Goal: Information Seeking & Learning: Learn about a topic

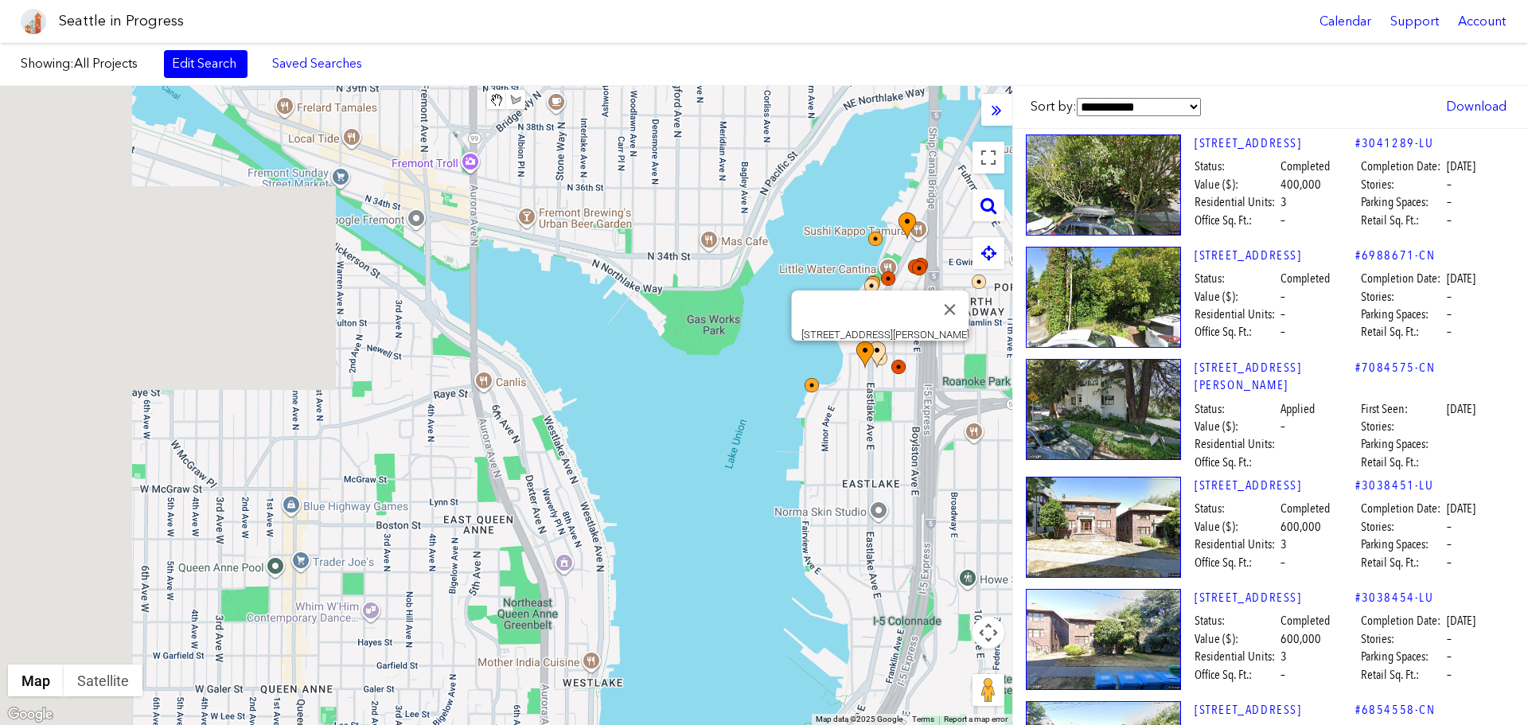
drag, startPoint x: 584, startPoint y: 332, endPoint x: 1033, endPoint y: 323, distance: 449.9
click at [1034, 325] on div "**********" at bounding box center [764, 405] width 1528 height 639
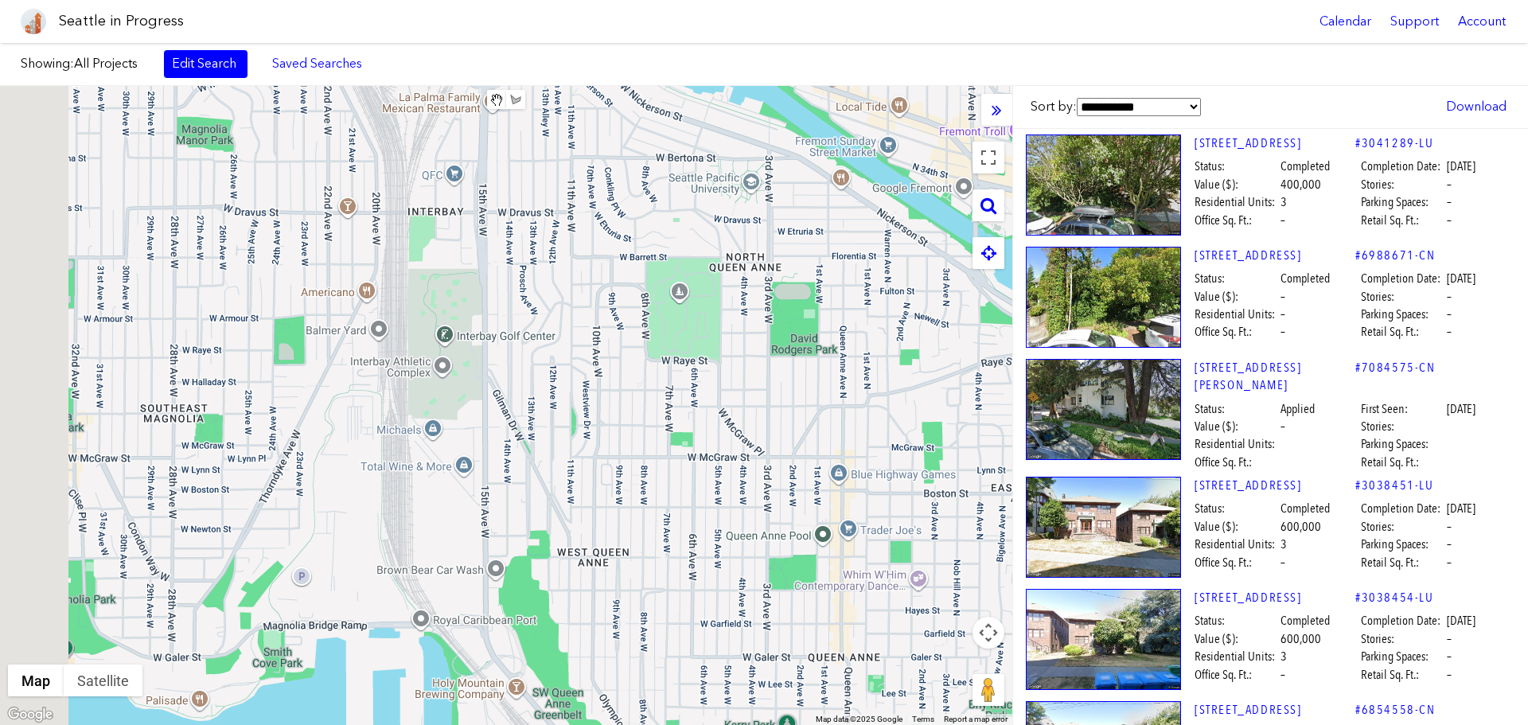
drag, startPoint x: 424, startPoint y: 404, endPoint x: 759, endPoint y: 319, distance: 345.8
click at [760, 321] on div "[STREET_ADDRESS]" at bounding box center [506, 405] width 1013 height 639
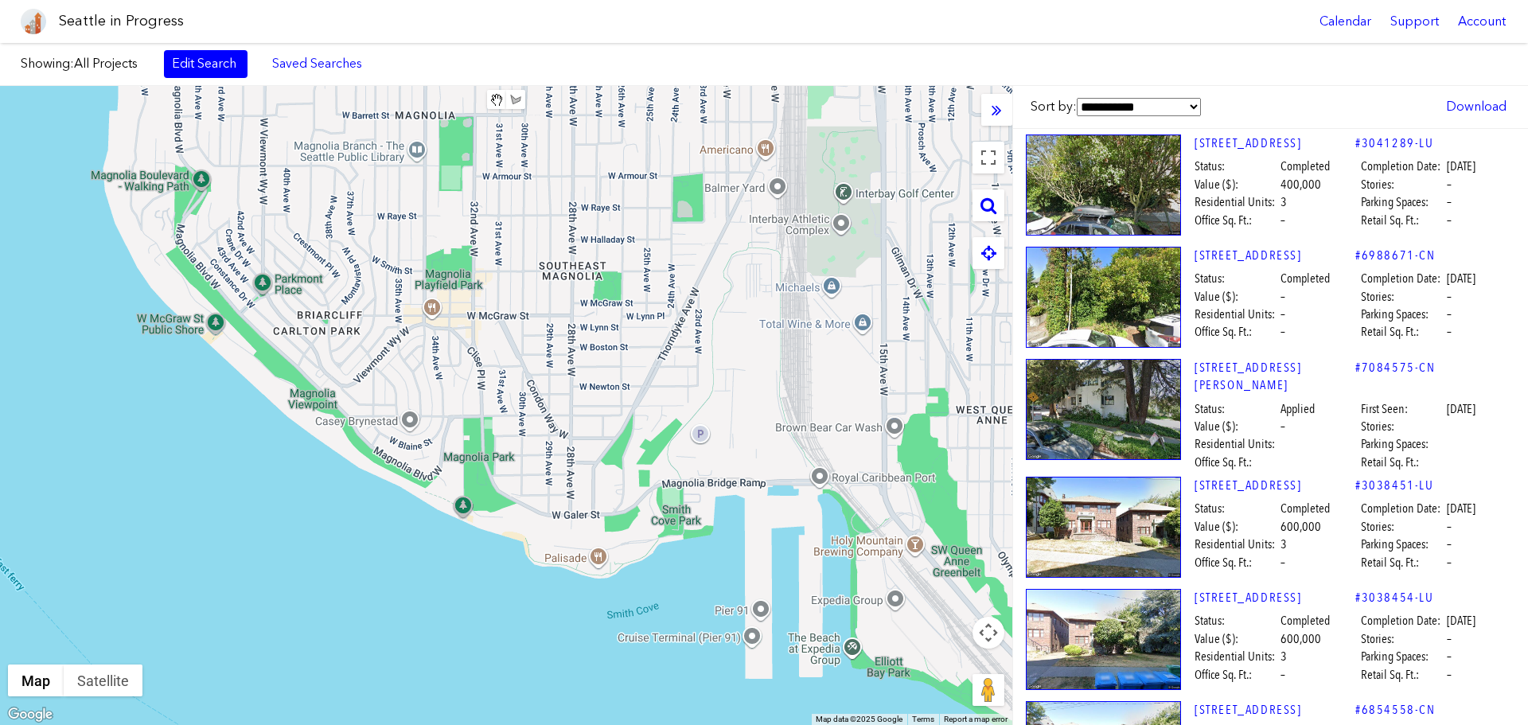
drag, startPoint x: 550, startPoint y: 371, endPoint x: 485, endPoint y: 587, distance: 225.4
click at [513, 676] on div "[STREET_ADDRESS]" at bounding box center [506, 405] width 1013 height 639
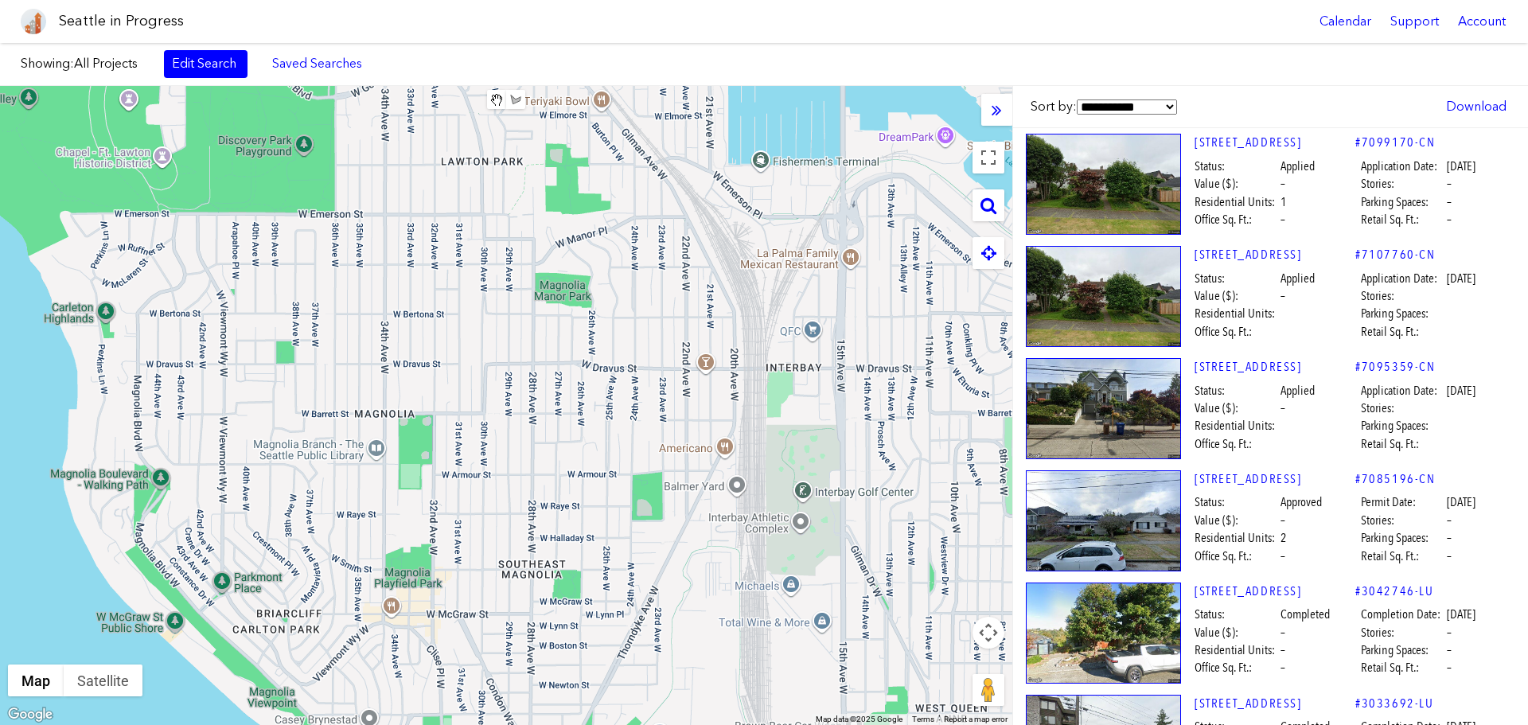
drag, startPoint x: 615, startPoint y: 469, endPoint x: 651, endPoint y: 469, distance: 35.8
click at [651, 469] on div at bounding box center [506, 405] width 1013 height 639
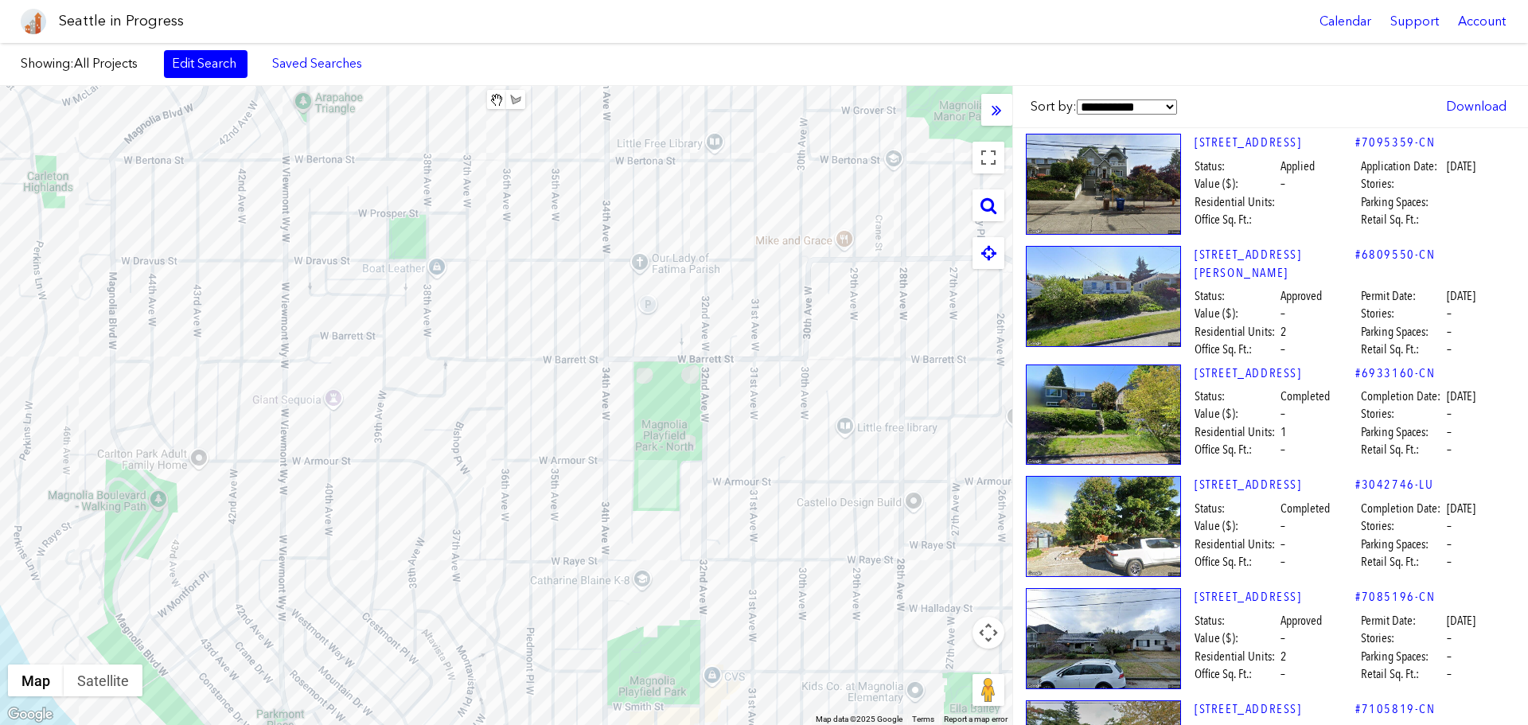
drag, startPoint x: 288, startPoint y: 450, endPoint x: 532, endPoint y: 407, distance: 247.4
click at [532, 407] on div at bounding box center [506, 405] width 1013 height 639
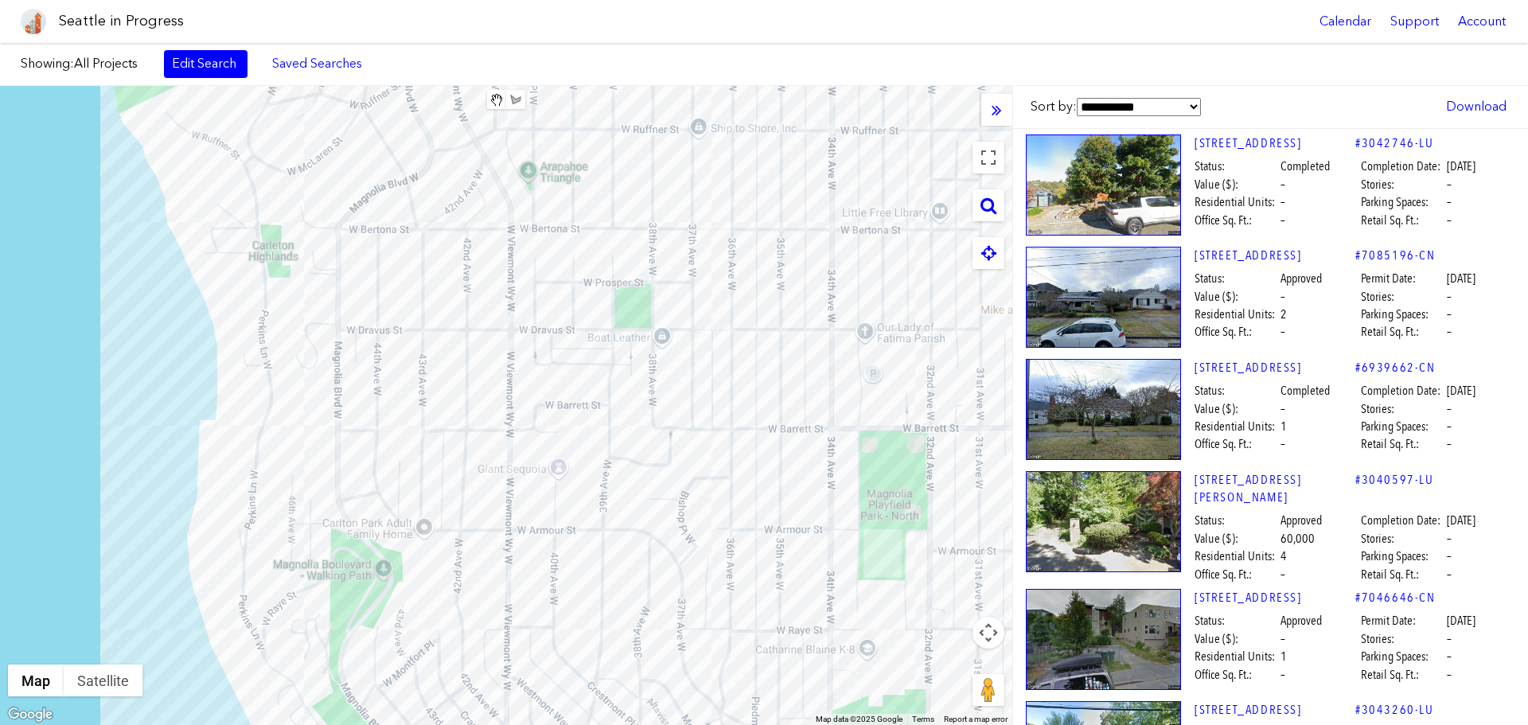
drag, startPoint x: 542, startPoint y: 327, endPoint x: 521, endPoint y: 442, distance: 116.5
click at [521, 442] on div at bounding box center [506, 405] width 1013 height 639
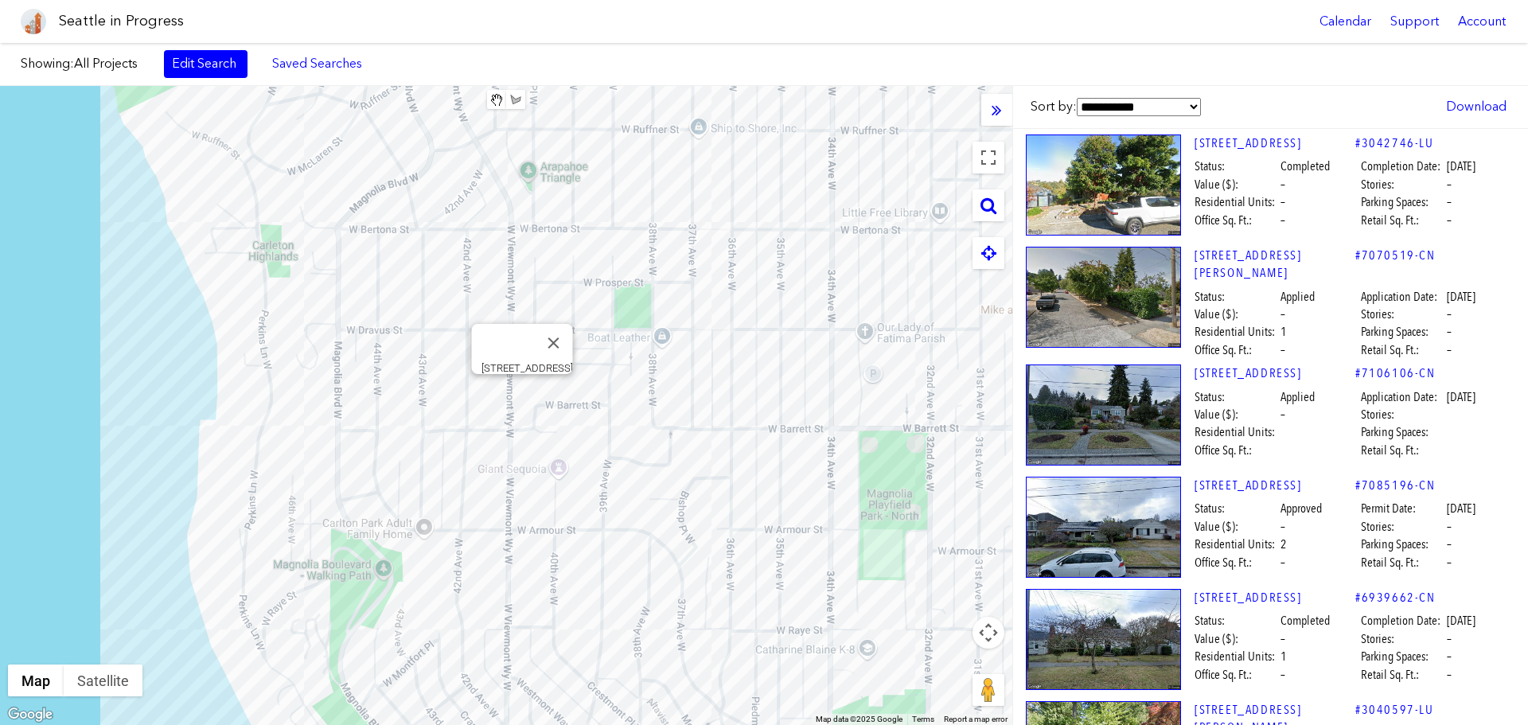
click at [521, 389] on div "[STREET_ADDRESS]" at bounding box center [506, 405] width 1013 height 639
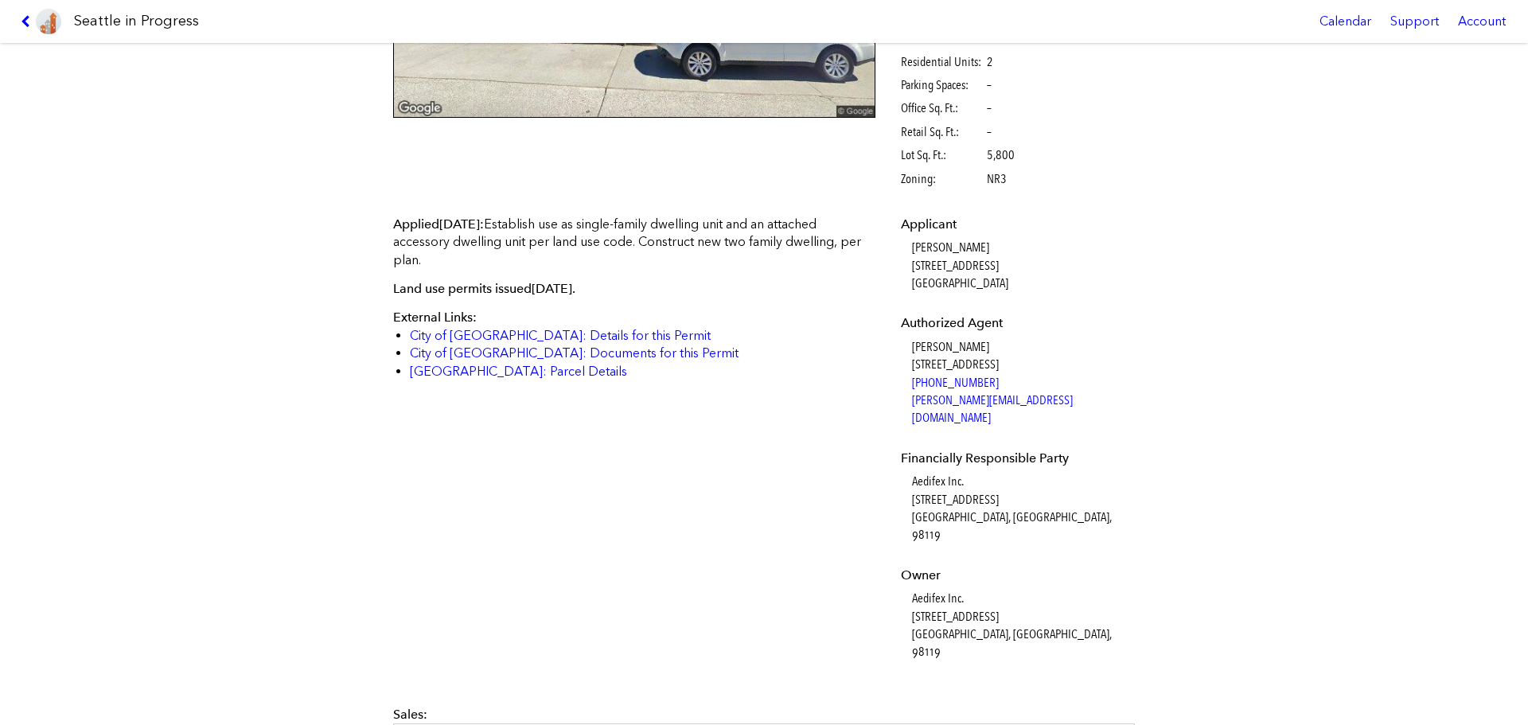
scroll to position [210, 0]
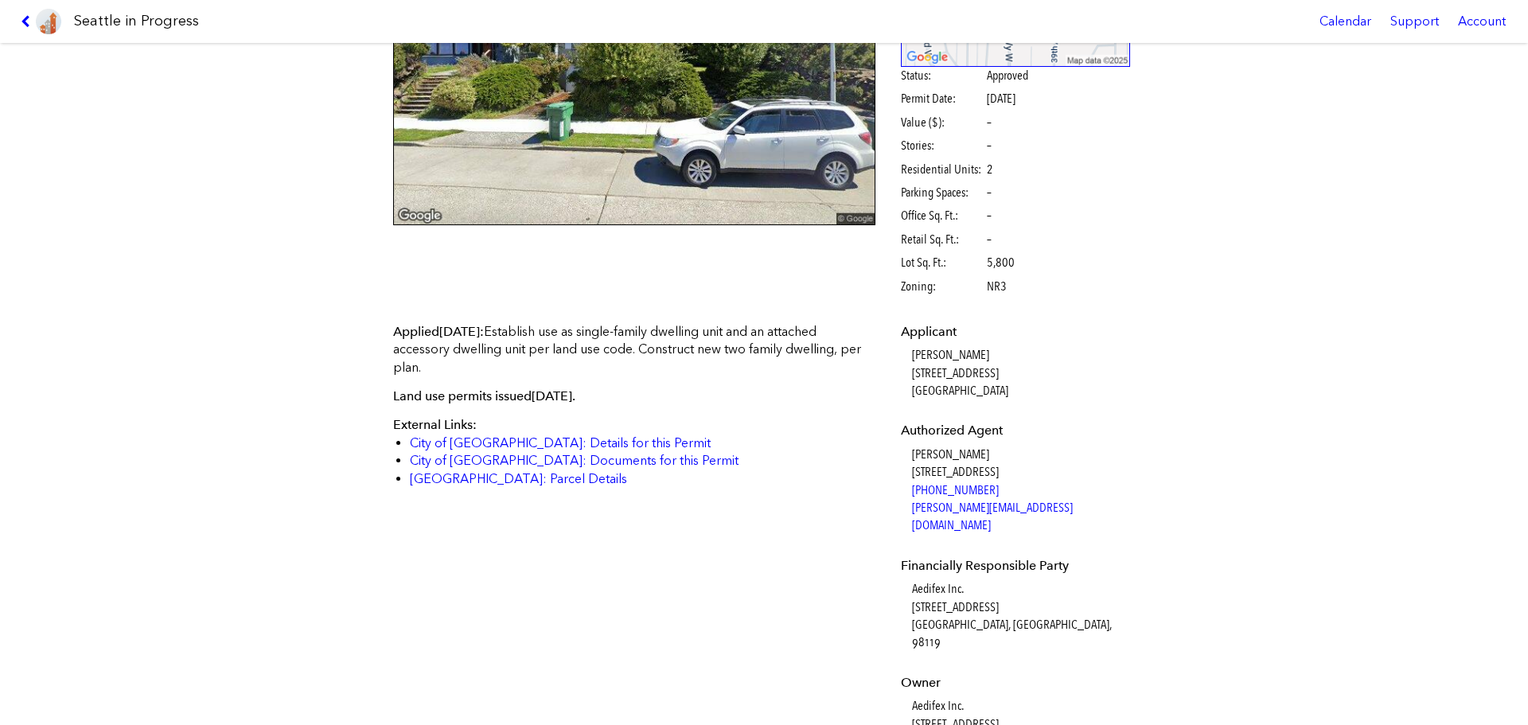
click at [16, 21] on link at bounding box center [40, 21] width 53 height 43
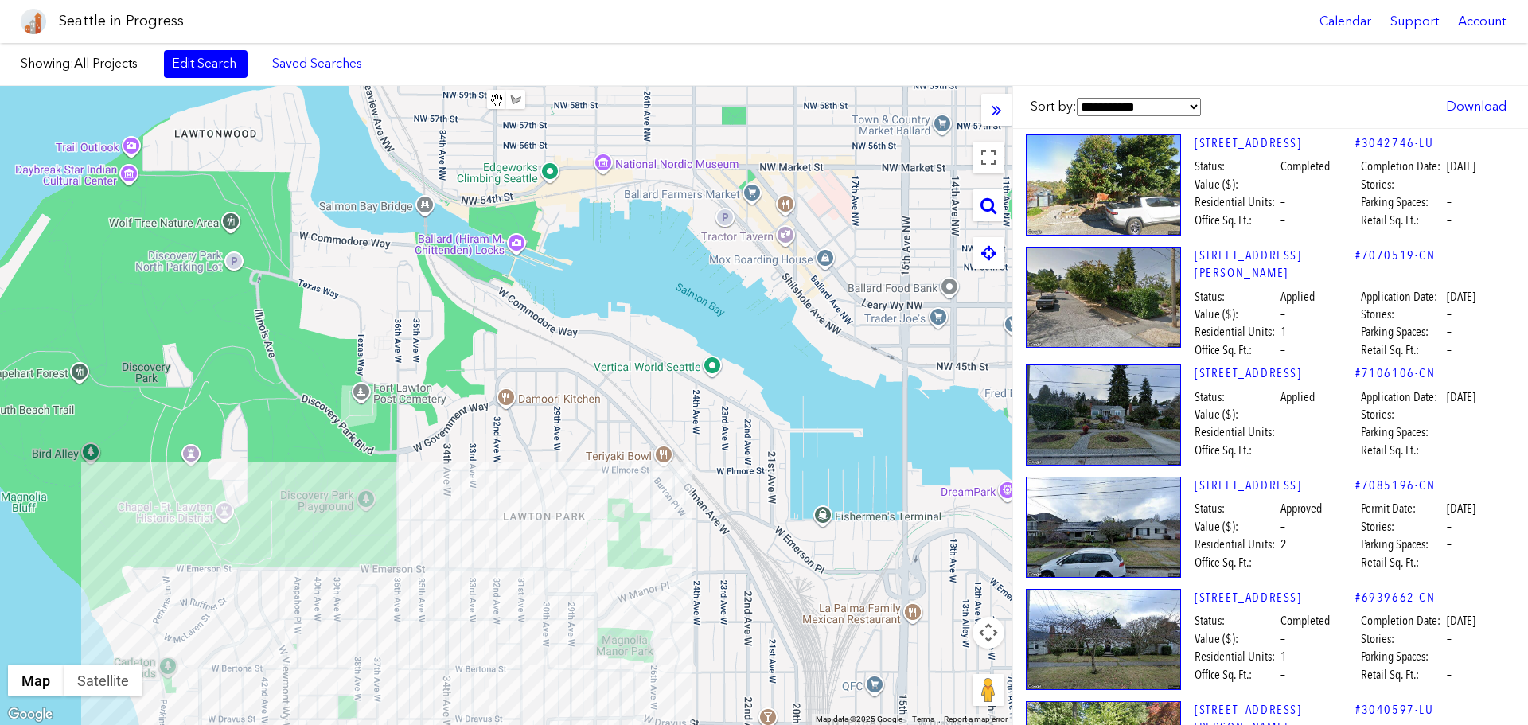
drag, startPoint x: 487, startPoint y: 338, endPoint x: 359, endPoint y: 659, distance: 345.5
click at [340, 710] on div at bounding box center [506, 405] width 1013 height 639
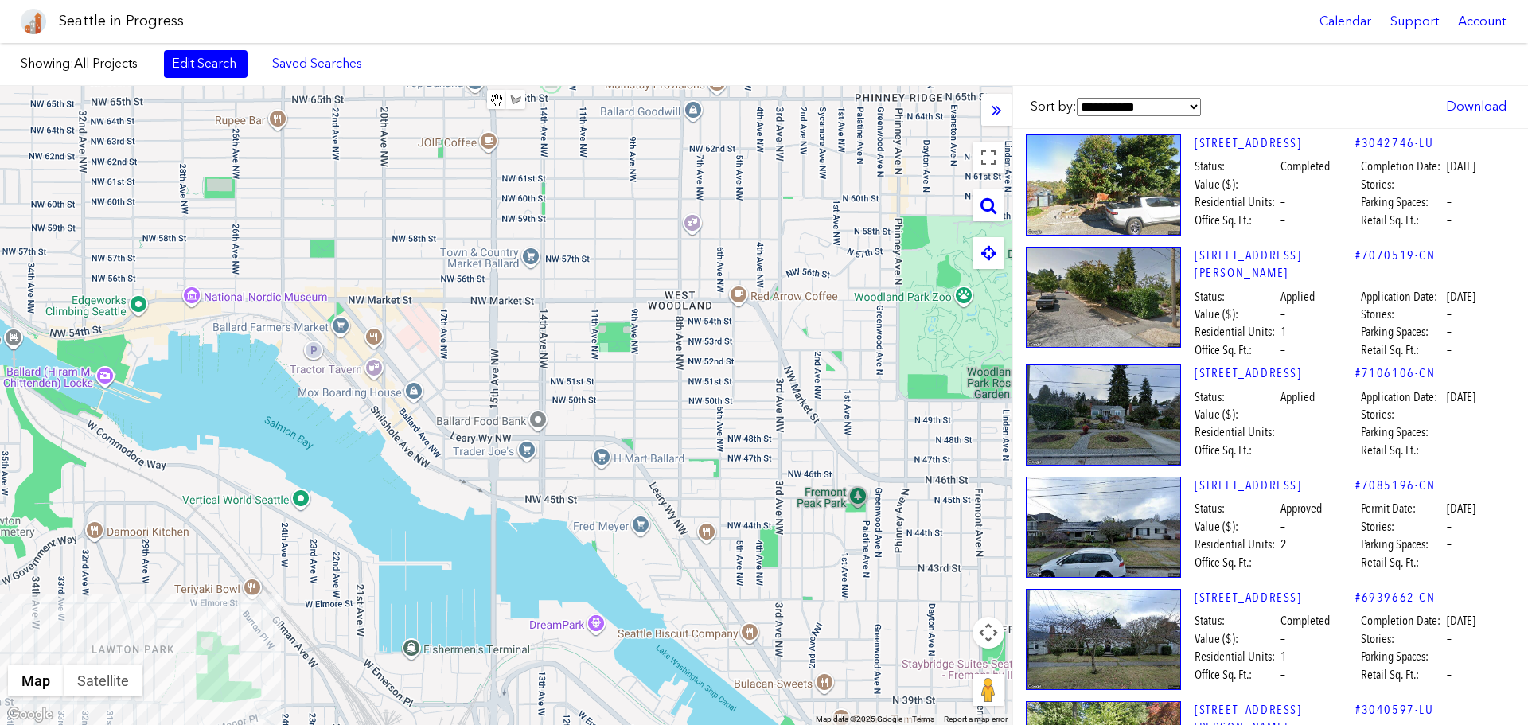
drag, startPoint x: 585, startPoint y: 300, endPoint x: 218, endPoint y: 404, distance: 381.5
click at [180, 410] on div at bounding box center [506, 405] width 1013 height 639
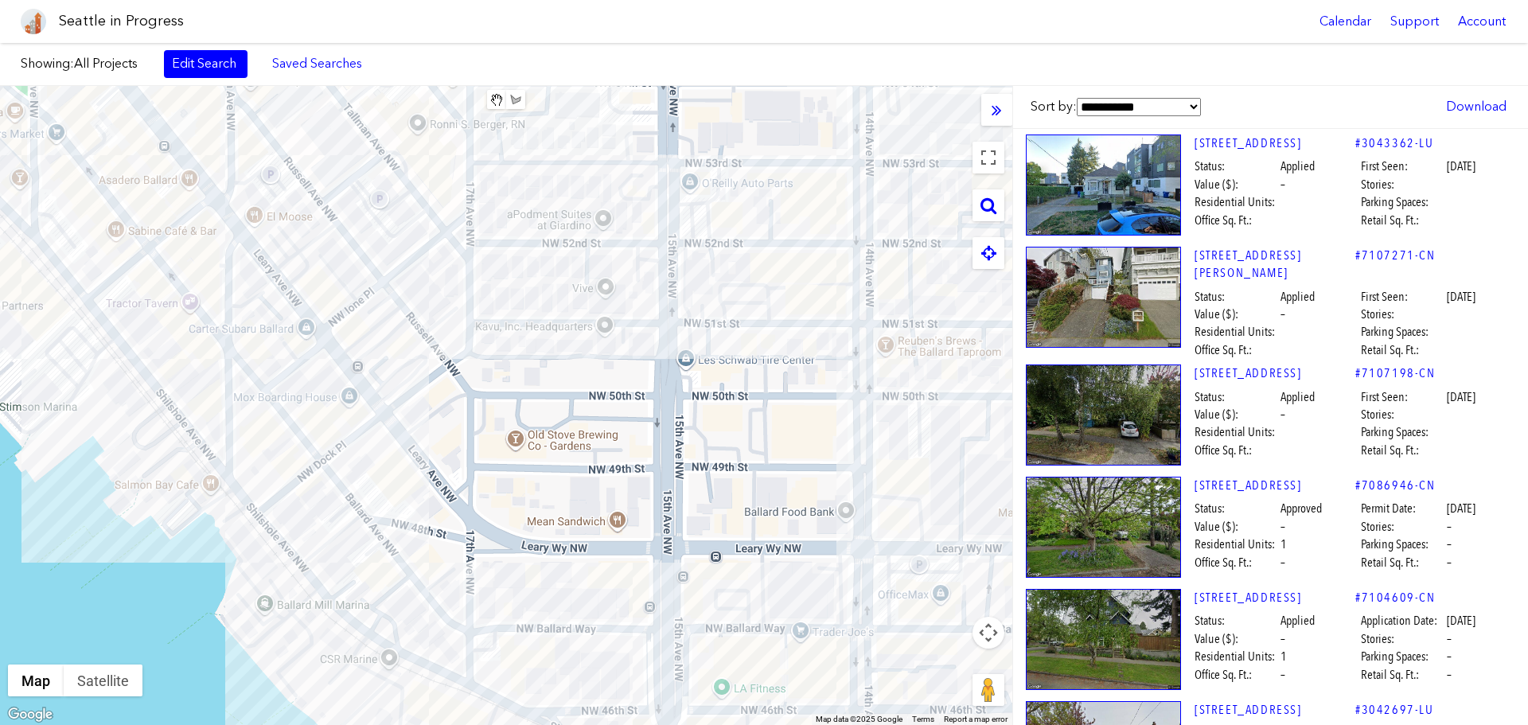
drag, startPoint x: 480, startPoint y: 326, endPoint x: 482, endPoint y: 300, distance: 25.6
click at [482, 300] on div at bounding box center [506, 405] width 1013 height 639
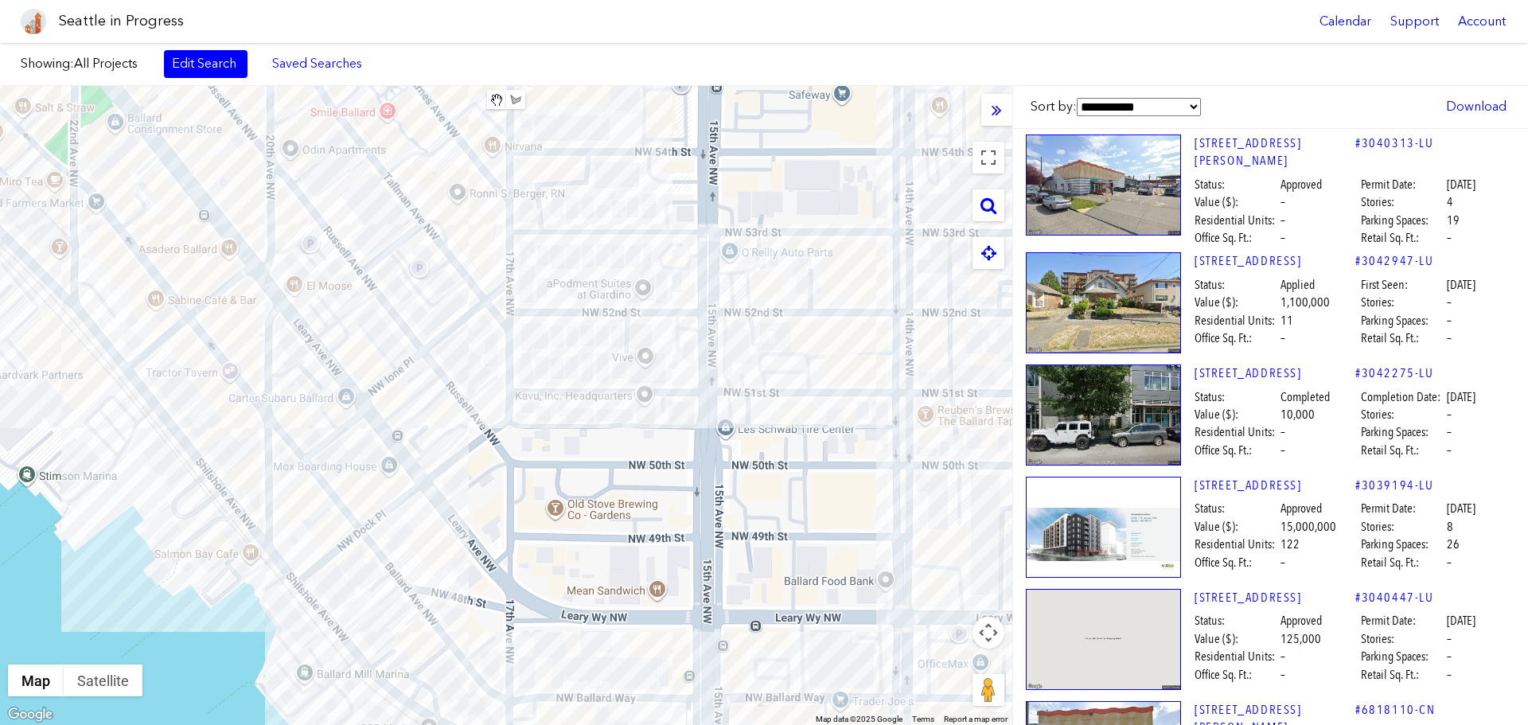
drag, startPoint x: 478, startPoint y: 252, endPoint x: 519, endPoint y: 326, distance: 83.7
click at [519, 326] on div at bounding box center [506, 405] width 1013 height 639
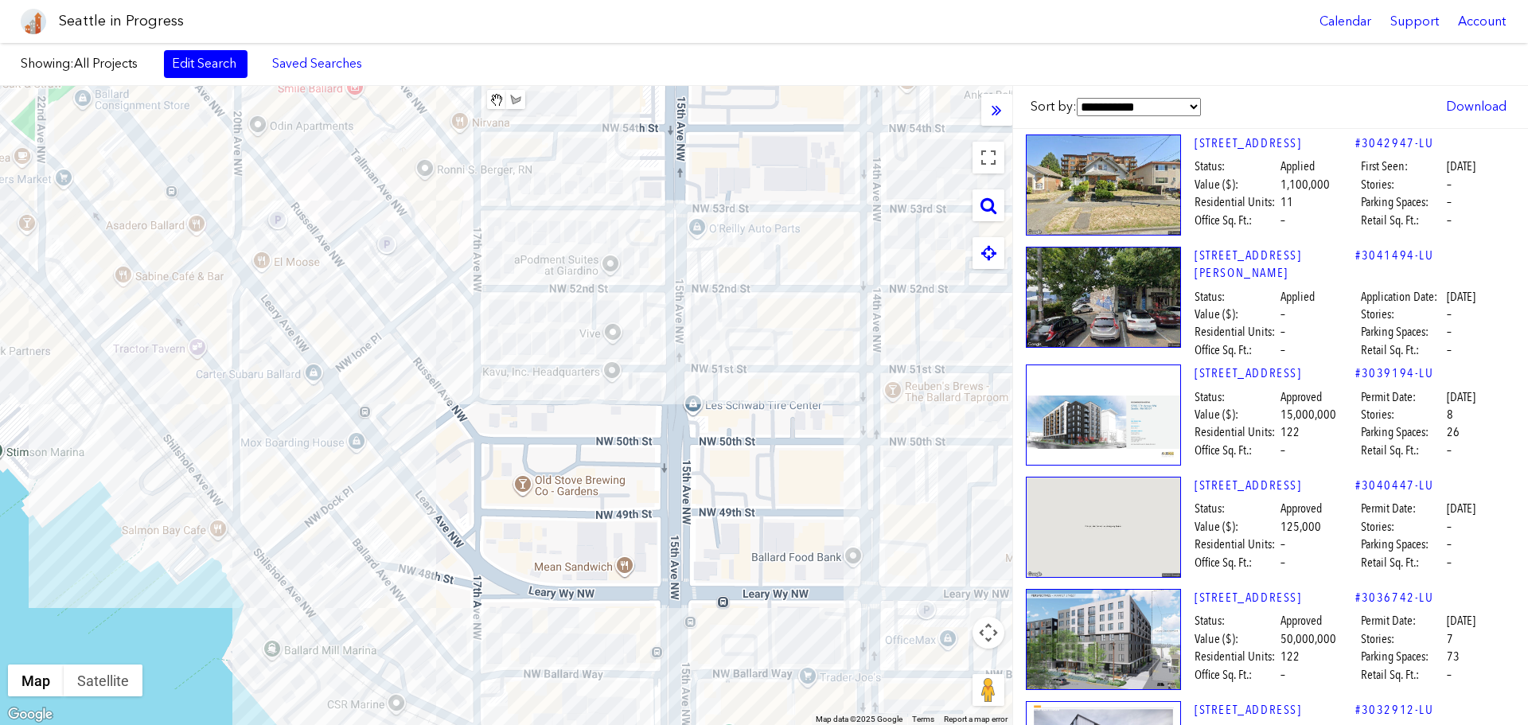
drag, startPoint x: 593, startPoint y: 385, endPoint x: 557, endPoint y: 396, distance: 37.5
click at [556, 399] on div at bounding box center [506, 405] width 1013 height 639
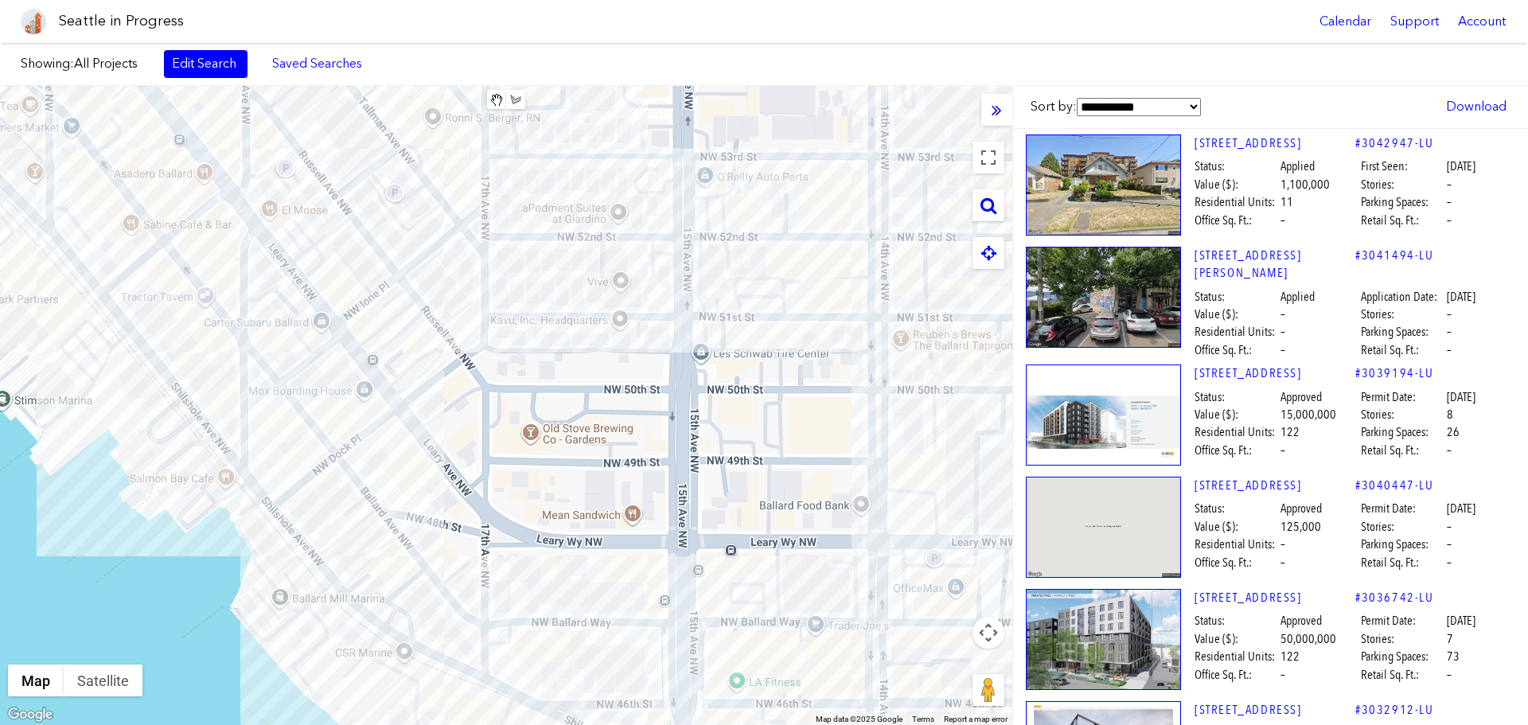
click at [560, 385] on div at bounding box center [506, 405] width 1013 height 639
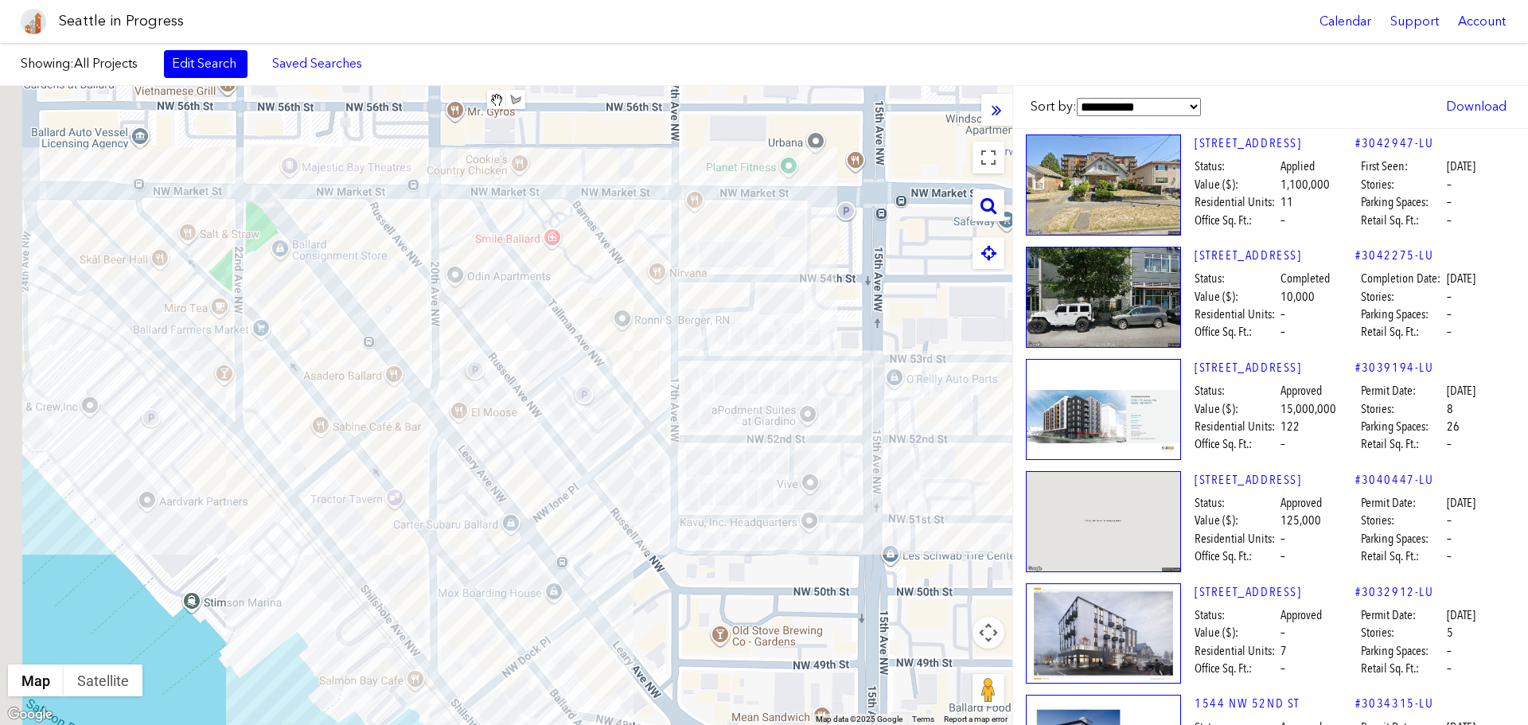
drag, startPoint x: 575, startPoint y: 382, endPoint x: 572, endPoint y: 498, distance: 115.5
click at [755, 570] on div at bounding box center [506, 405] width 1013 height 639
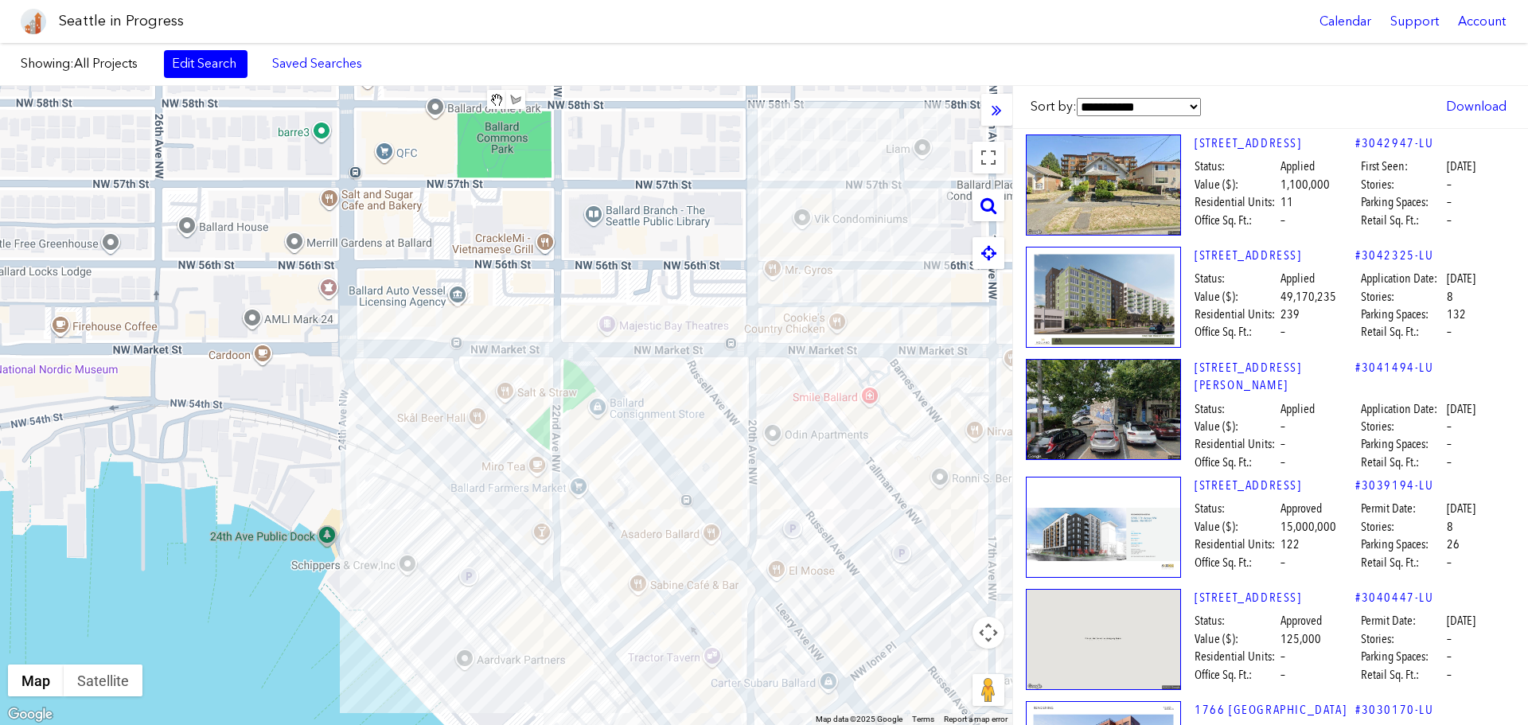
drag, startPoint x: 378, startPoint y: 263, endPoint x: 765, endPoint y: 497, distance: 452.2
click at [765, 497] on div at bounding box center [506, 405] width 1013 height 639
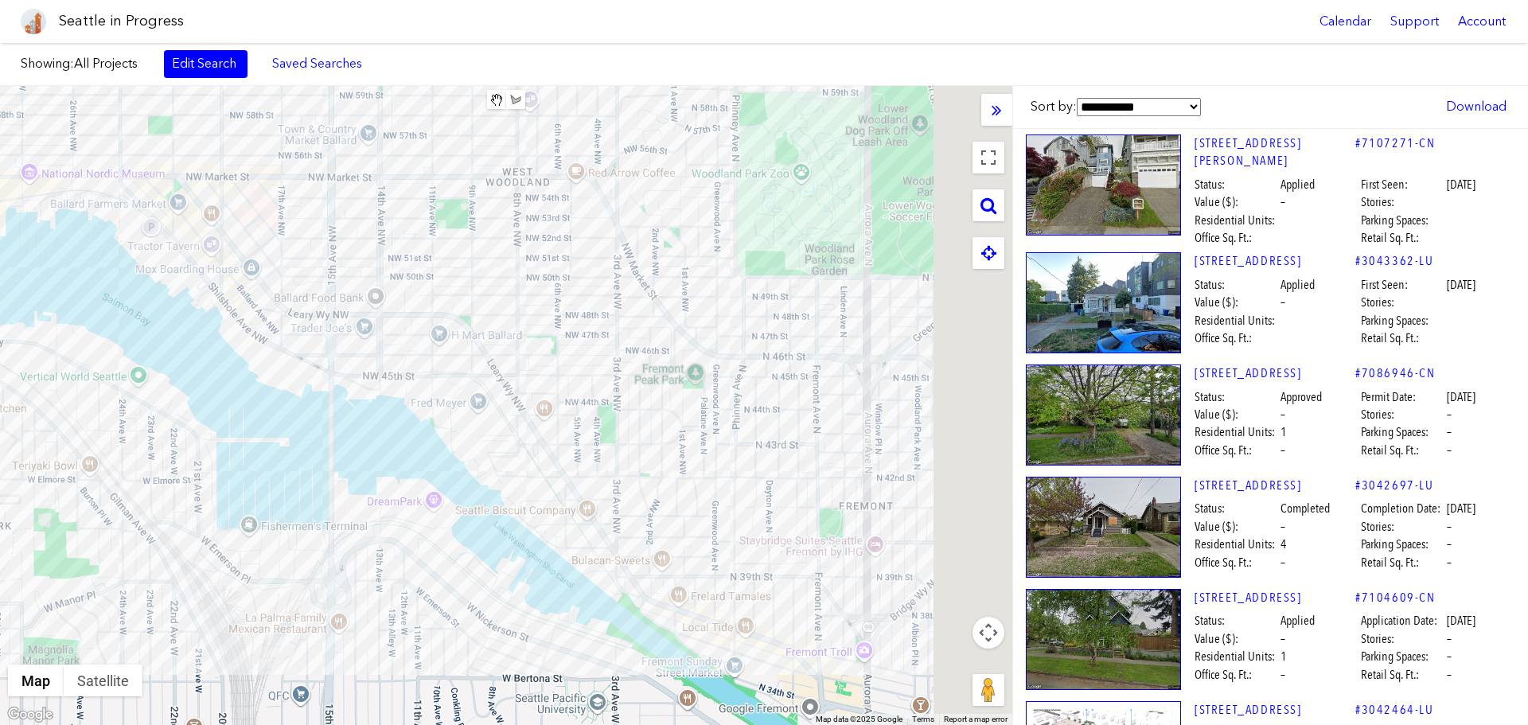
drag, startPoint x: 615, startPoint y: 400, endPoint x: 359, endPoint y: 308, distance: 271.4
click at [359, 308] on div at bounding box center [506, 405] width 1013 height 639
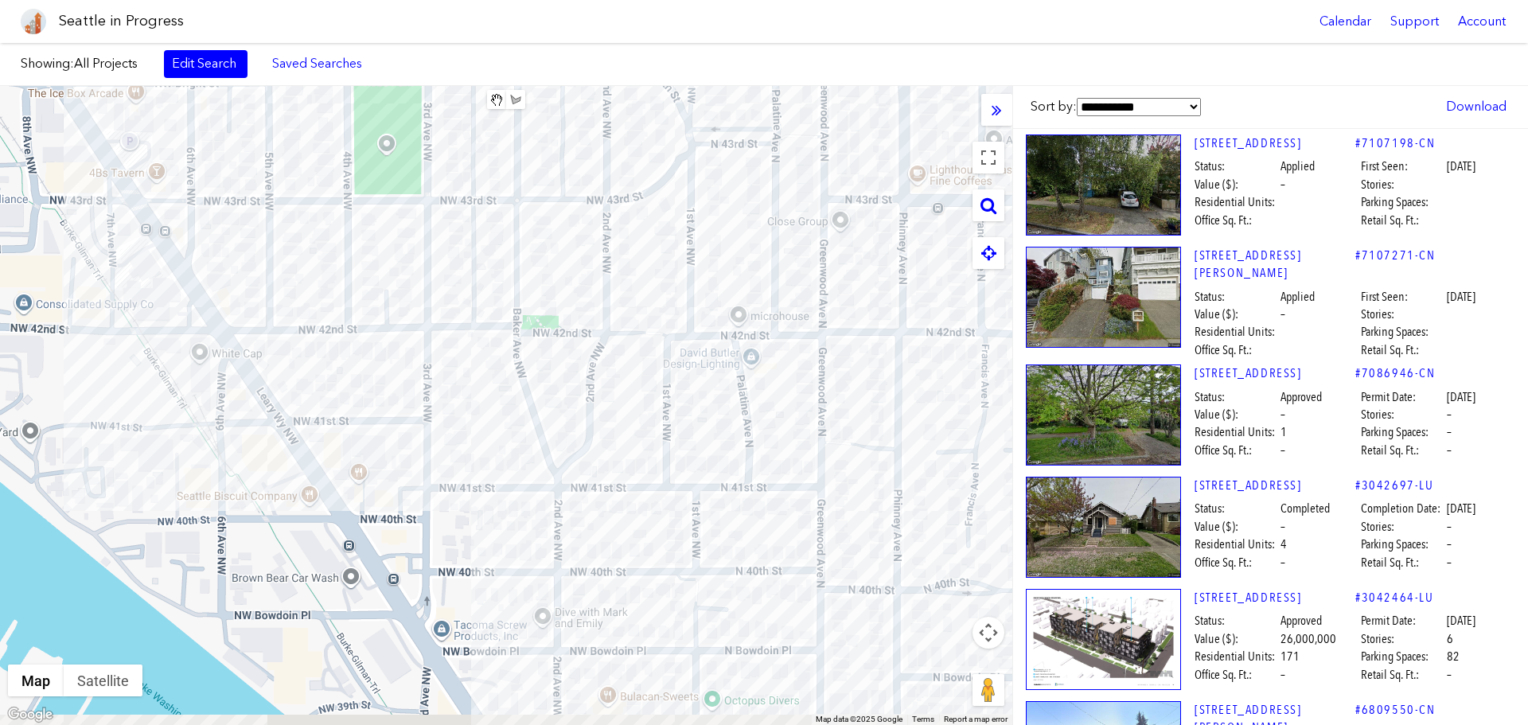
drag, startPoint x: 640, startPoint y: 555, endPoint x: 541, endPoint y: 245, distance: 325.3
click at [541, 245] on div at bounding box center [506, 405] width 1013 height 639
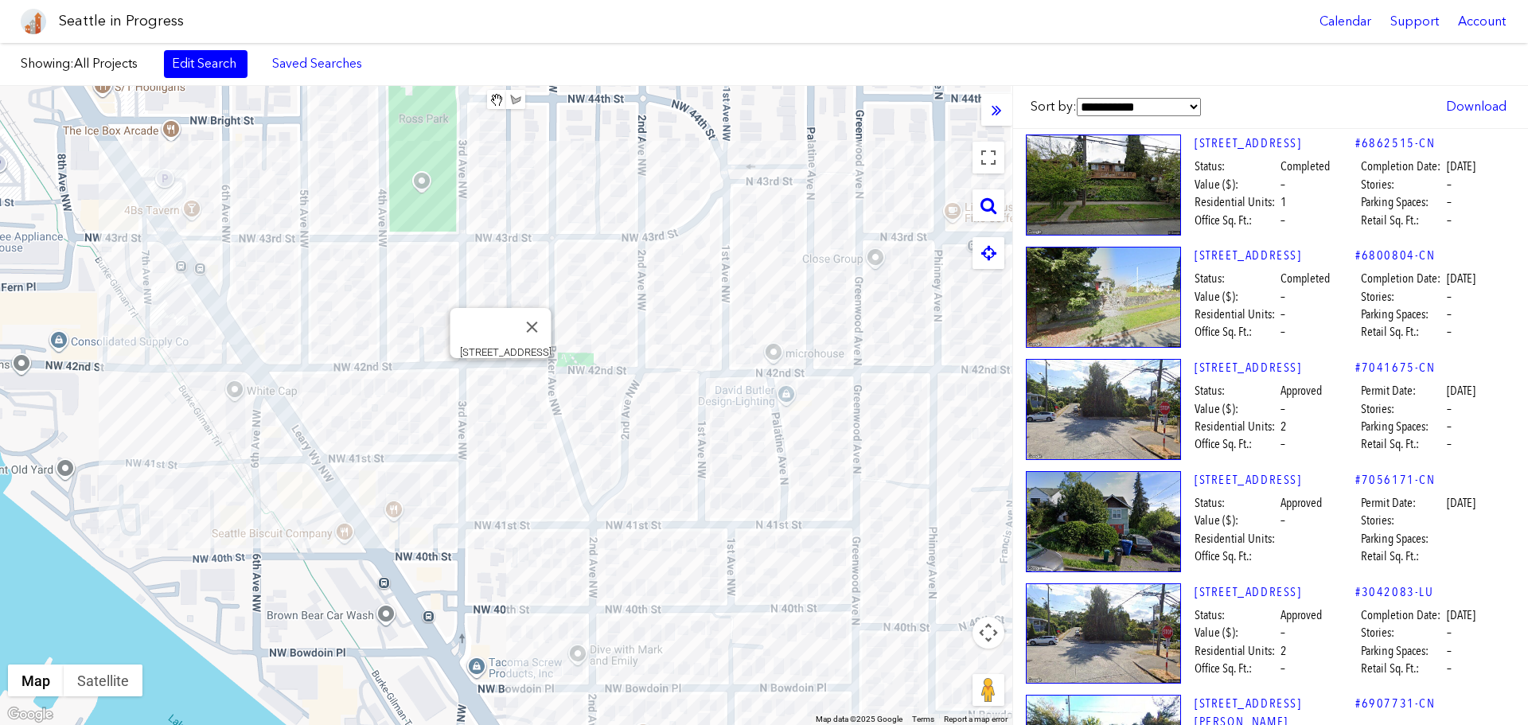
click at [505, 381] on div "[STREET_ADDRESS]" at bounding box center [506, 405] width 1013 height 639
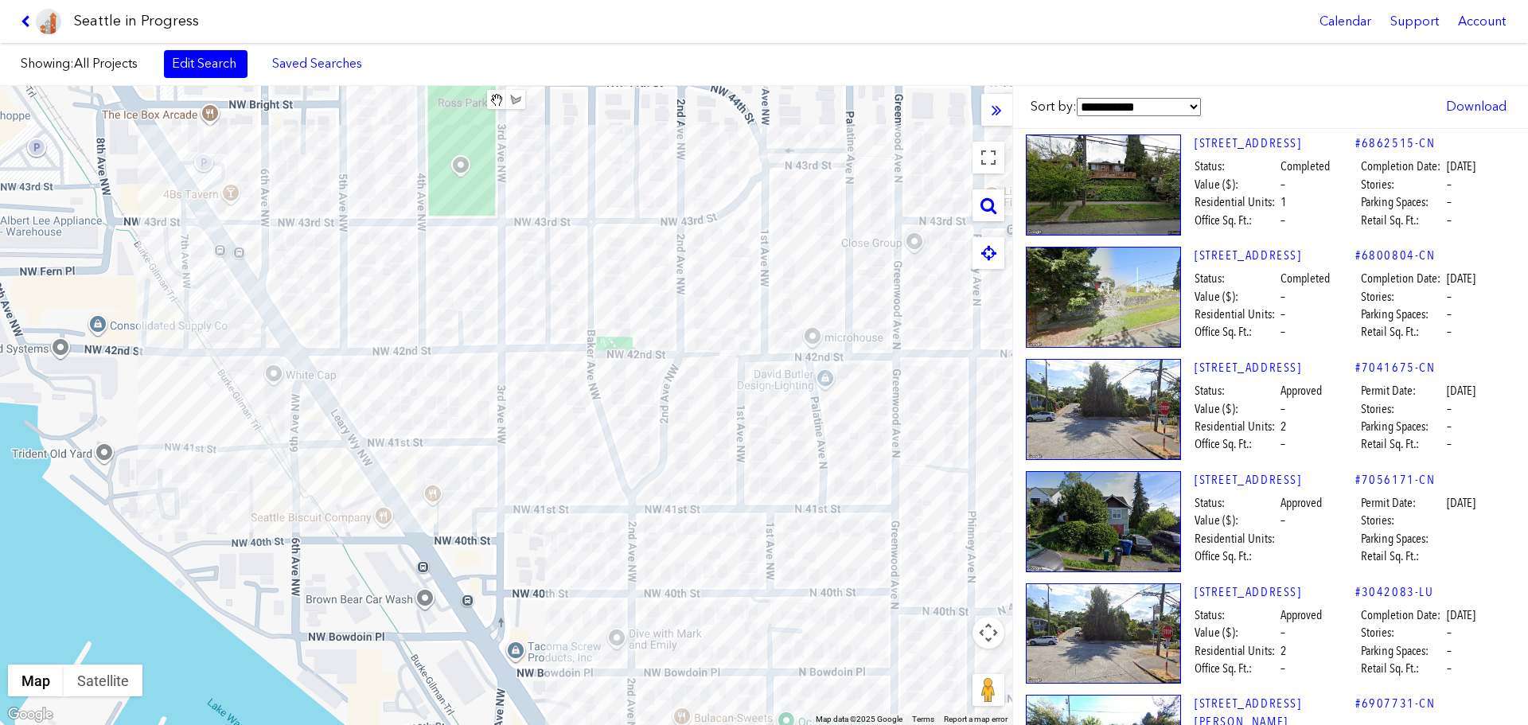
drag, startPoint x: 655, startPoint y: 630, endPoint x: 614, endPoint y: 483, distance: 153.0
click at [616, 486] on div at bounding box center [506, 405] width 1013 height 639
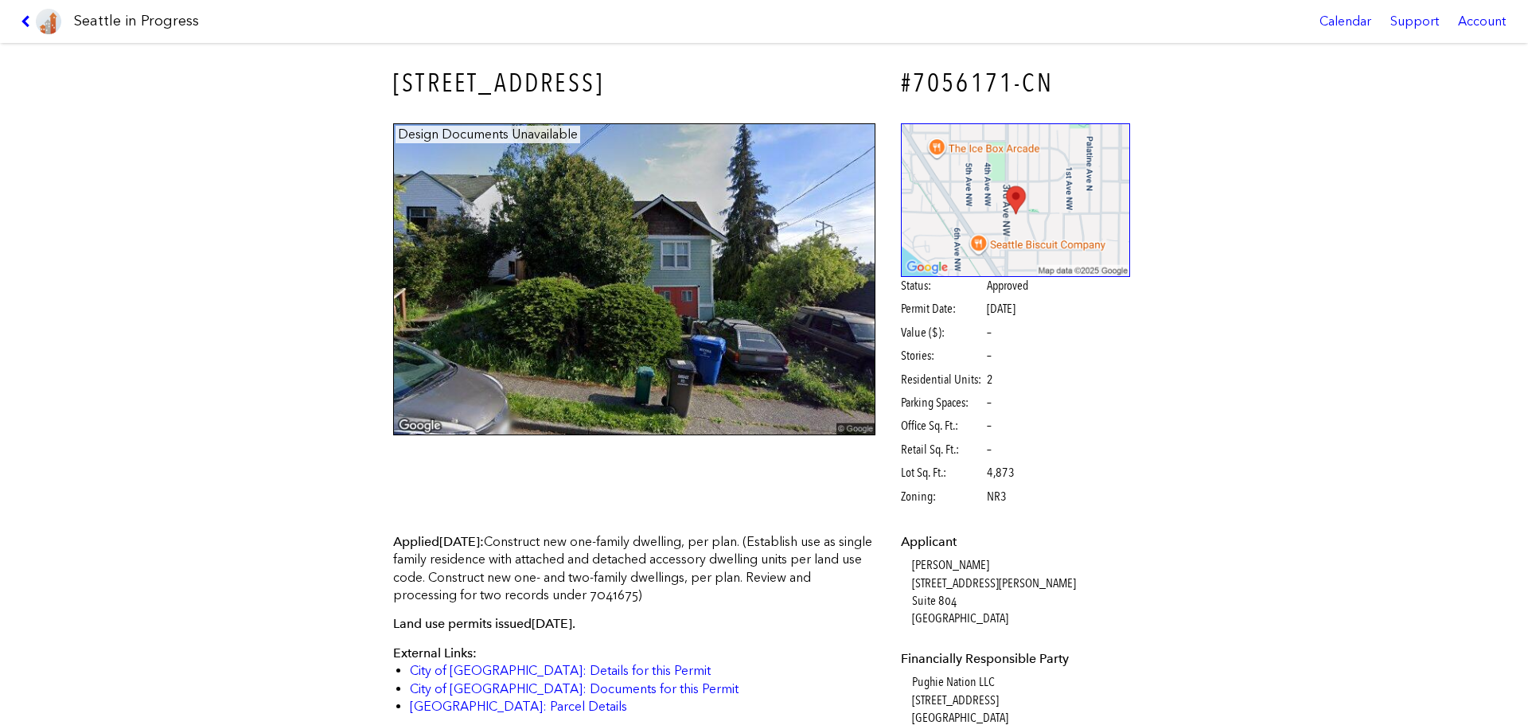
click at [25, 21] on icon at bounding box center [28, 21] width 15 height 13
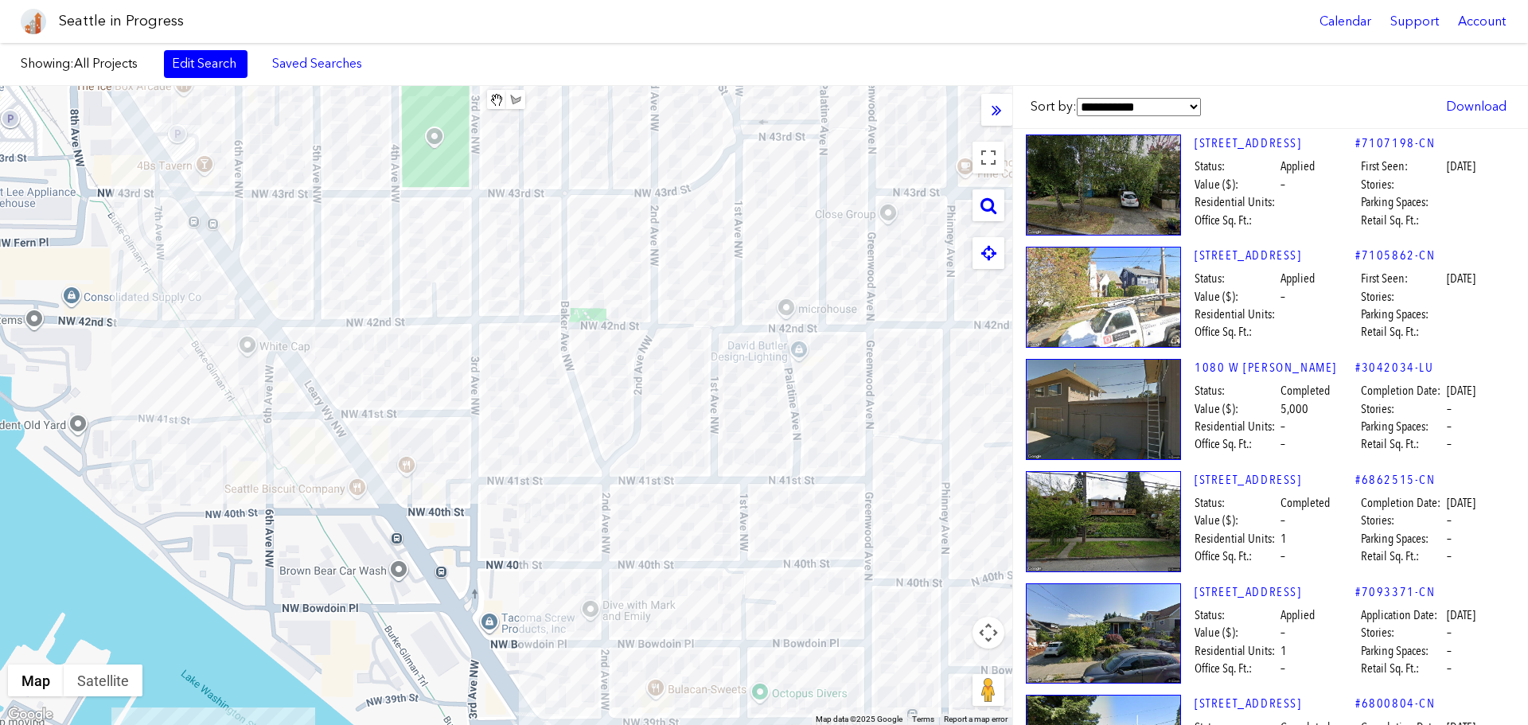
drag, startPoint x: 656, startPoint y: 310, endPoint x: 676, endPoint y: 484, distance: 174.7
click at [676, 484] on div at bounding box center [506, 405] width 1013 height 639
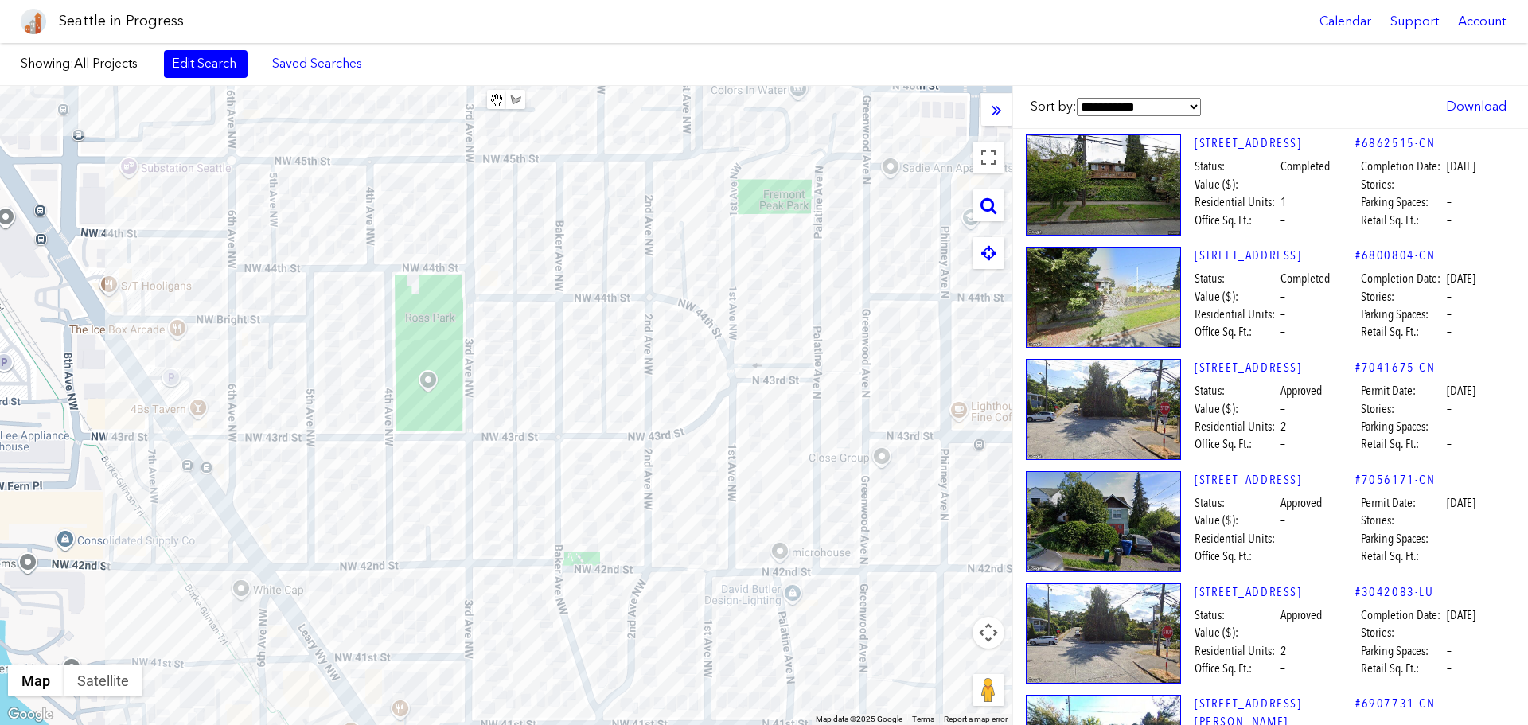
drag, startPoint x: 627, startPoint y: 318, endPoint x: 618, endPoint y: 582, distance: 264.4
click at [618, 582] on div at bounding box center [506, 405] width 1013 height 639
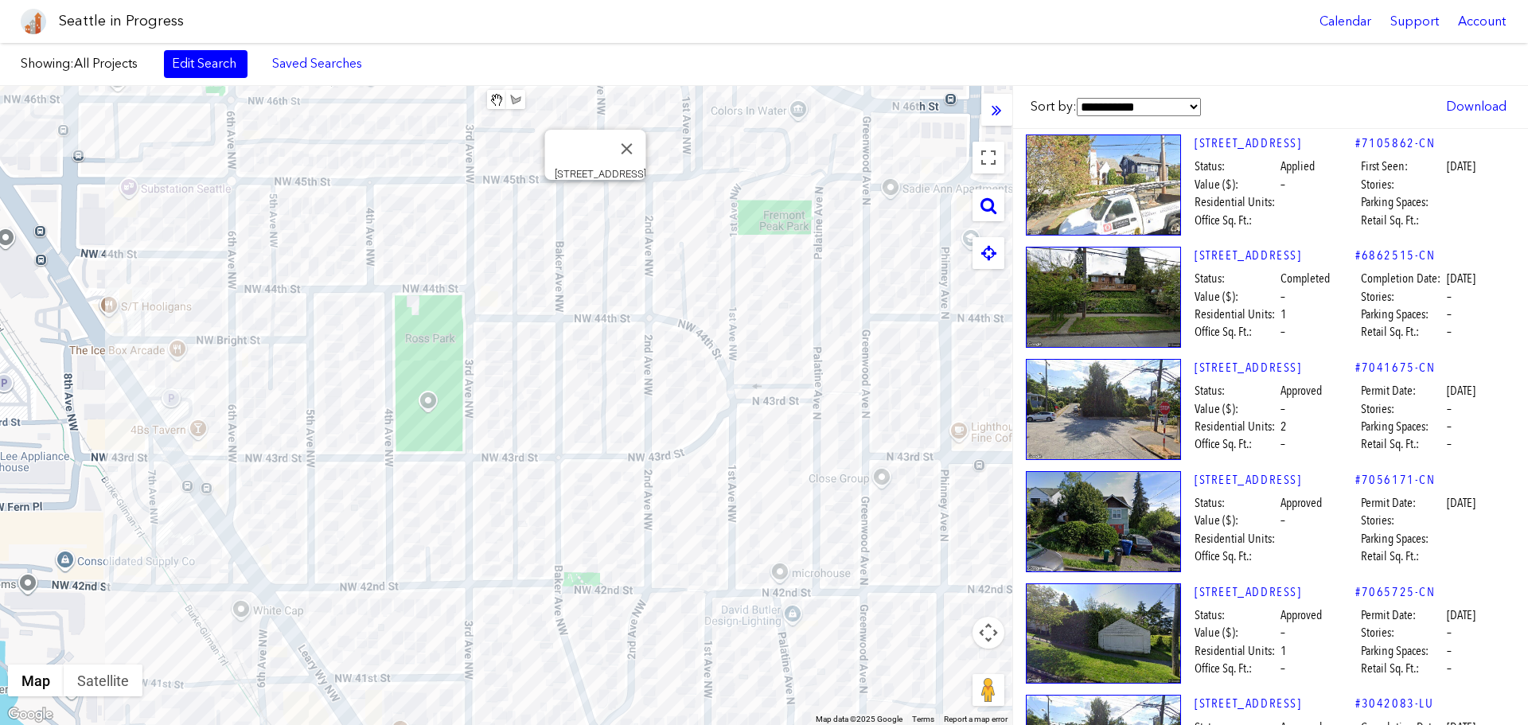
click at [594, 200] on div "[STREET_ADDRESS]" at bounding box center [506, 405] width 1013 height 639
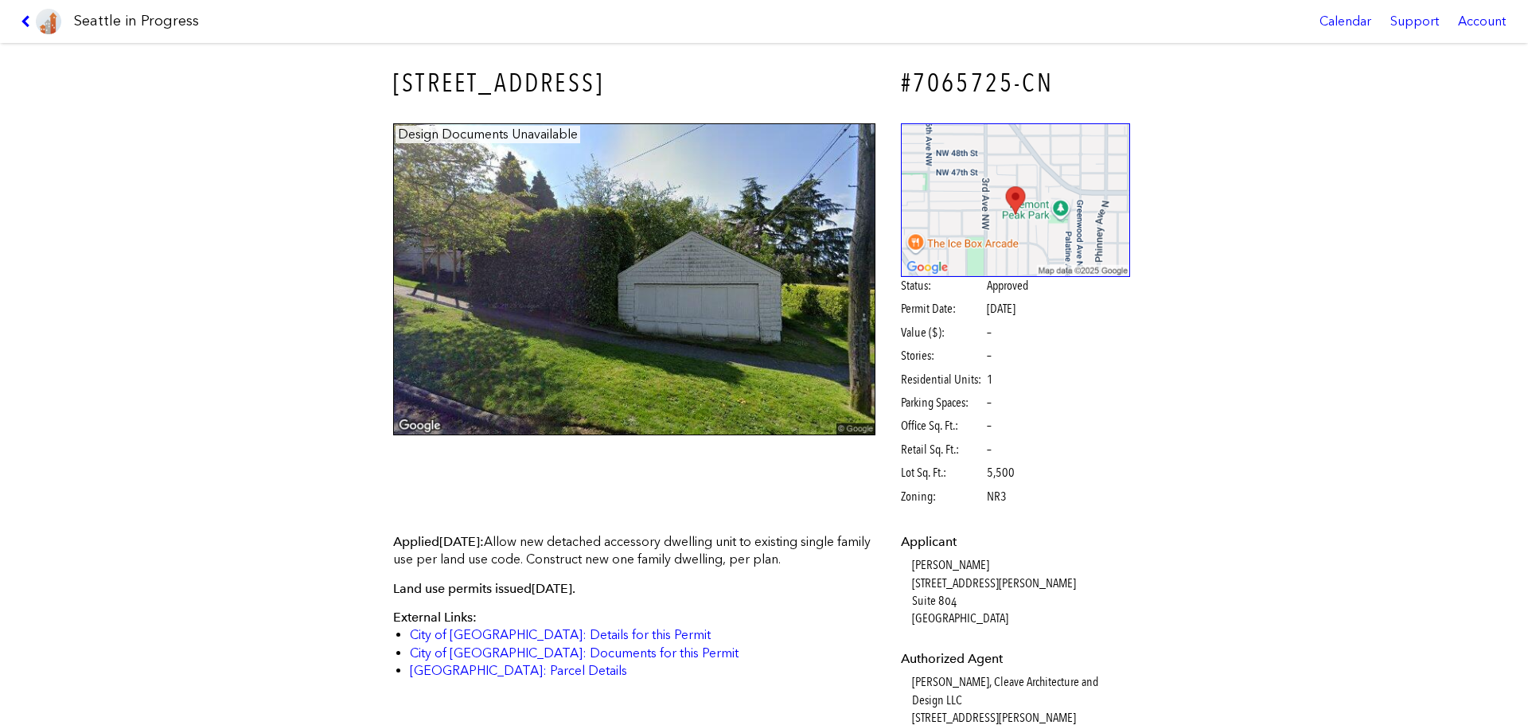
click at [32, 20] on icon at bounding box center [28, 21] width 15 height 13
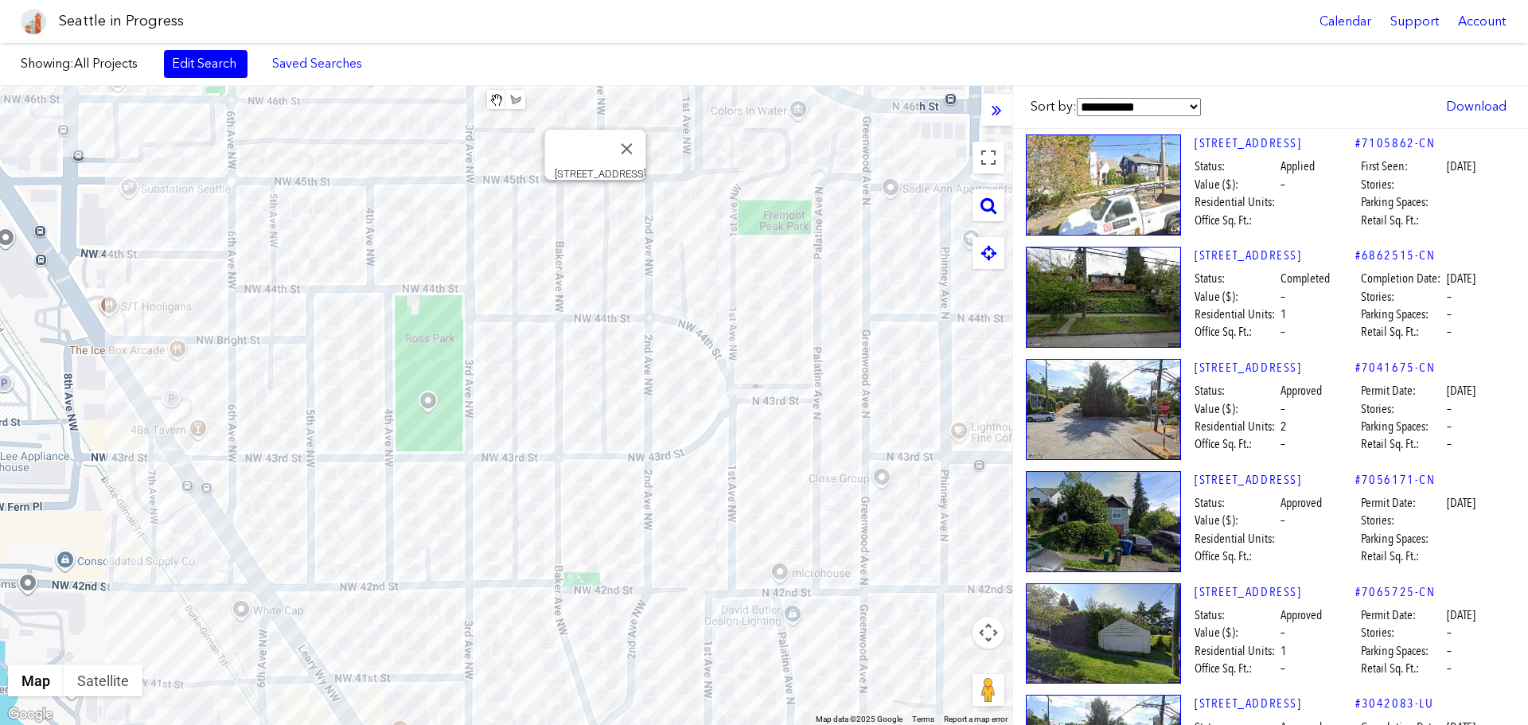
click at [598, 193] on div "[STREET_ADDRESS]" at bounding box center [506, 405] width 1013 height 639
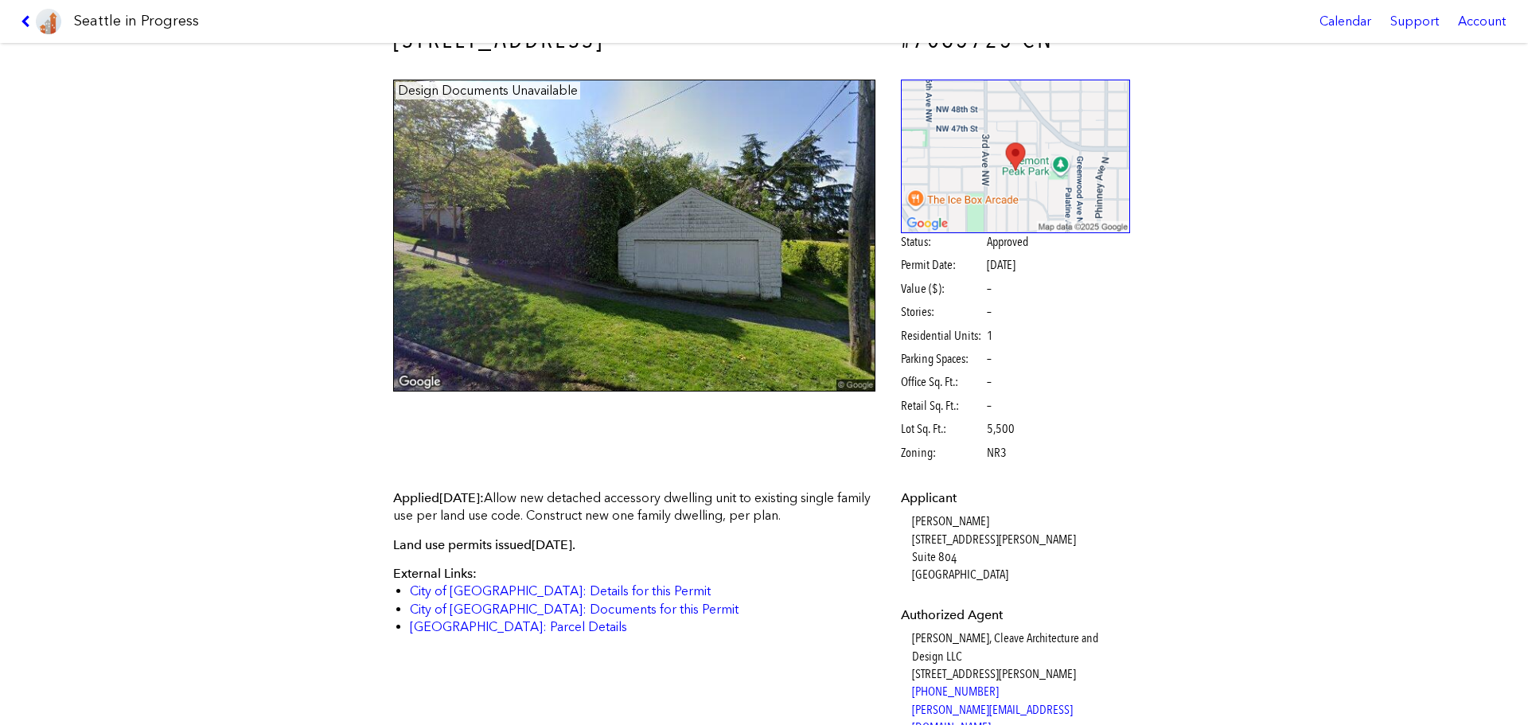
scroll to position [159, 0]
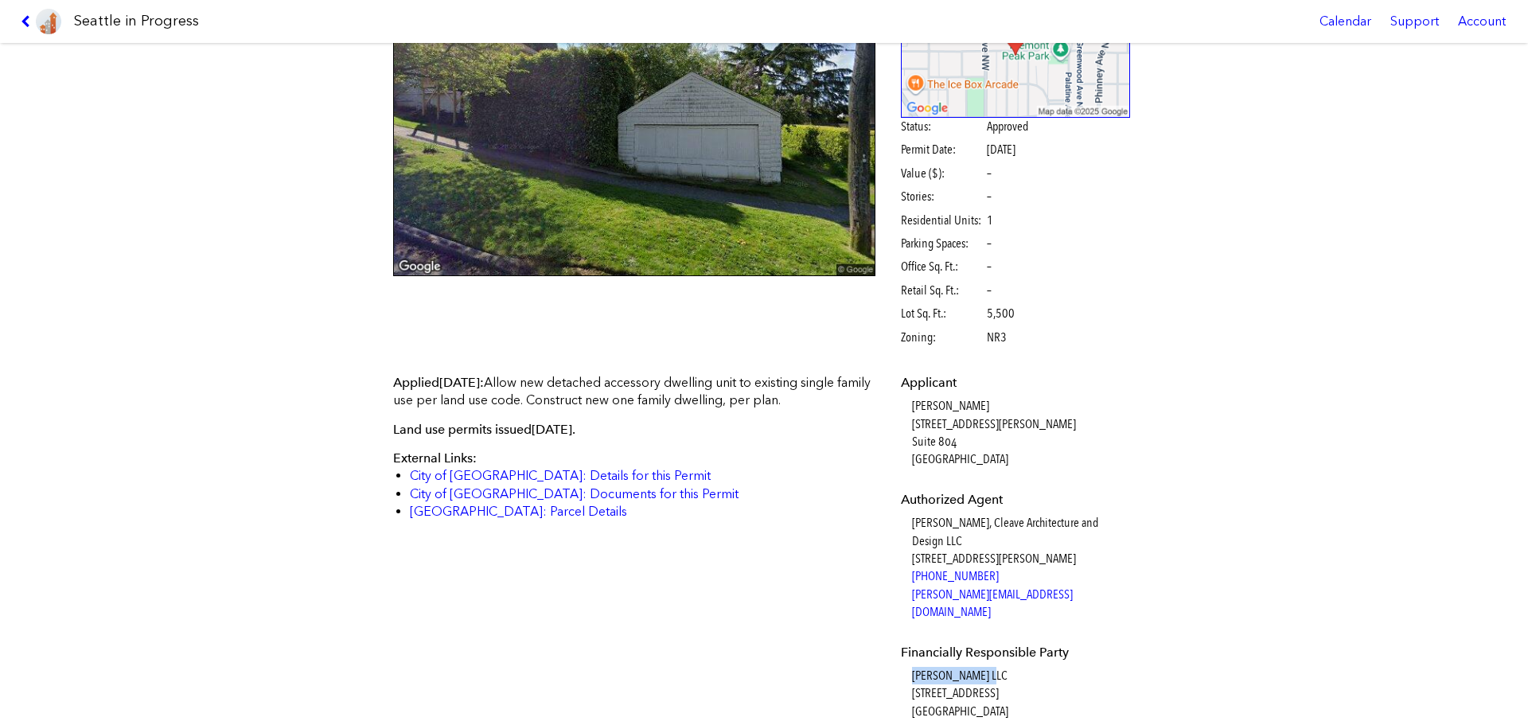
drag, startPoint x: 985, startPoint y: 655, endPoint x: 905, endPoint y: 654, distance: 79.6
click at [905, 654] on dl "Applicant [PERSON_NAME] [STREET_ADDRESS][PERSON_NAME] Authorized Agent [PERSON_…" at bounding box center [1016, 597] width 230 height 446
copy dd "[PERSON_NAME] LLC"
click at [18, 19] on link at bounding box center [40, 21] width 53 height 43
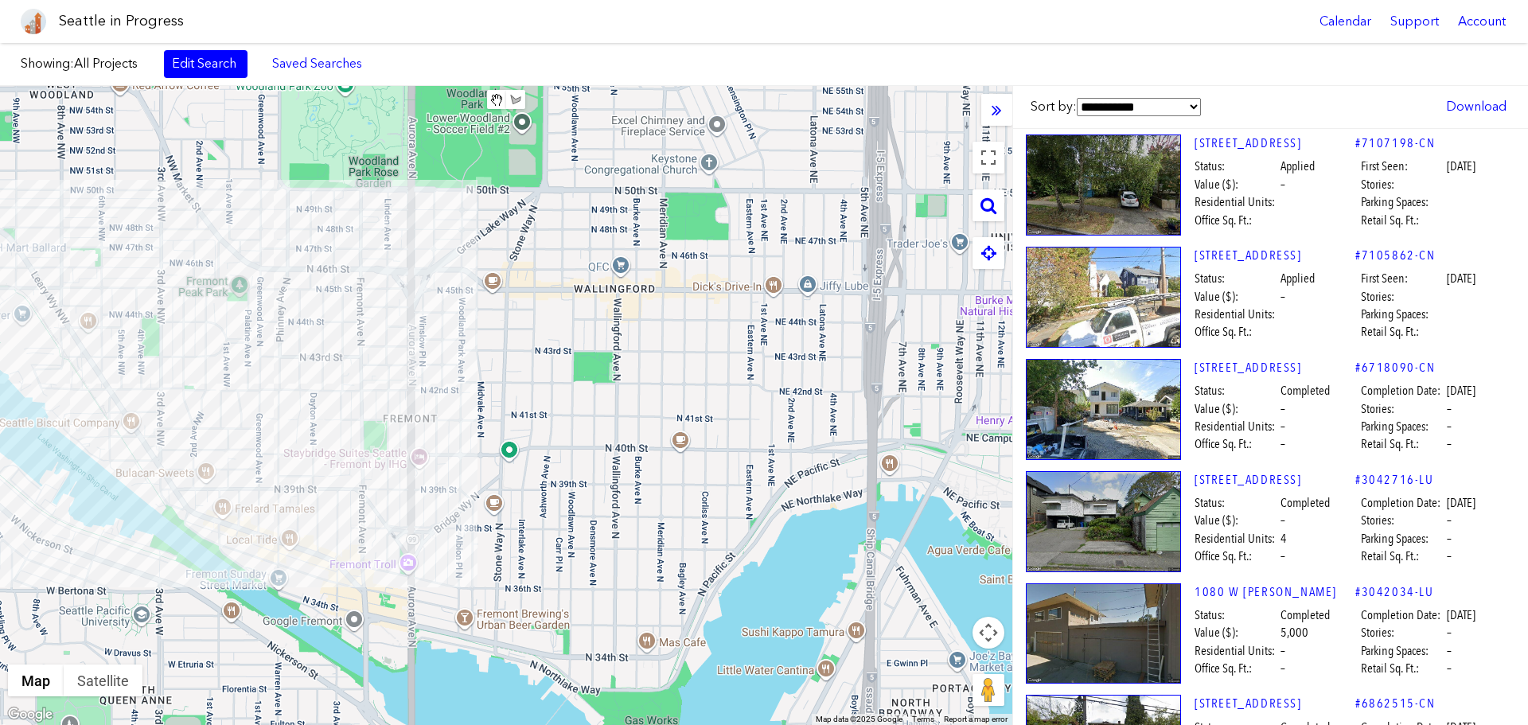
drag, startPoint x: 803, startPoint y: 405, endPoint x: 244, endPoint y: 363, distance: 561.2
click at [244, 363] on div at bounding box center [506, 405] width 1013 height 639
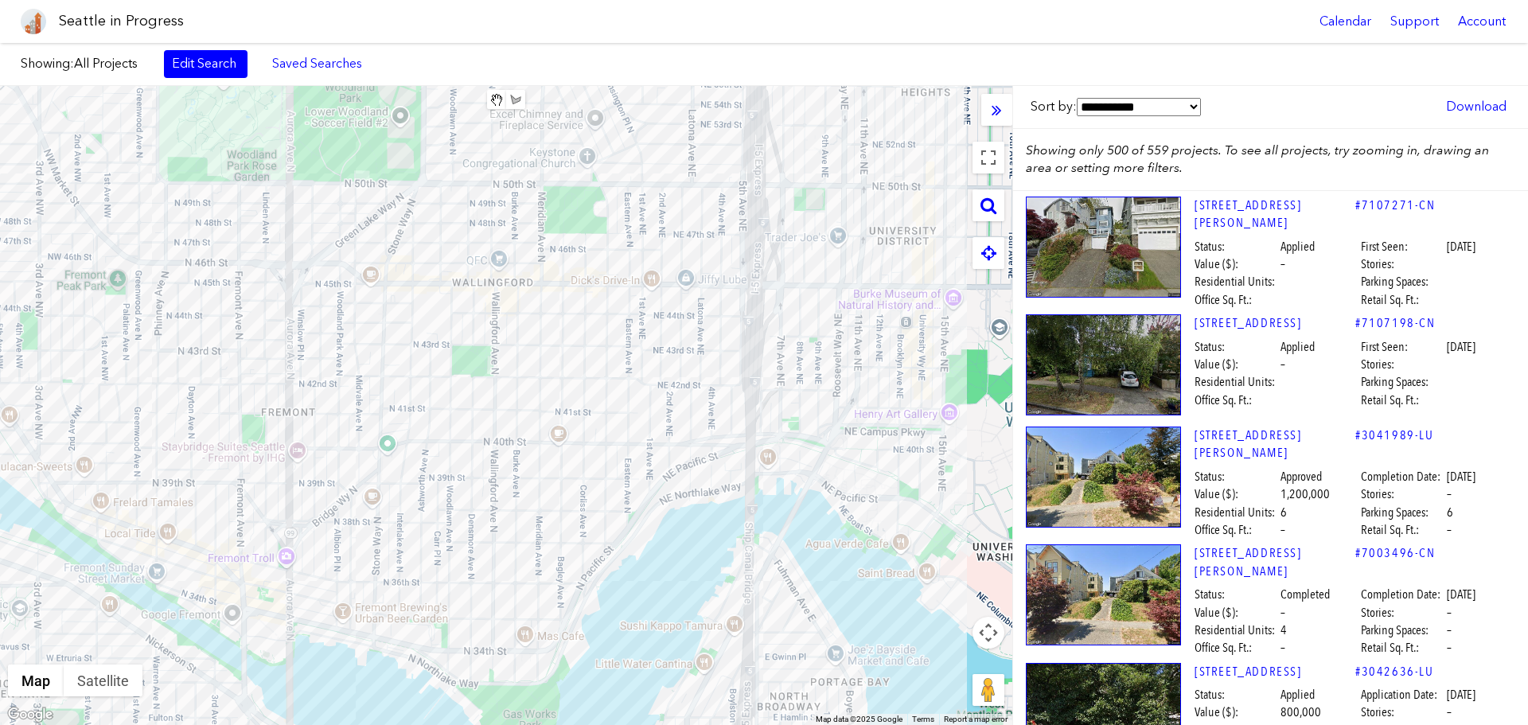
drag, startPoint x: 487, startPoint y: 392, endPoint x: 374, endPoint y: 385, distance: 113.2
click at [374, 385] on div at bounding box center [506, 405] width 1013 height 639
click at [113, 64] on span "All Projects" at bounding box center [106, 63] width 64 height 15
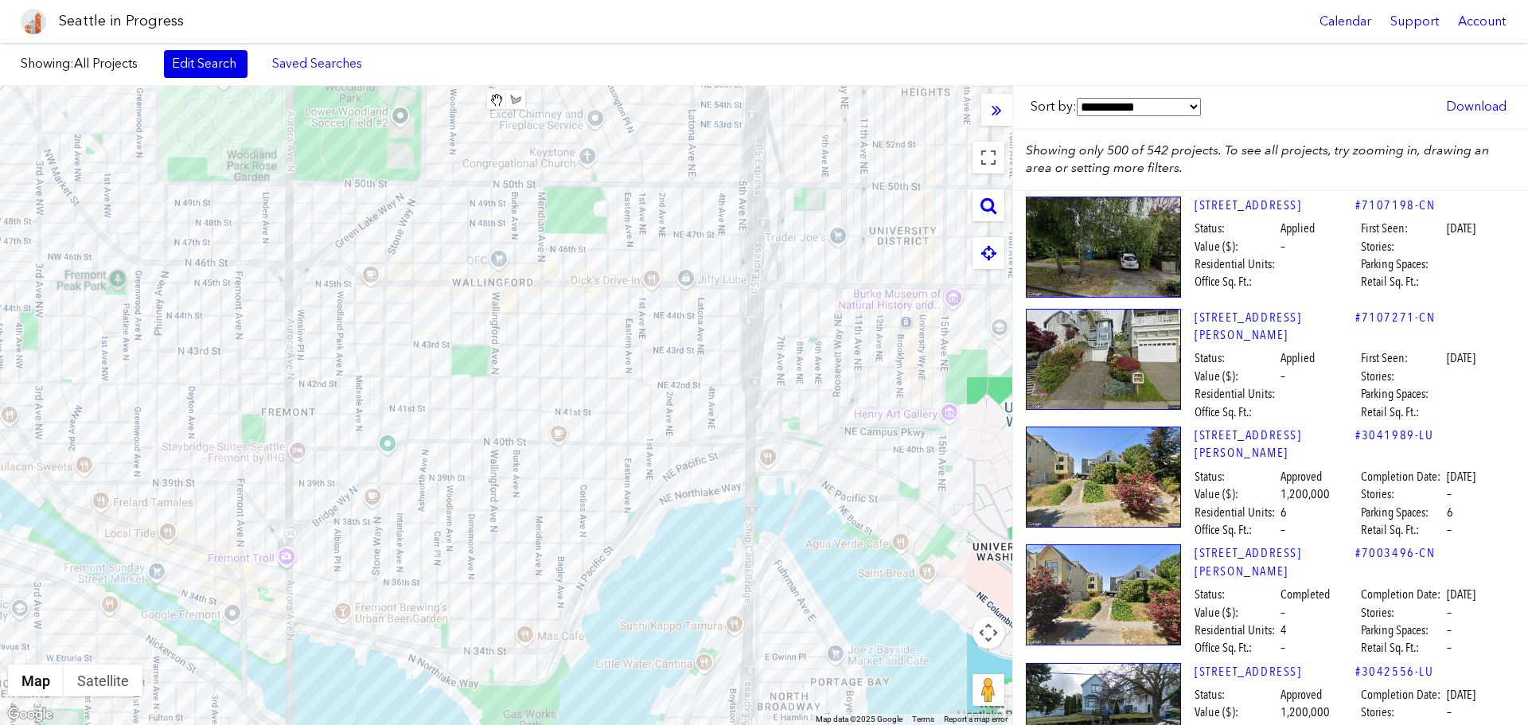
click at [213, 72] on link "Edit Search" at bounding box center [206, 63] width 84 height 27
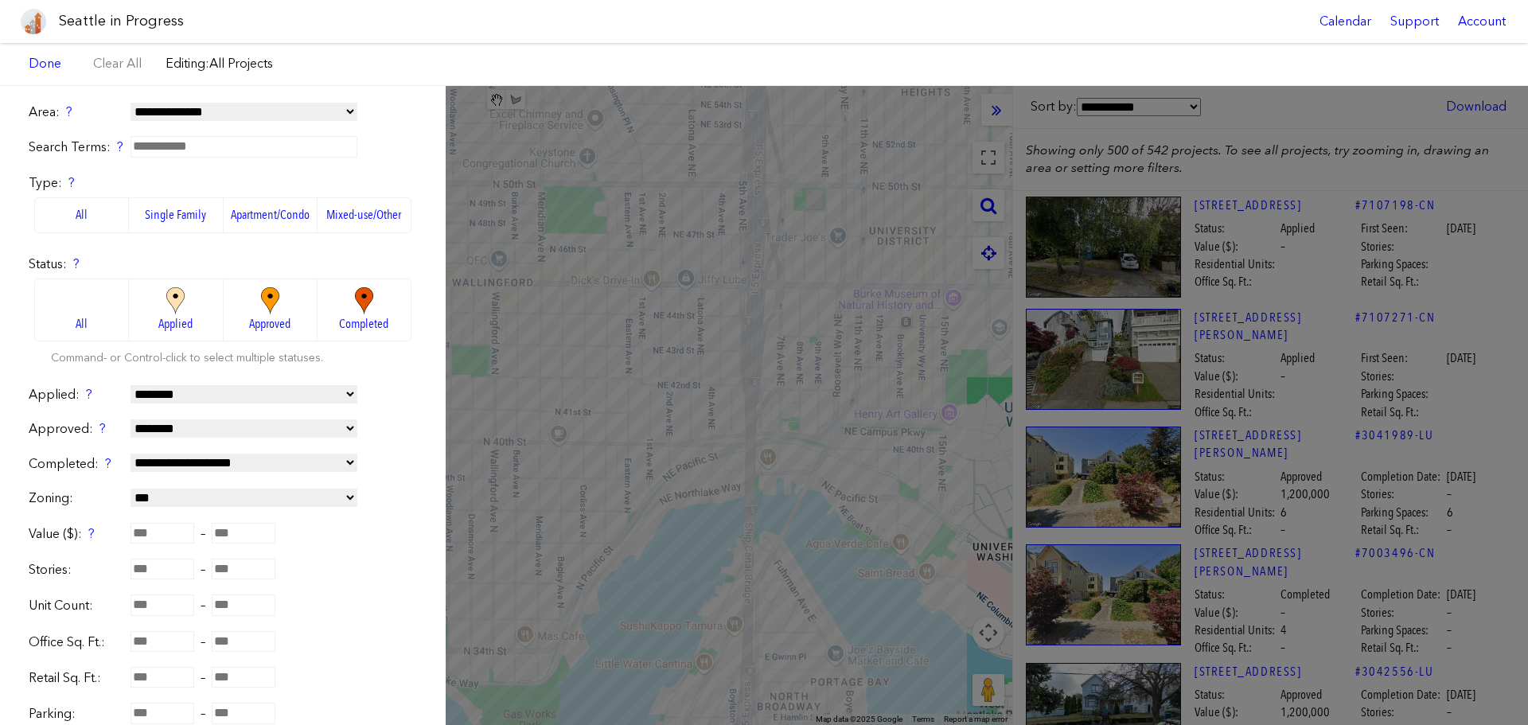
click at [262, 323] on span "Approved" at bounding box center [269, 324] width 41 height 18
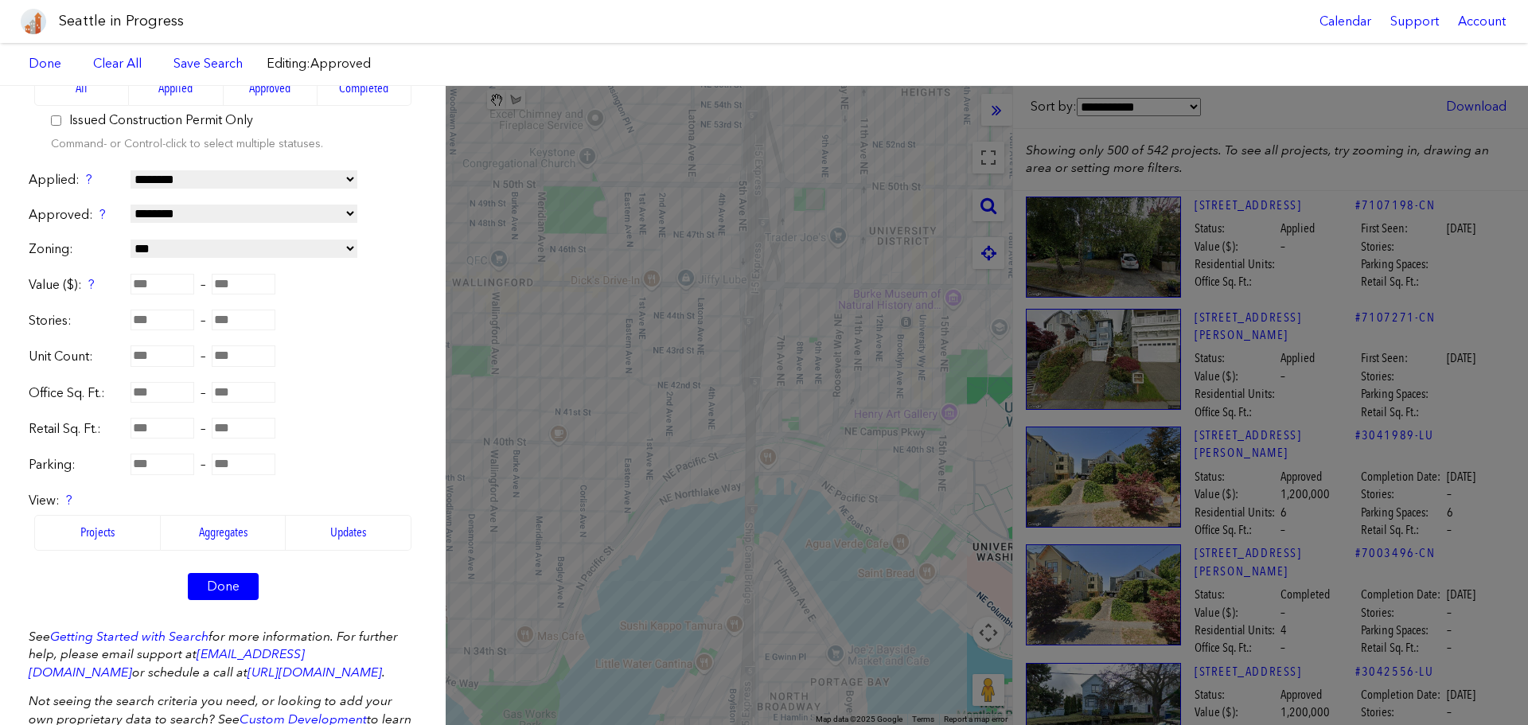
scroll to position [311, 0]
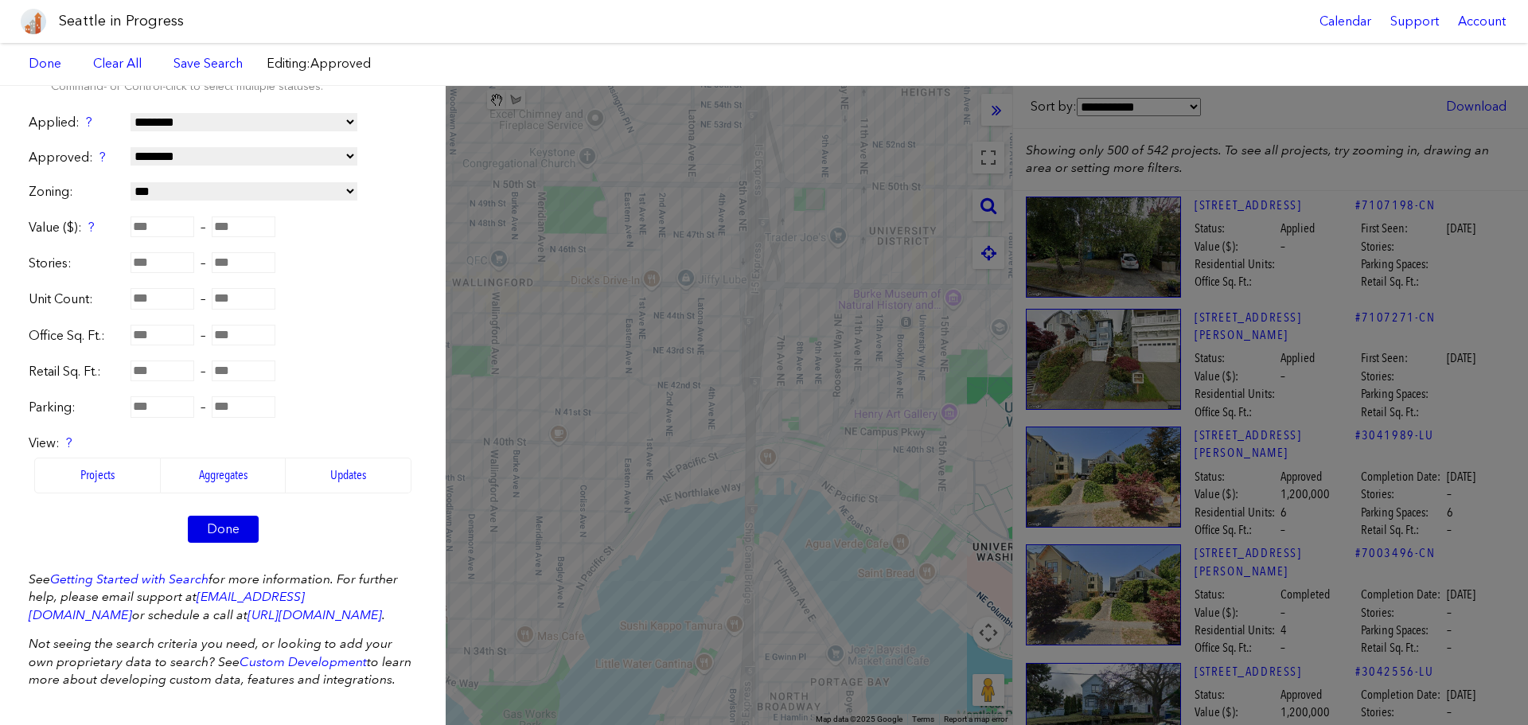
click at [222, 516] on link "Done" at bounding box center [223, 529] width 71 height 27
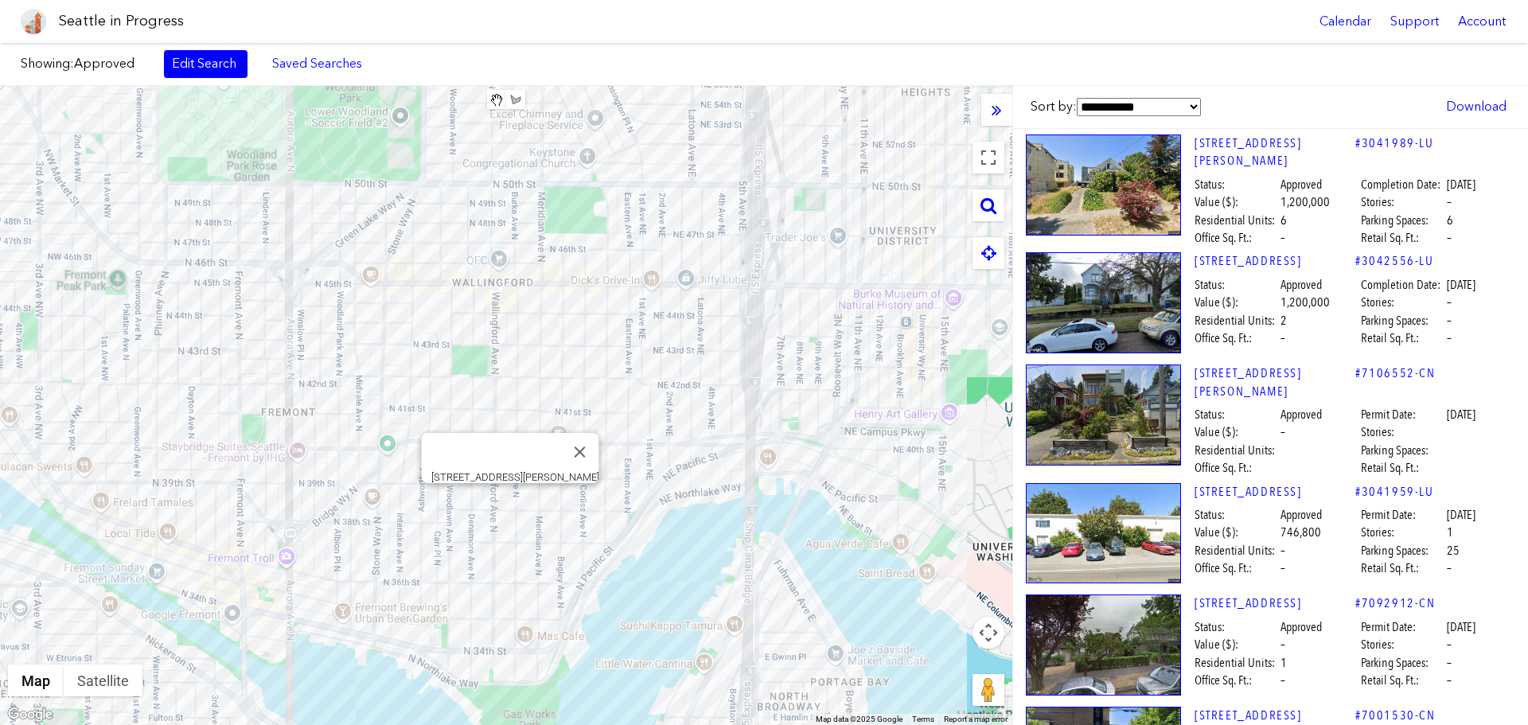
click at [511, 502] on div "[STREET_ADDRESS][PERSON_NAME]" at bounding box center [506, 405] width 1013 height 639
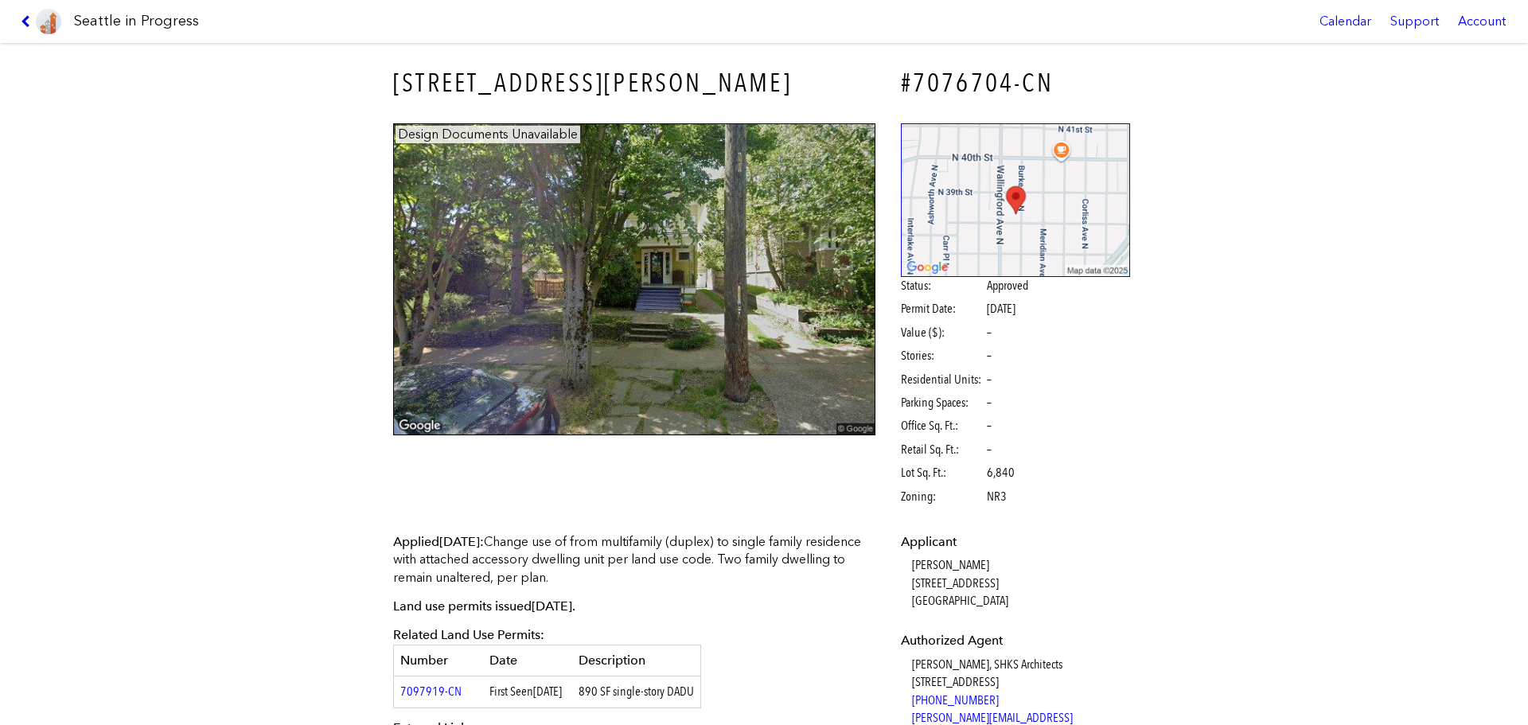
click at [25, 20] on icon at bounding box center [28, 21] width 15 height 13
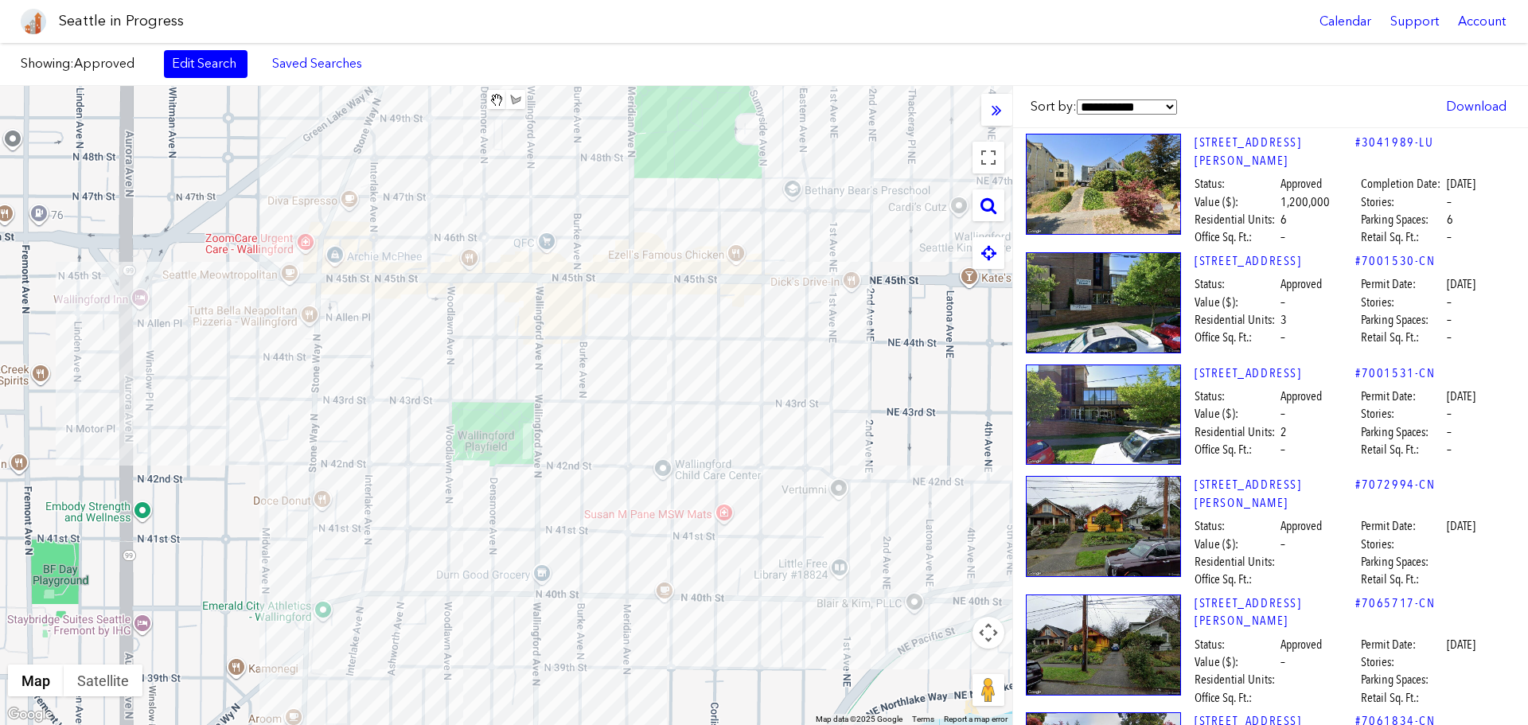
drag, startPoint x: 688, startPoint y: 400, endPoint x: 848, endPoint y: 402, distance: 160.0
click at [848, 402] on div at bounding box center [506, 405] width 1013 height 639
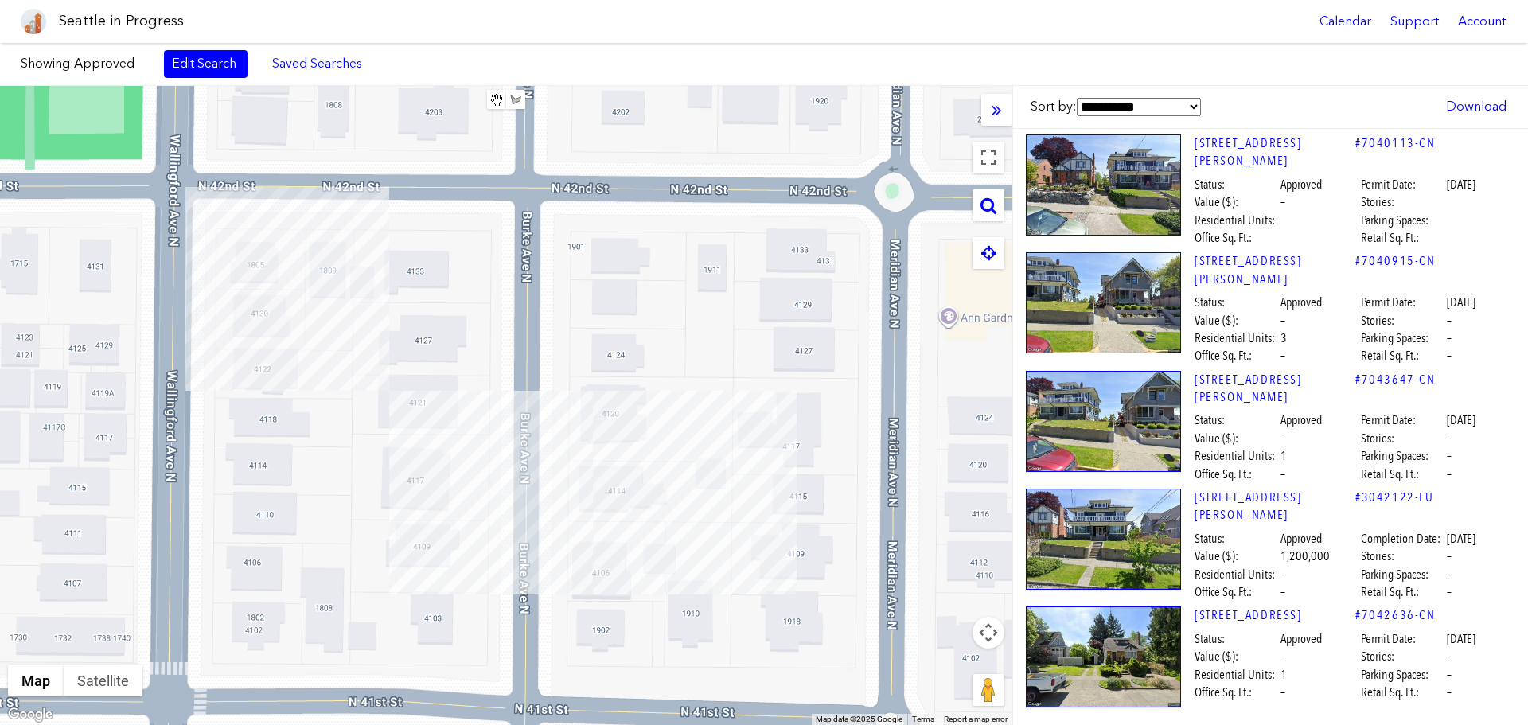
click at [596, 447] on div at bounding box center [506, 405] width 1013 height 639
click at [599, 441] on div "[STREET_ADDRESS][PERSON_NAME]" at bounding box center [506, 405] width 1013 height 639
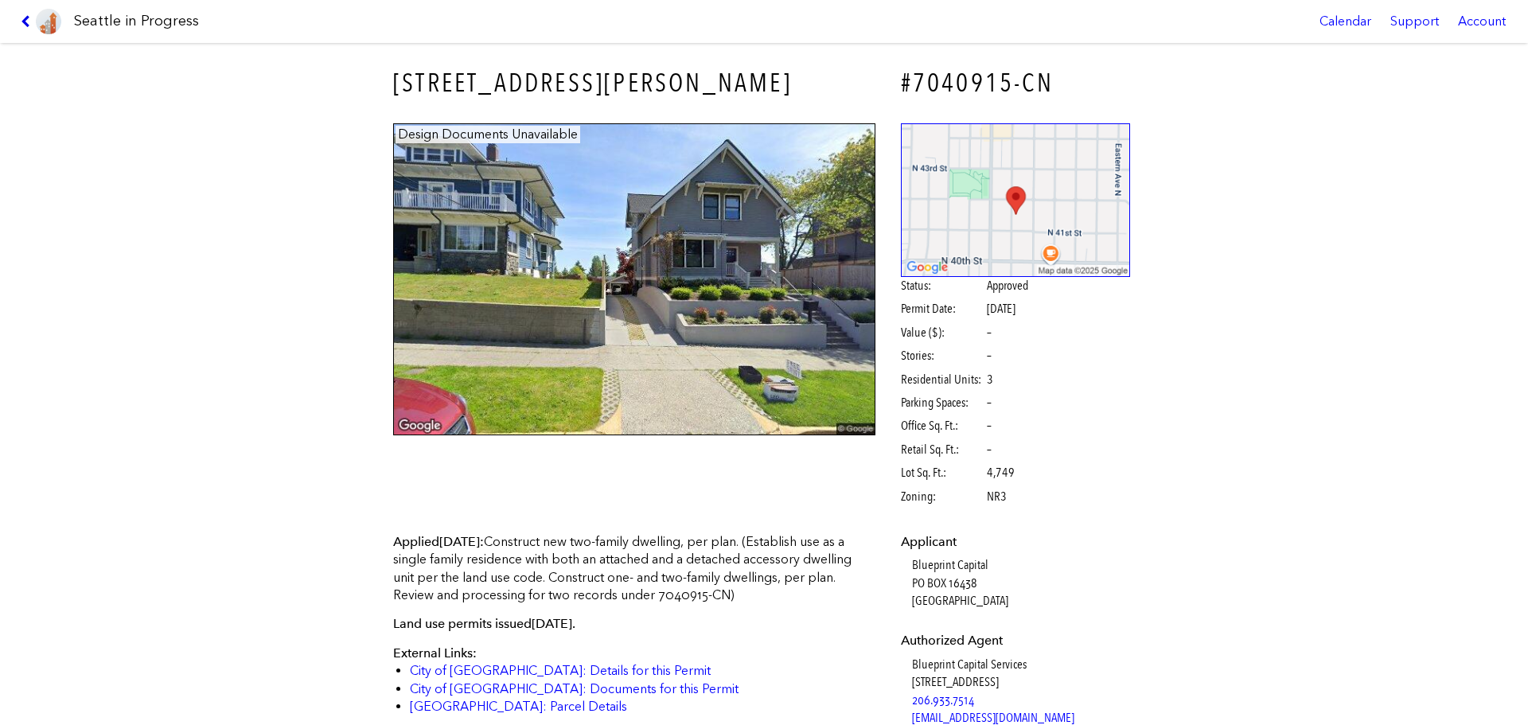
click at [28, 22] on icon at bounding box center [28, 21] width 15 height 13
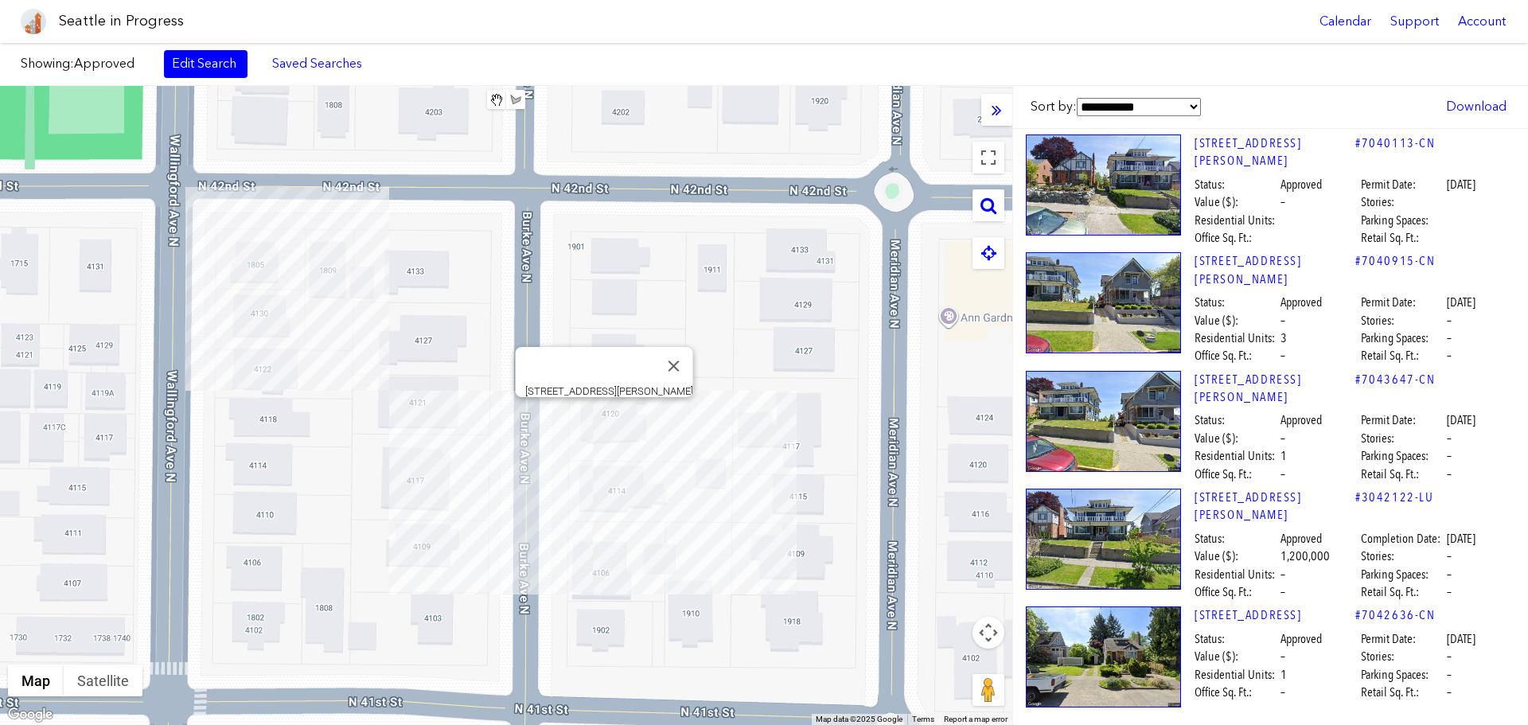
click at [603, 419] on div "[STREET_ADDRESS][PERSON_NAME]" at bounding box center [506, 405] width 1013 height 639
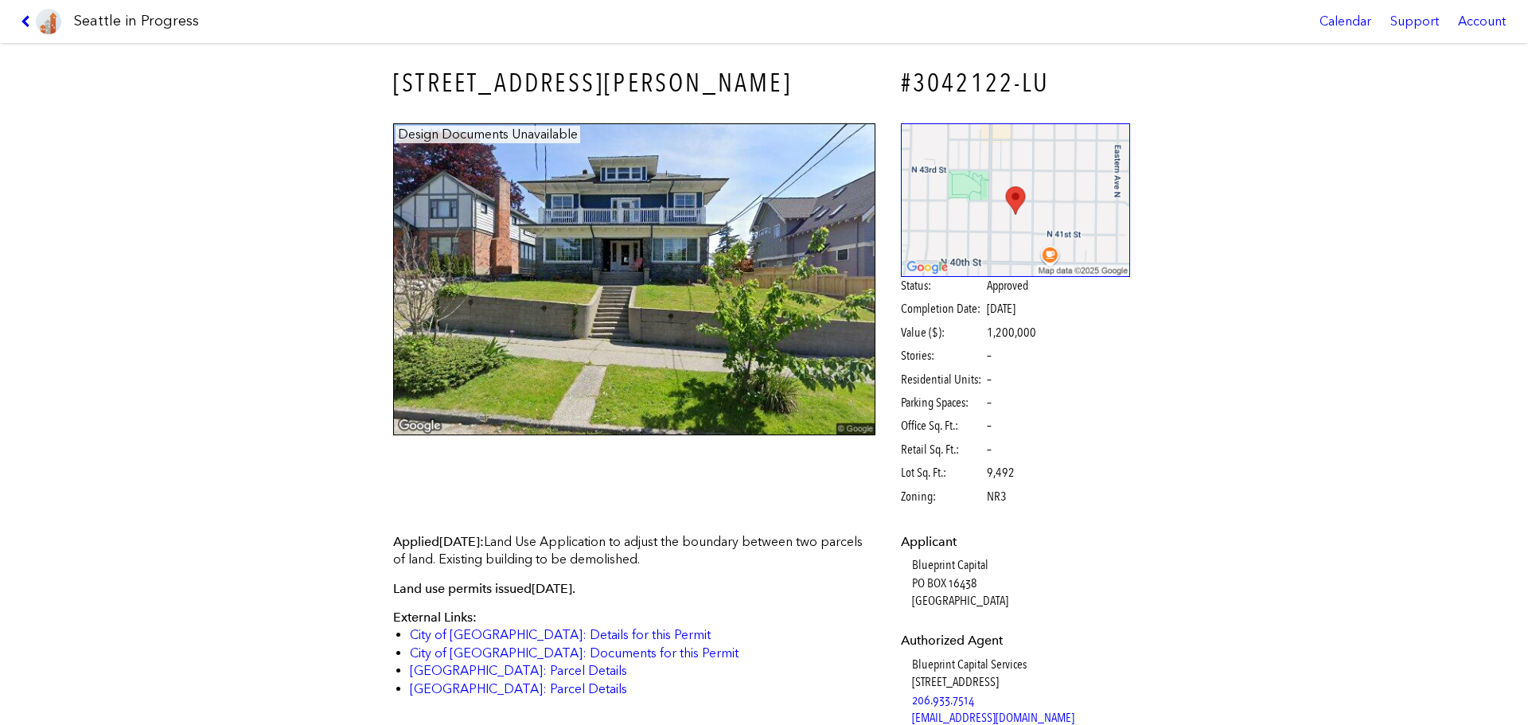
click at [21, 21] on icon at bounding box center [28, 21] width 15 height 13
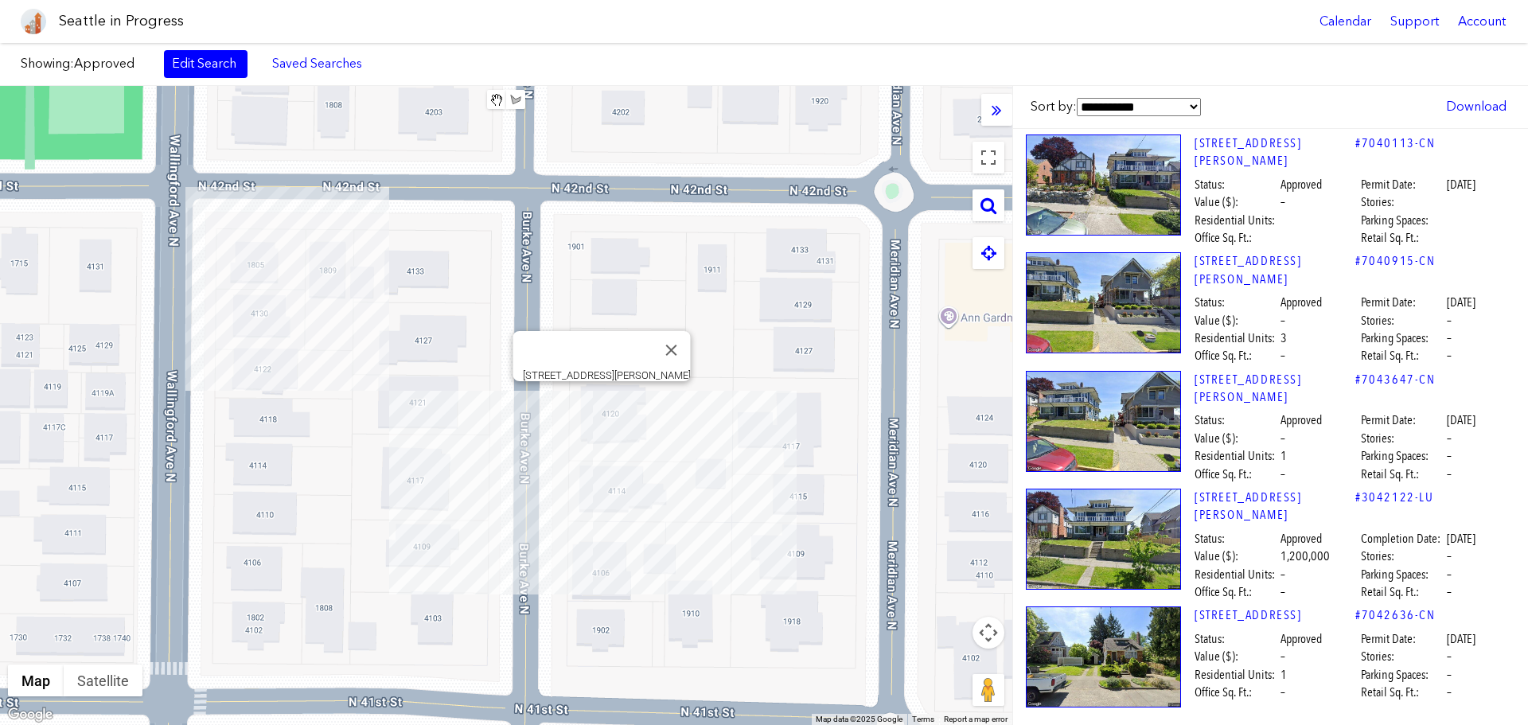
click at [597, 398] on div "[STREET_ADDRESS][PERSON_NAME]" at bounding box center [506, 405] width 1013 height 639
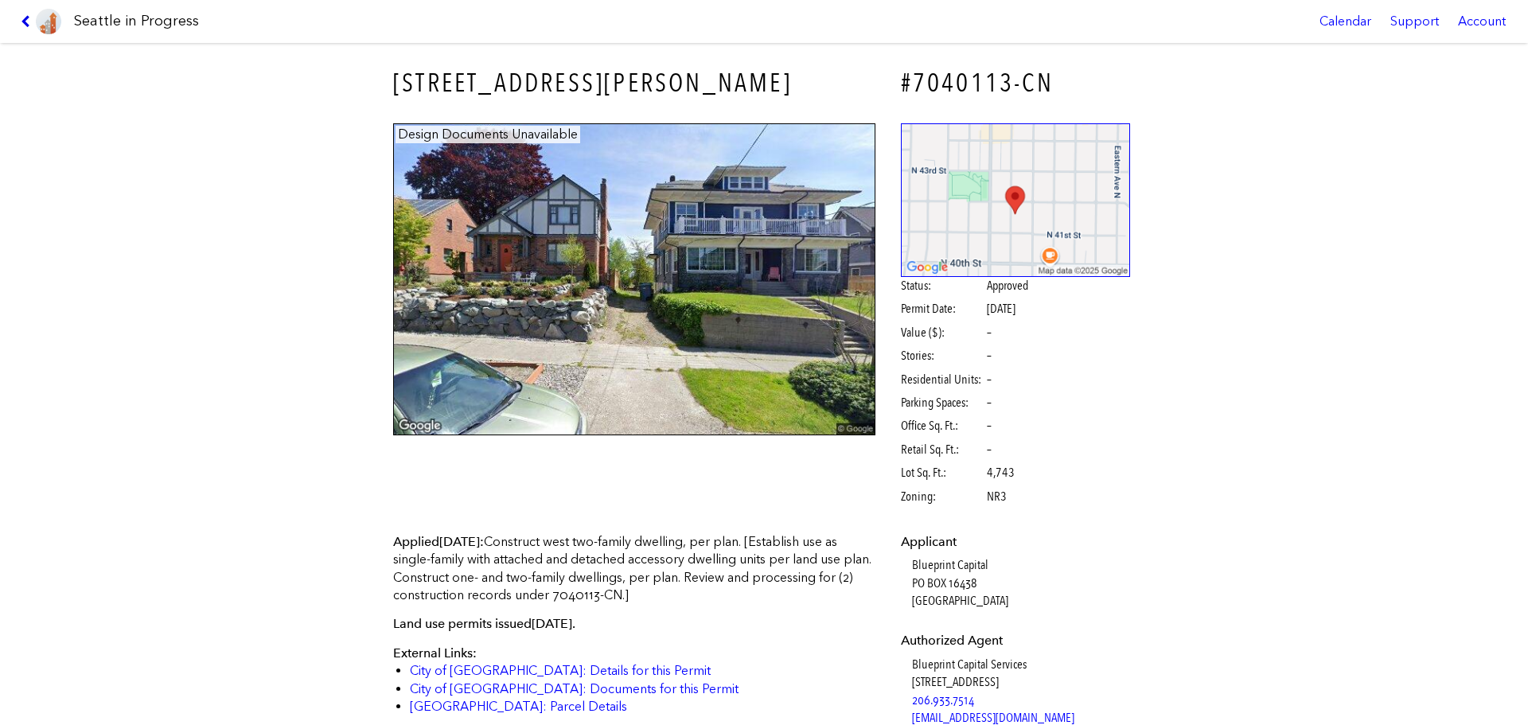
click at [24, 19] on icon at bounding box center [28, 21] width 15 height 13
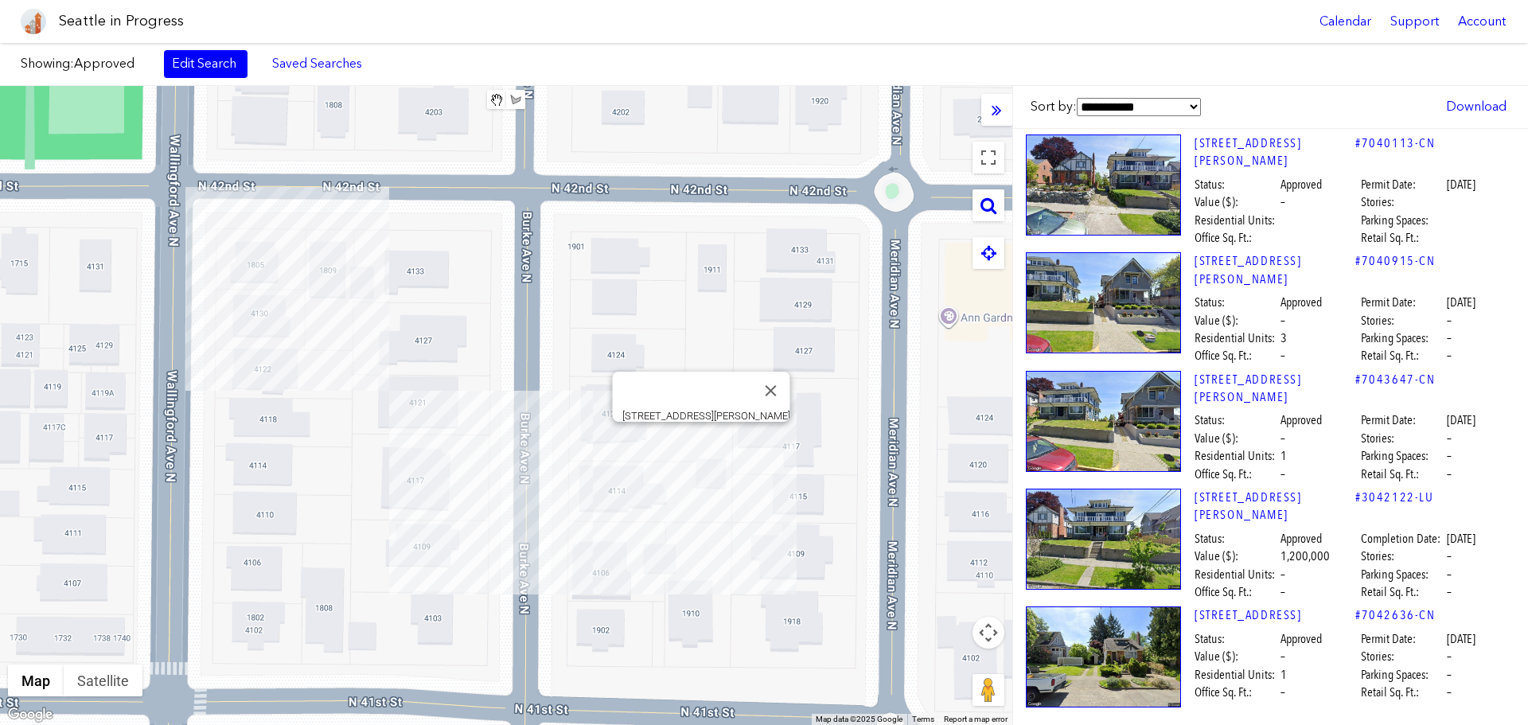
click at [704, 443] on div "[STREET_ADDRESS][PERSON_NAME]" at bounding box center [506, 405] width 1013 height 639
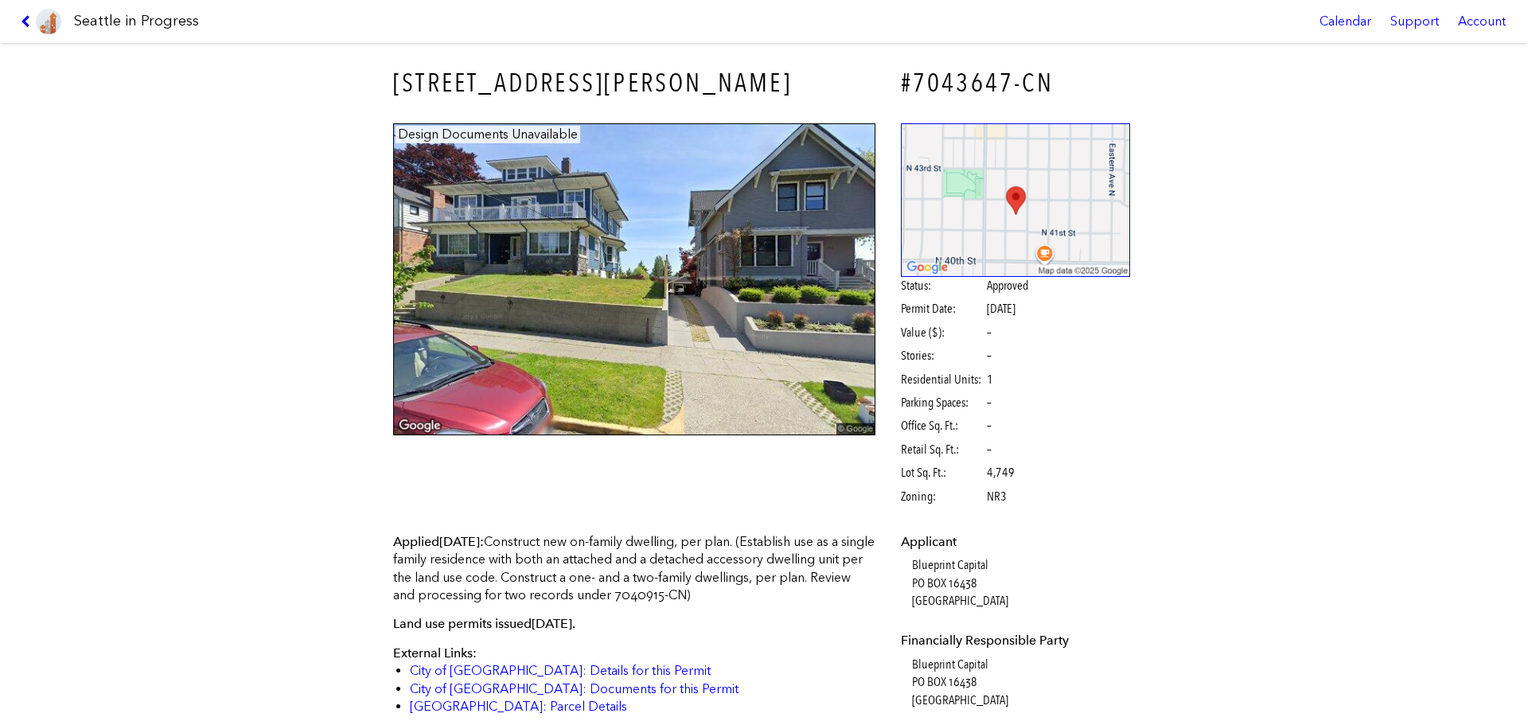
click at [21, 23] on icon at bounding box center [28, 21] width 15 height 13
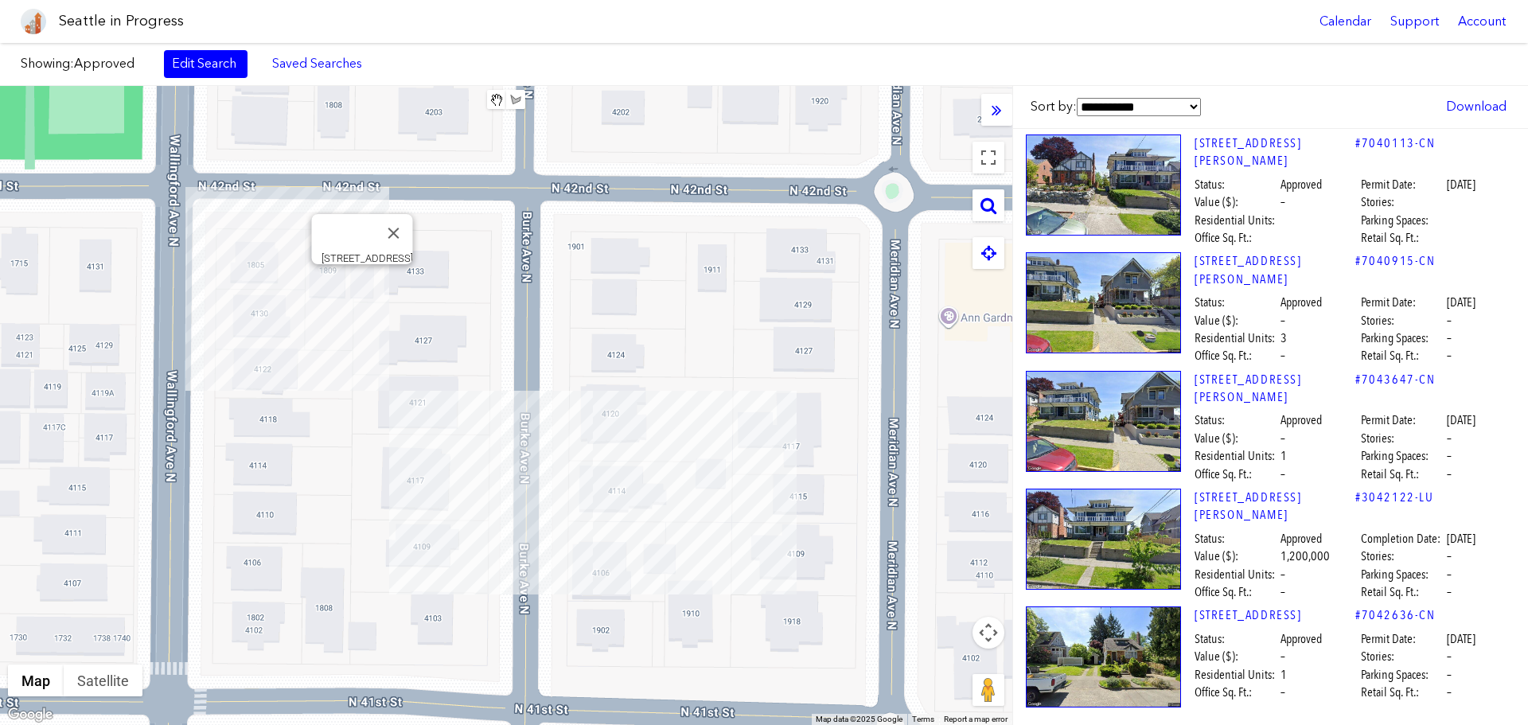
click at [358, 283] on div "[STREET_ADDRESS]" at bounding box center [506, 405] width 1013 height 639
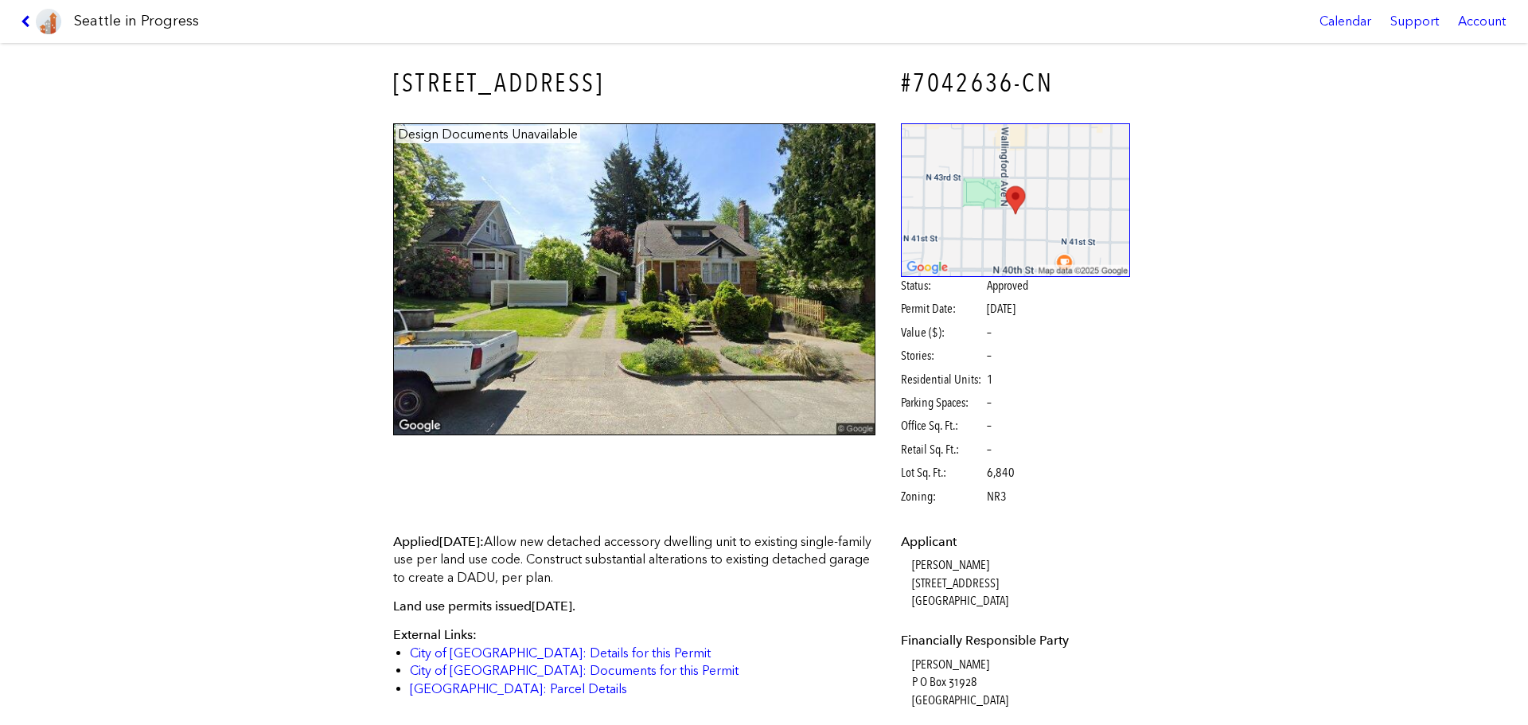
click at [21, 19] on icon at bounding box center [28, 21] width 15 height 13
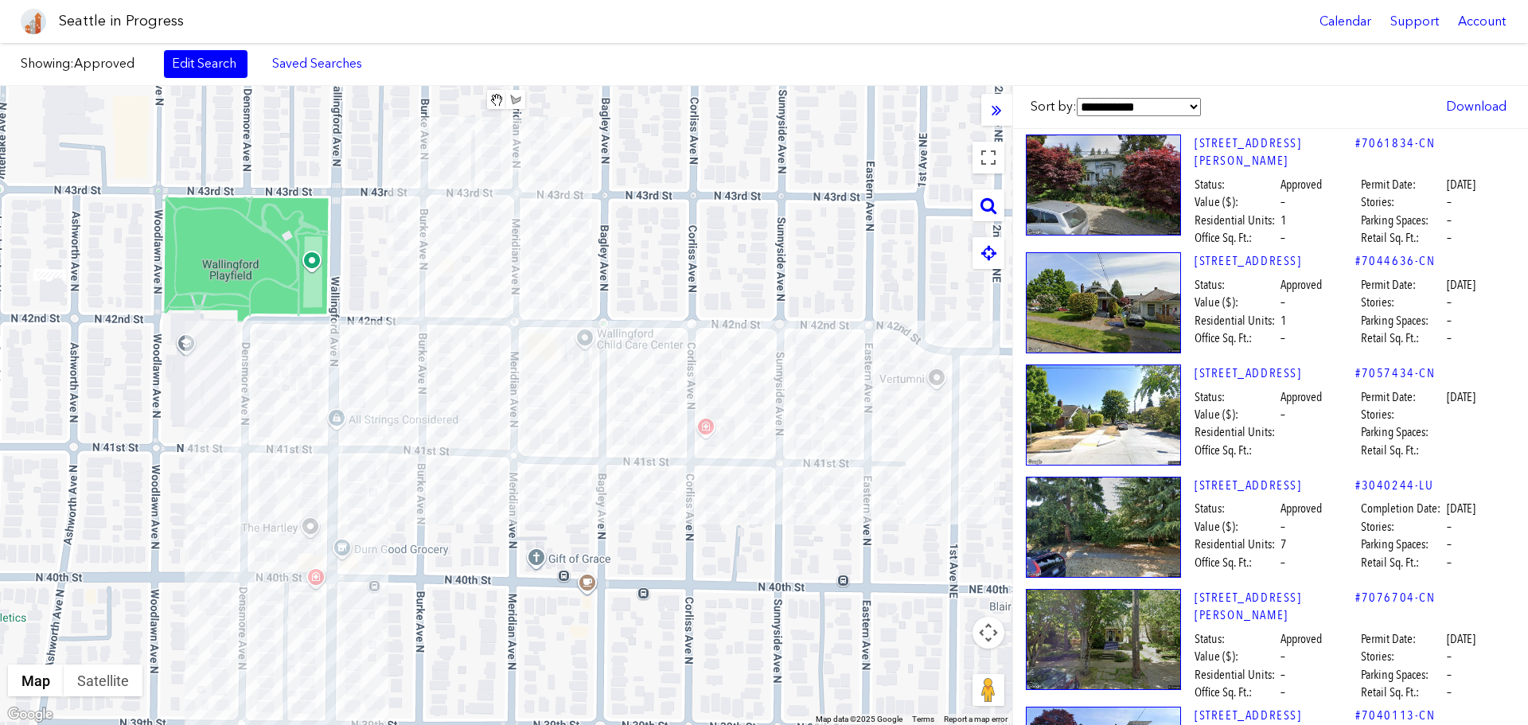
drag, startPoint x: 447, startPoint y: 342, endPoint x: 471, endPoint y: 482, distance: 142.3
click at [470, 482] on div at bounding box center [506, 405] width 1013 height 639
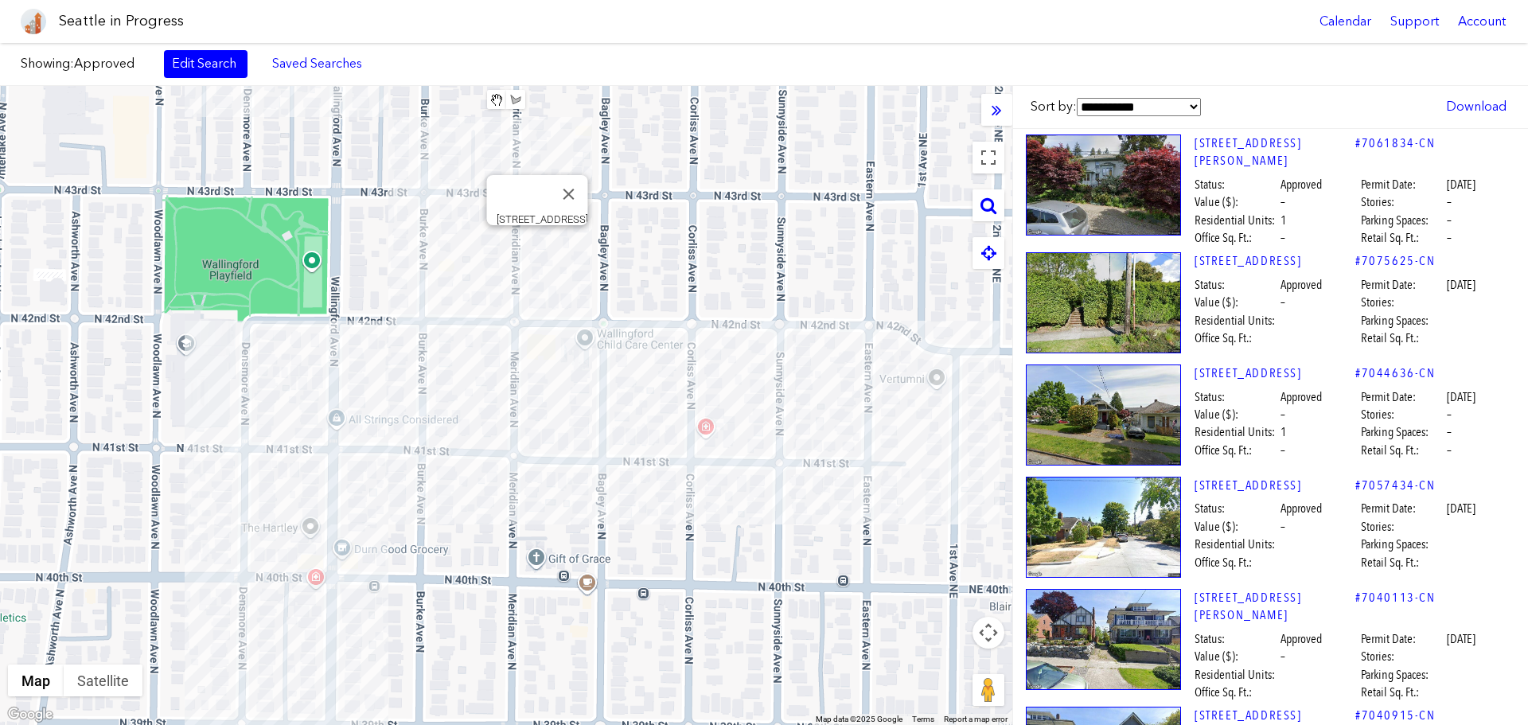
click at [535, 245] on div "[STREET_ADDRESS]" at bounding box center [506, 405] width 1013 height 639
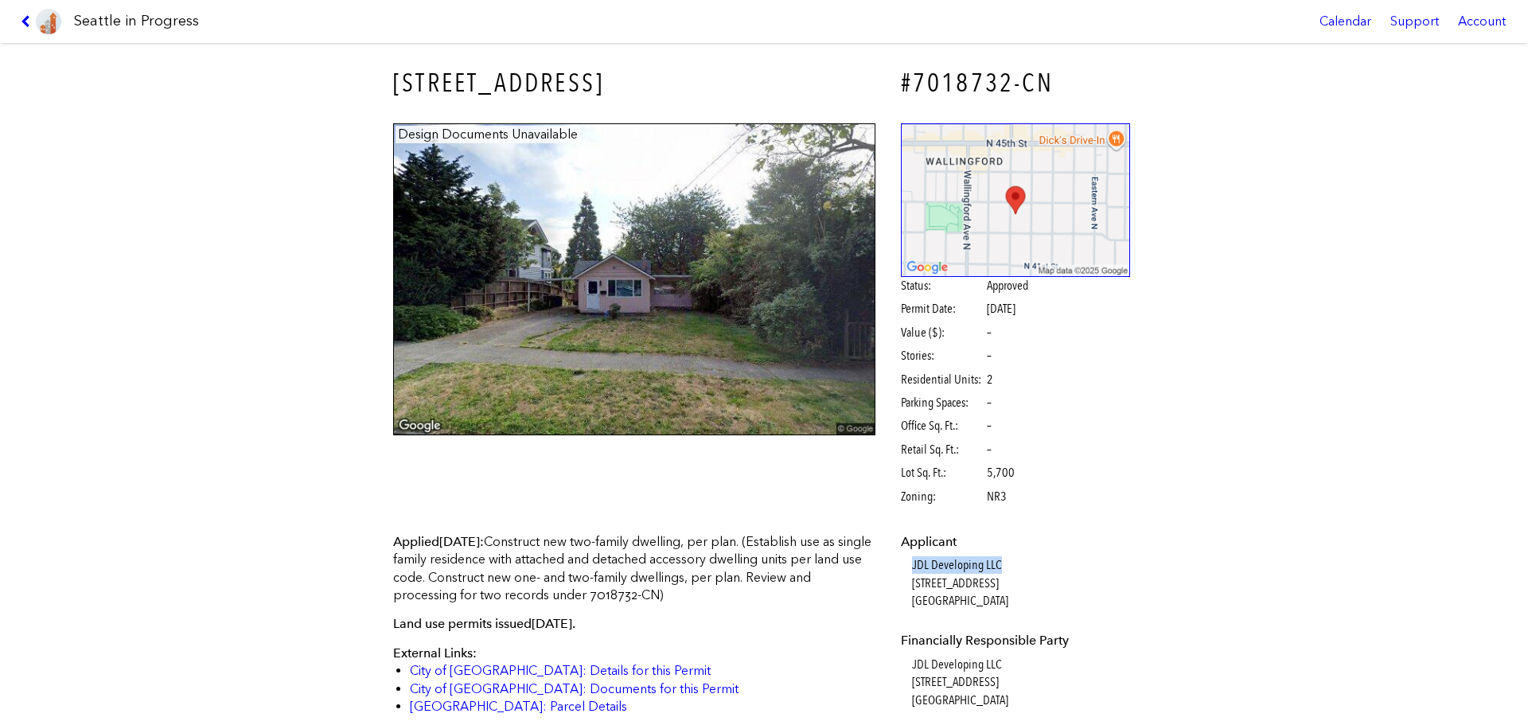
drag, startPoint x: 1009, startPoint y: 560, endPoint x: 907, endPoint y: 566, distance: 102.9
click at [912, 566] on dd "JDL Developing LLC [STREET_ADDRESS]" at bounding box center [1021, 582] width 219 height 53
copy dd "JDL Developing LLC"
click at [25, 21] on icon at bounding box center [28, 21] width 15 height 13
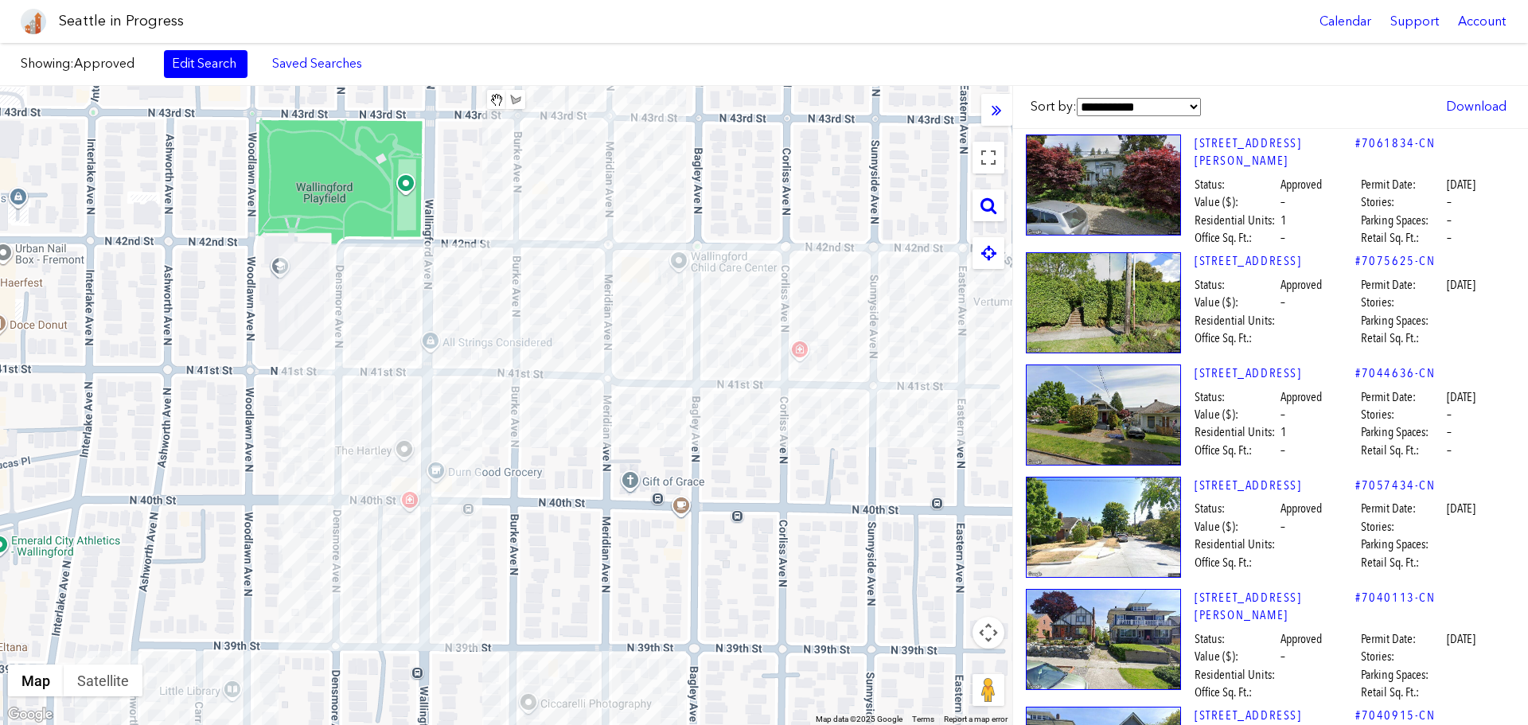
drag, startPoint x: 533, startPoint y: 363, endPoint x: 630, endPoint y: 284, distance: 124.5
click at [630, 284] on div at bounding box center [506, 405] width 1013 height 639
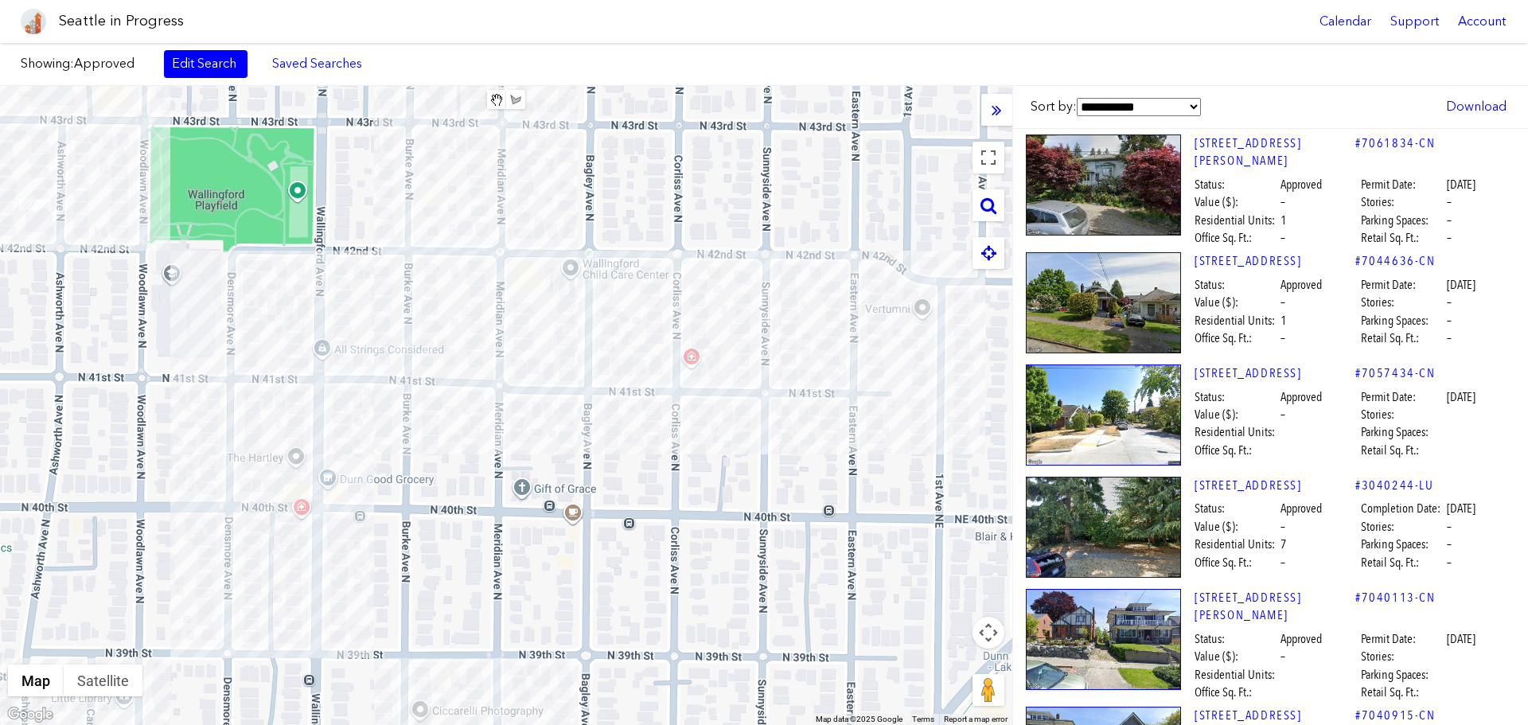
drag, startPoint x: 740, startPoint y: 338, endPoint x: 631, endPoint y: 346, distance: 108.5
click at [631, 346] on div at bounding box center [506, 405] width 1013 height 639
click at [693, 369] on div "[STREET_ADDRESS][PERSON_NAME]" at bounding box center [506, 405] width 1013 height 639
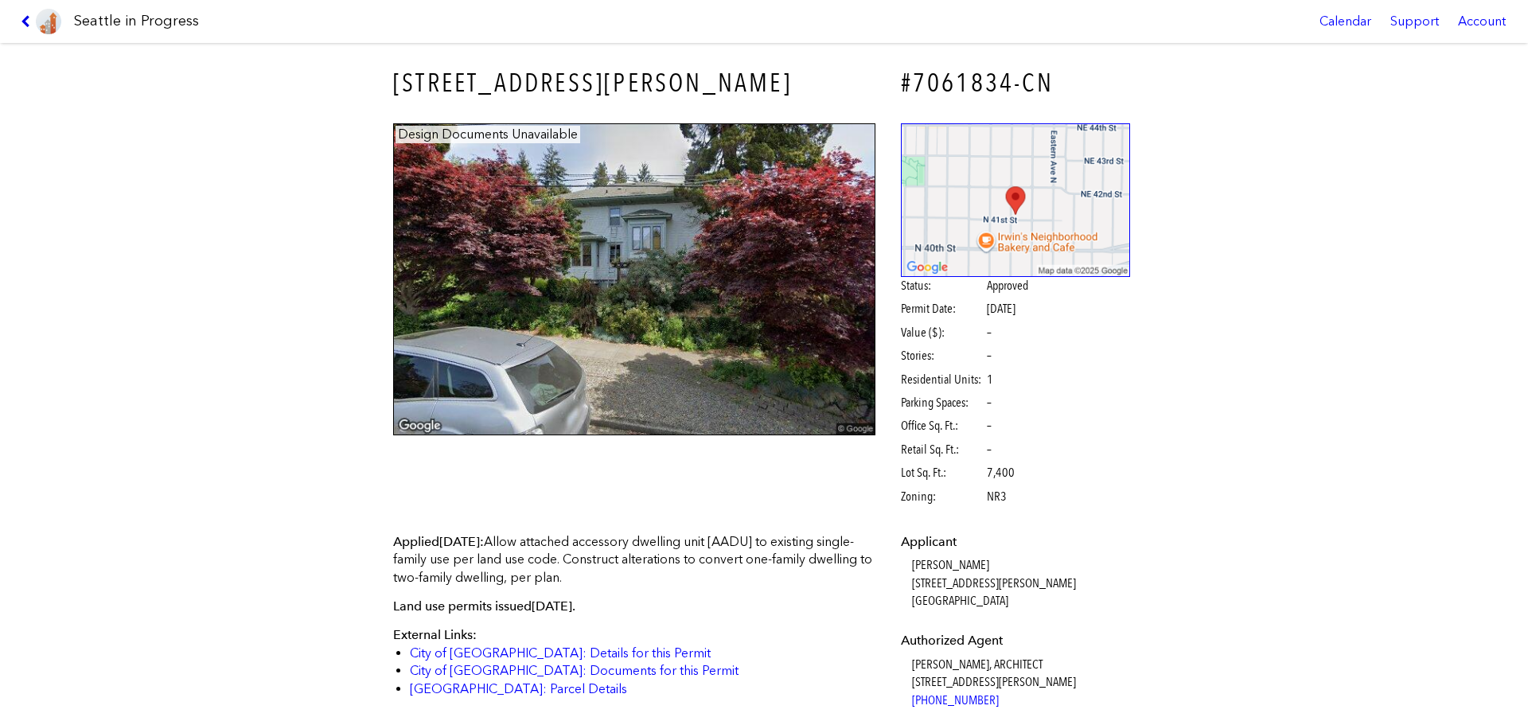
click at [31, 24] on icon at bounding box center [28, 21] width 15 height 13
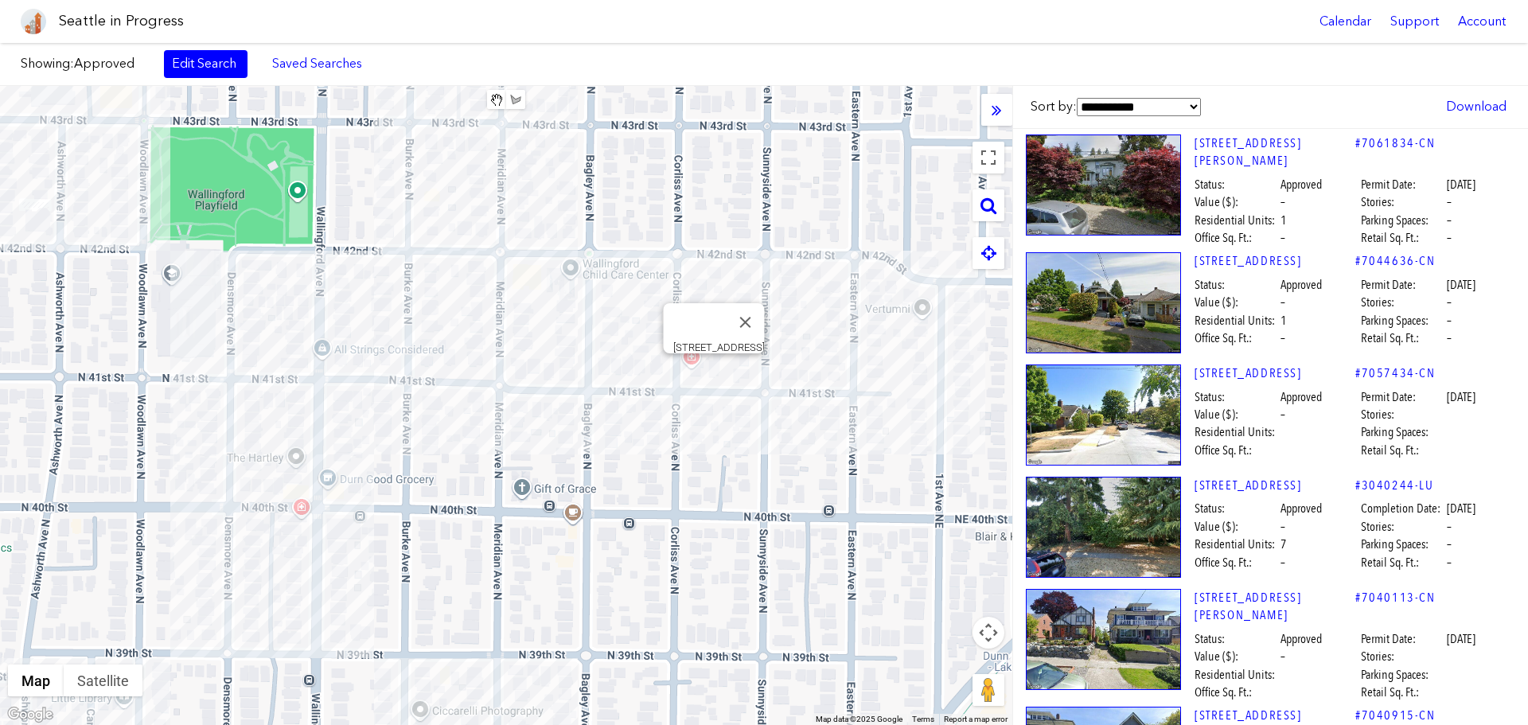
click at [714, 373] on div "[STREET_ADDRESS]" at bounding box center [506, 405] width 1013 height 639
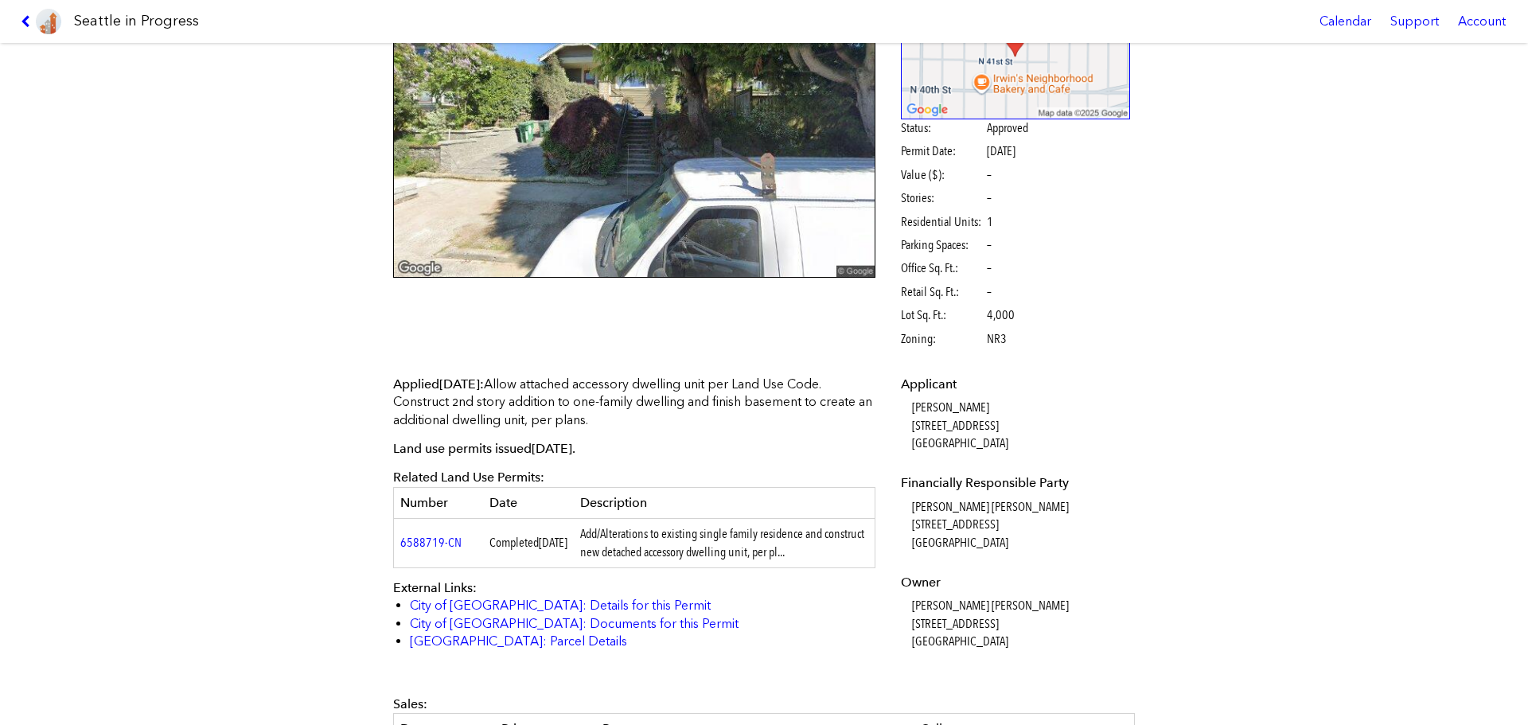
scroll to position [159, 0]
click at [29, 24] on icon at bounding box center [28, 21] width 15 height 13
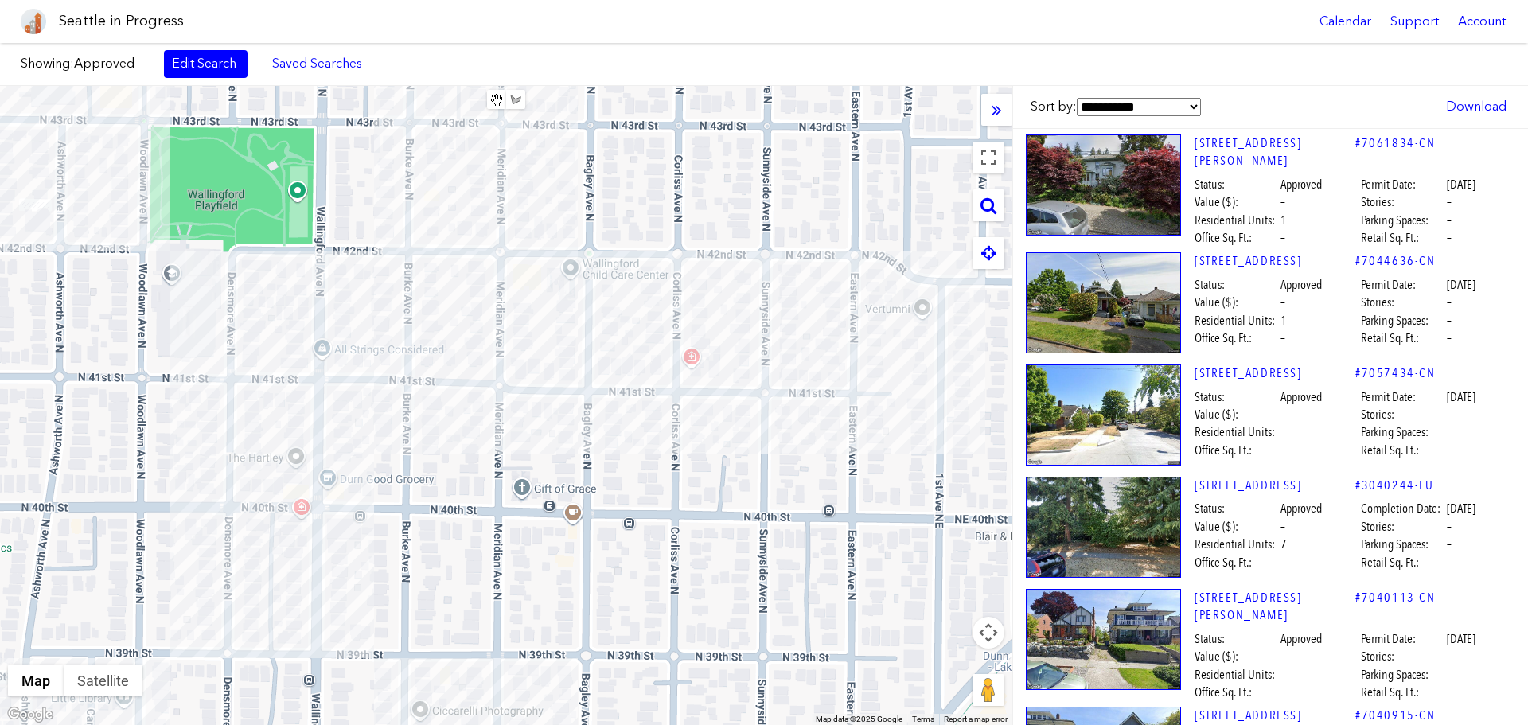
click at [696, 377] on div at bounding box center [506, 405] width 1013 height 639
click at [698, 373] on div "[STREET_ADDRESS][PERSON_NAME]" at bounding box center [506, 405] width 1013 height 639
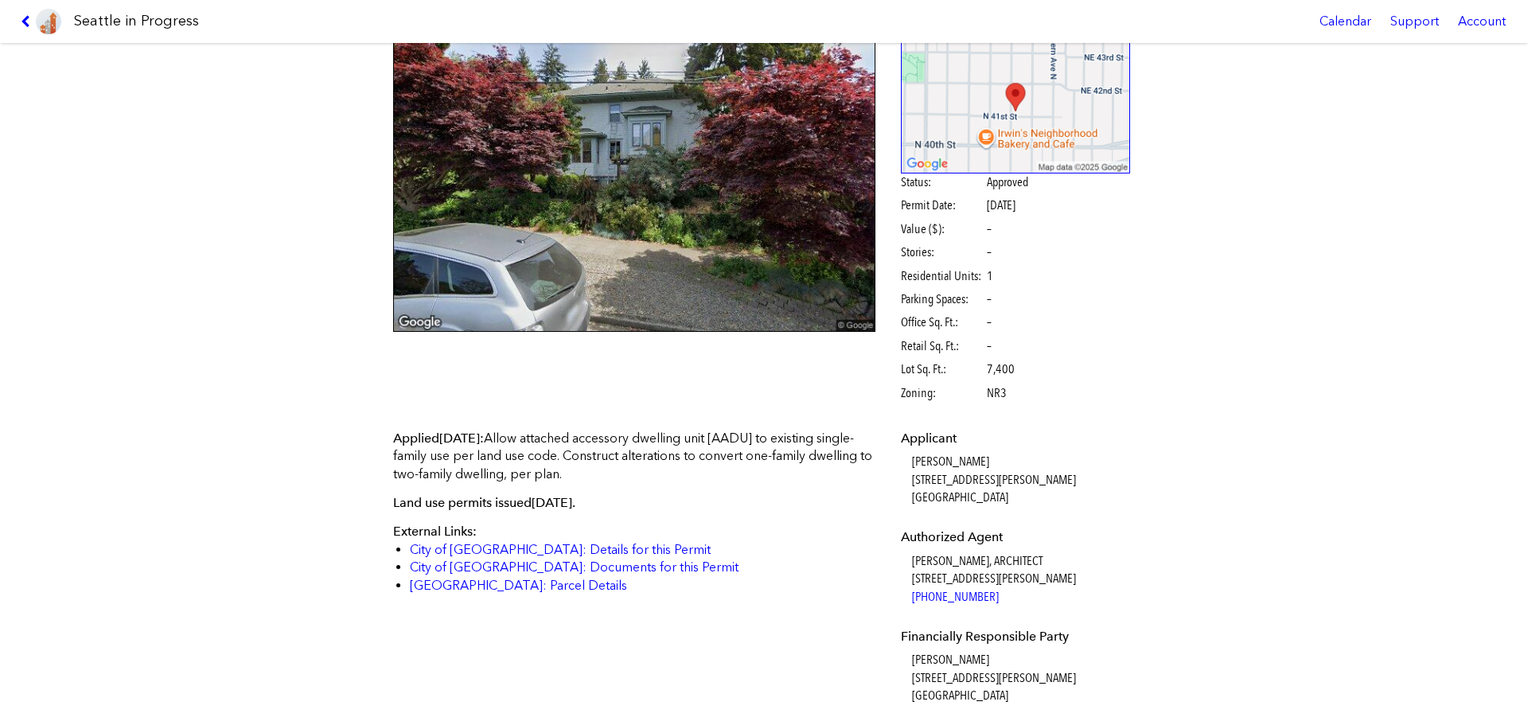
scroll to position [239, 0]
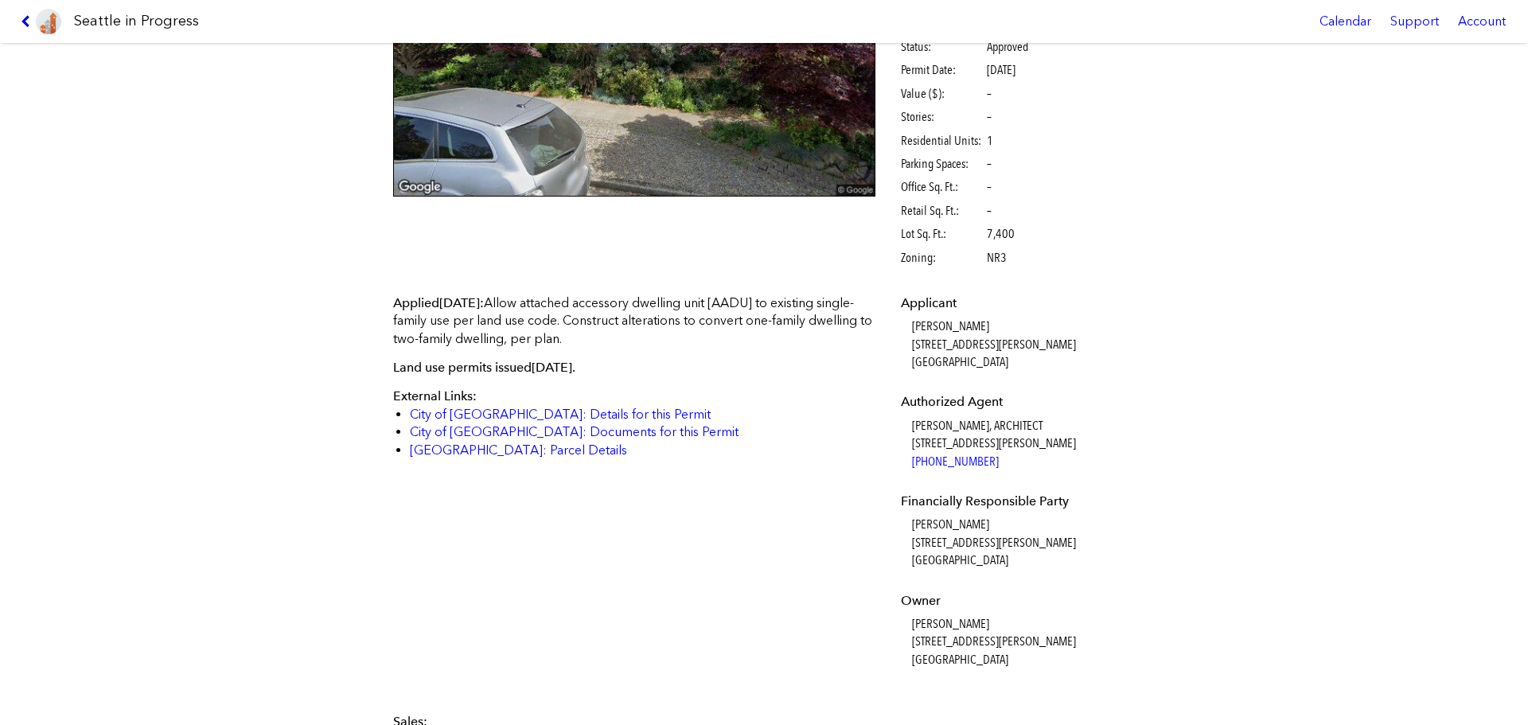
click at [22, 21] on icon at bounding box center [28, 21] width 15 height 13
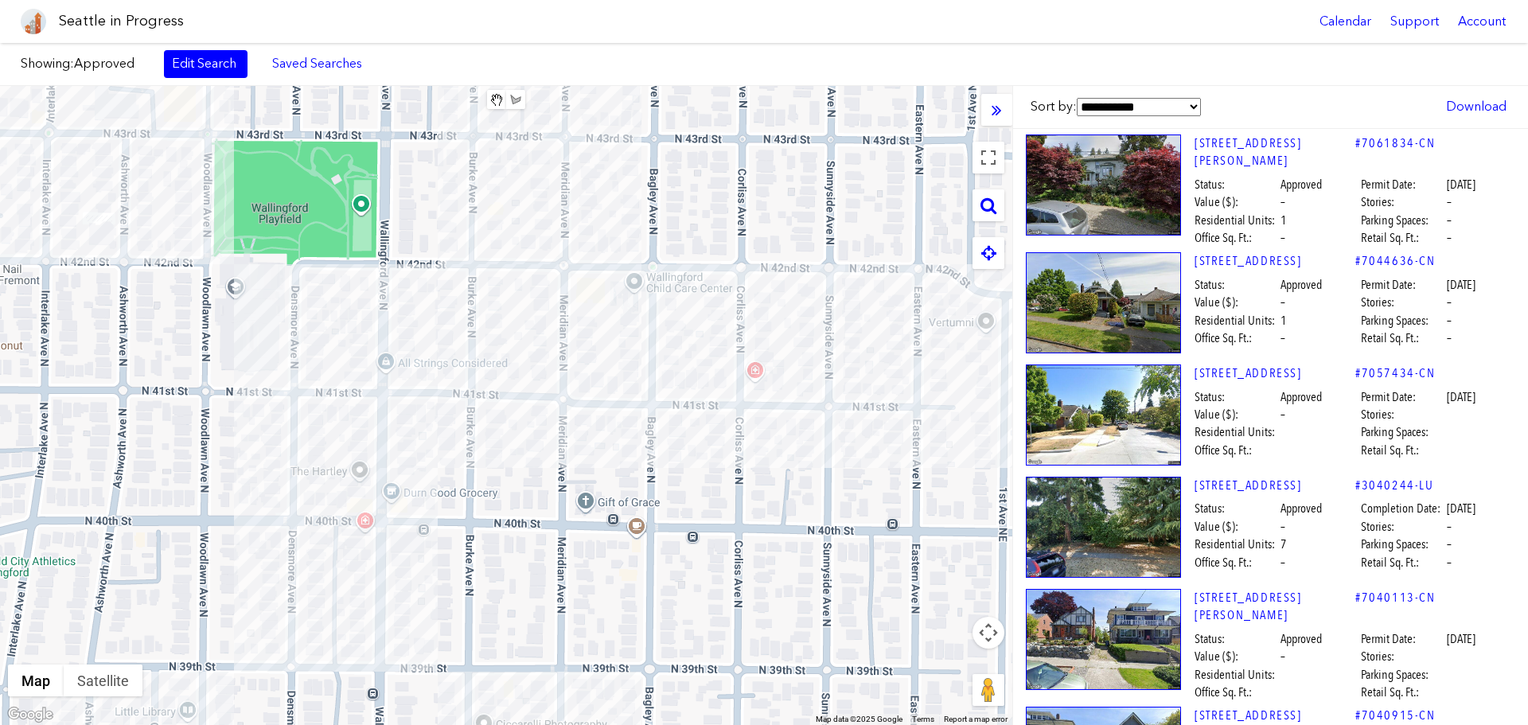
drag, startPoint x: 599, startPoint y: 353, endPoint x: 733, endPoint y: 368, distance: 135.3
click at [733, 368] on div at bounding box center [506, 405] width 1013 height 639
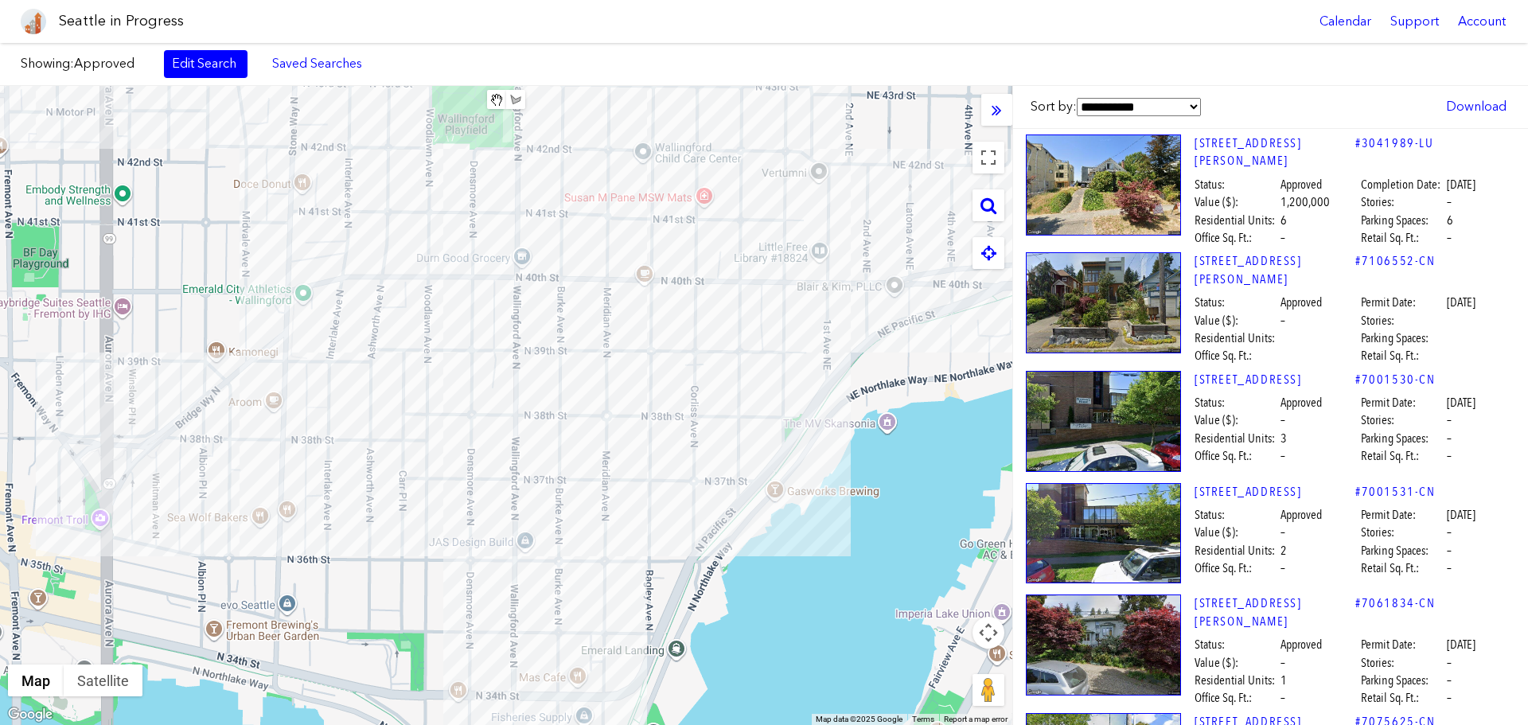
drag, startPoint x: 627, startPoint y: 465, endPoint x: 623, endPoint y: 297, distance: 168.0
click at [623, 297] on div at bounding box center [506, 405] width 1013 height 639
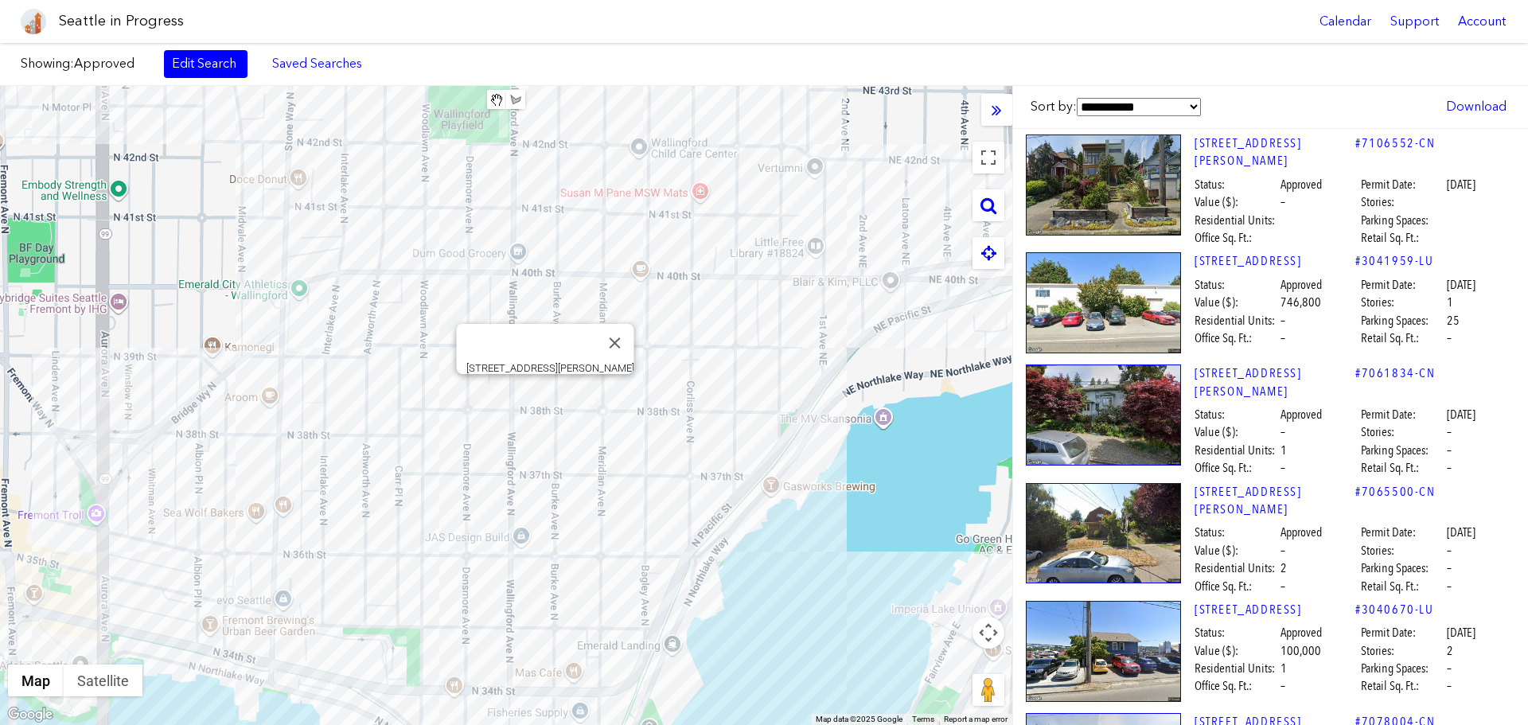
click at [541, 392] on div "[STREET_ADDRESS][PERSON_NAME]" at bounding box center [506, 405] width 1013 height 639
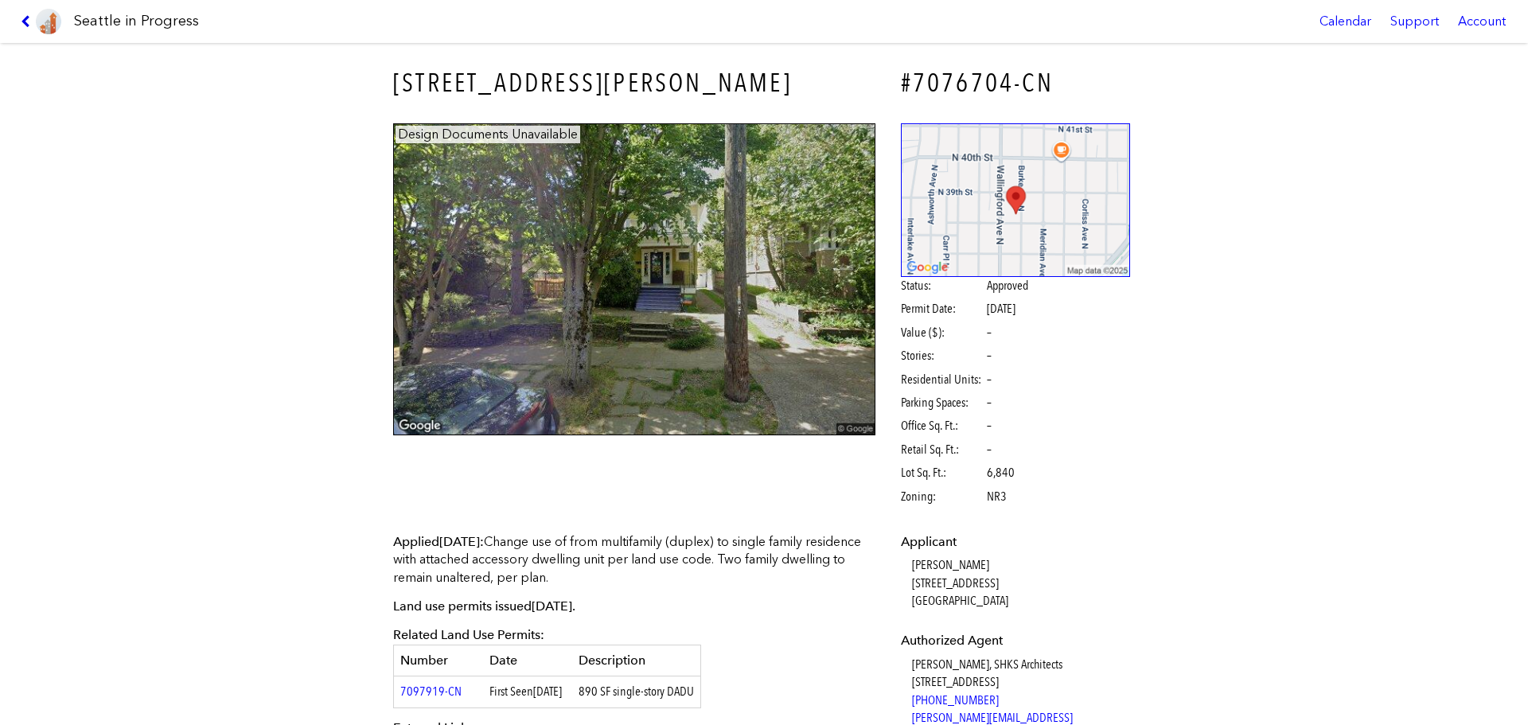
click at [22, 17] on icon at bounding box center [28, 21] width 15 height 13
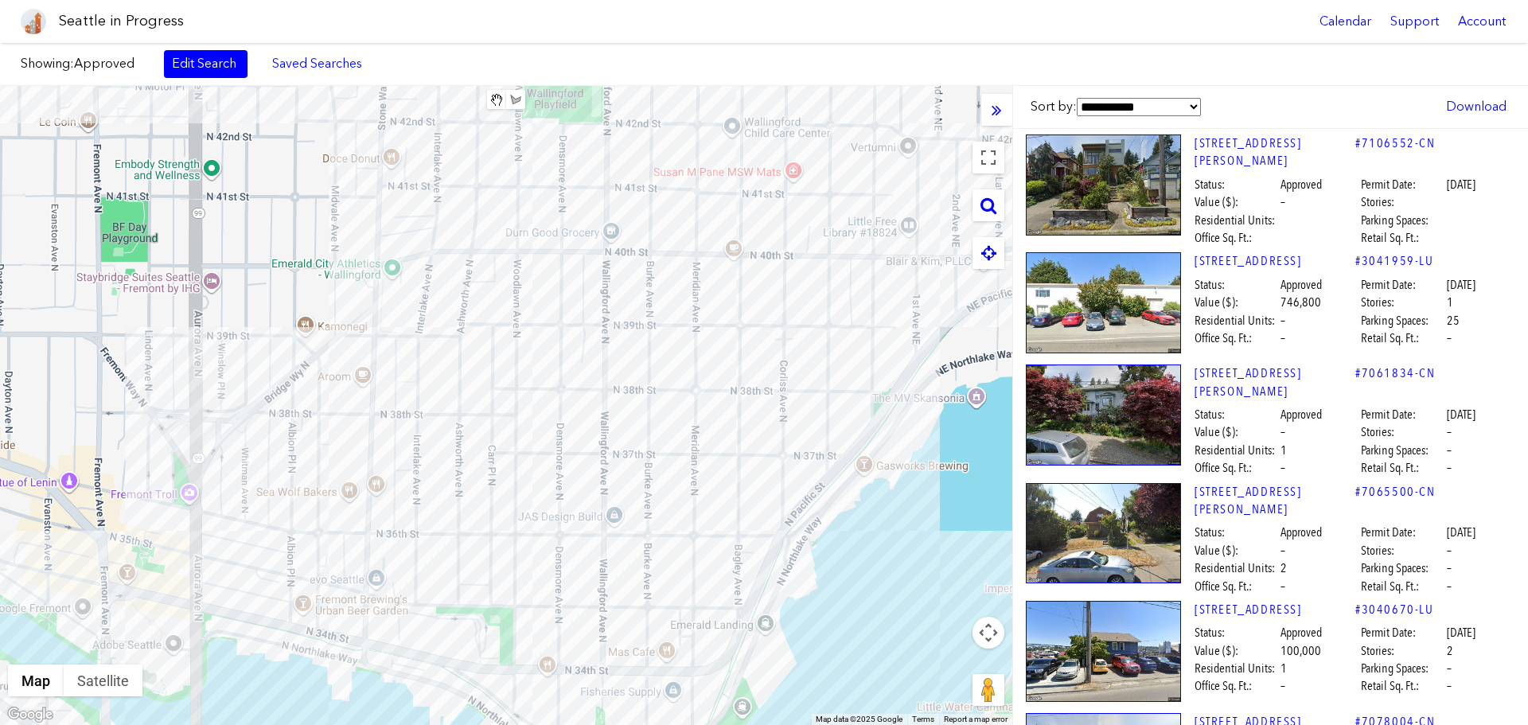
drag, startPoint x: 363, startPoint y: 476, endPoint x: 705, endPoint y: 498, distance: 342.2
click at [705, 498] on div at bounding box center [506, 405] width 1013 height 639
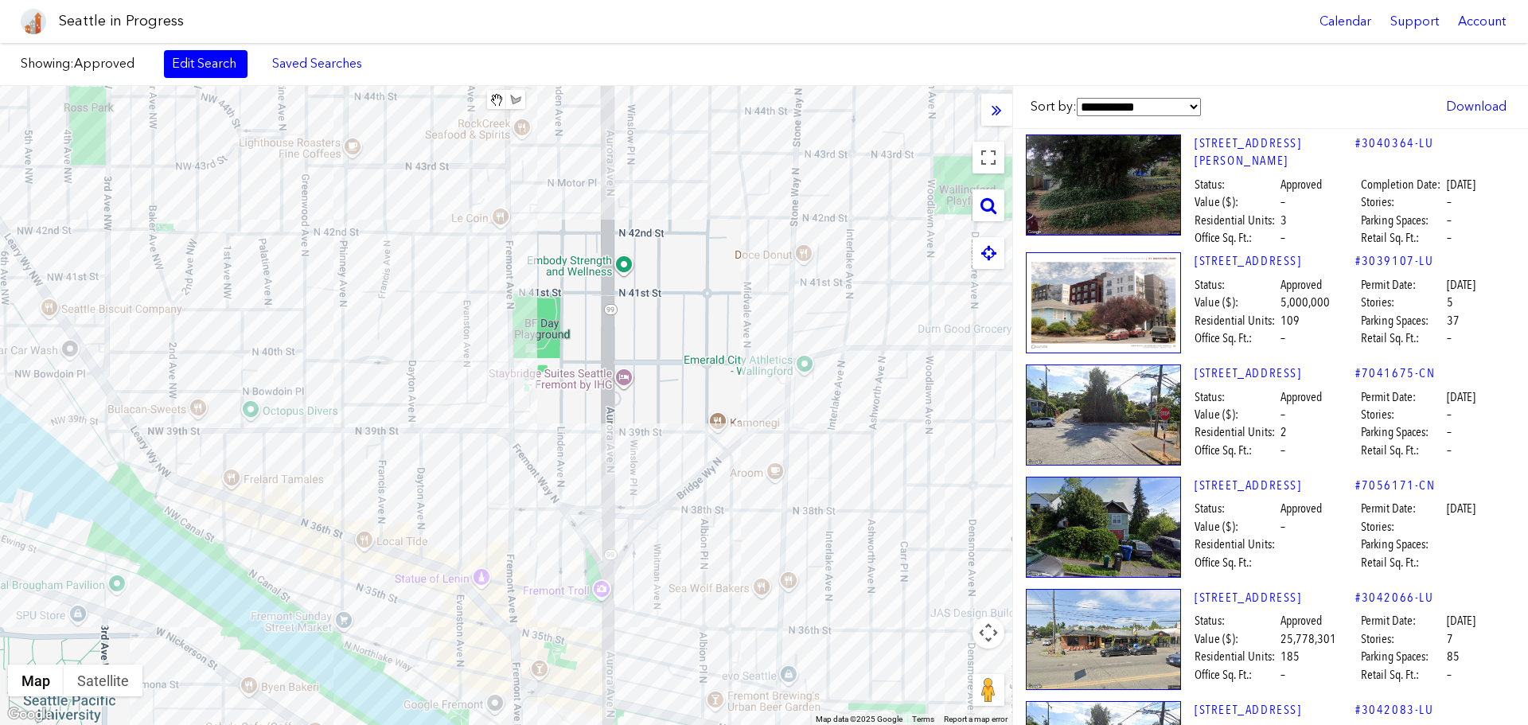
drag, startPoint x: 599, startPoint y: 469, endPoint x: 413, endPoint y: 467, distance: 185.5
click at [413, 467] on div at bounding box center [506, 405] width 1013 height 639
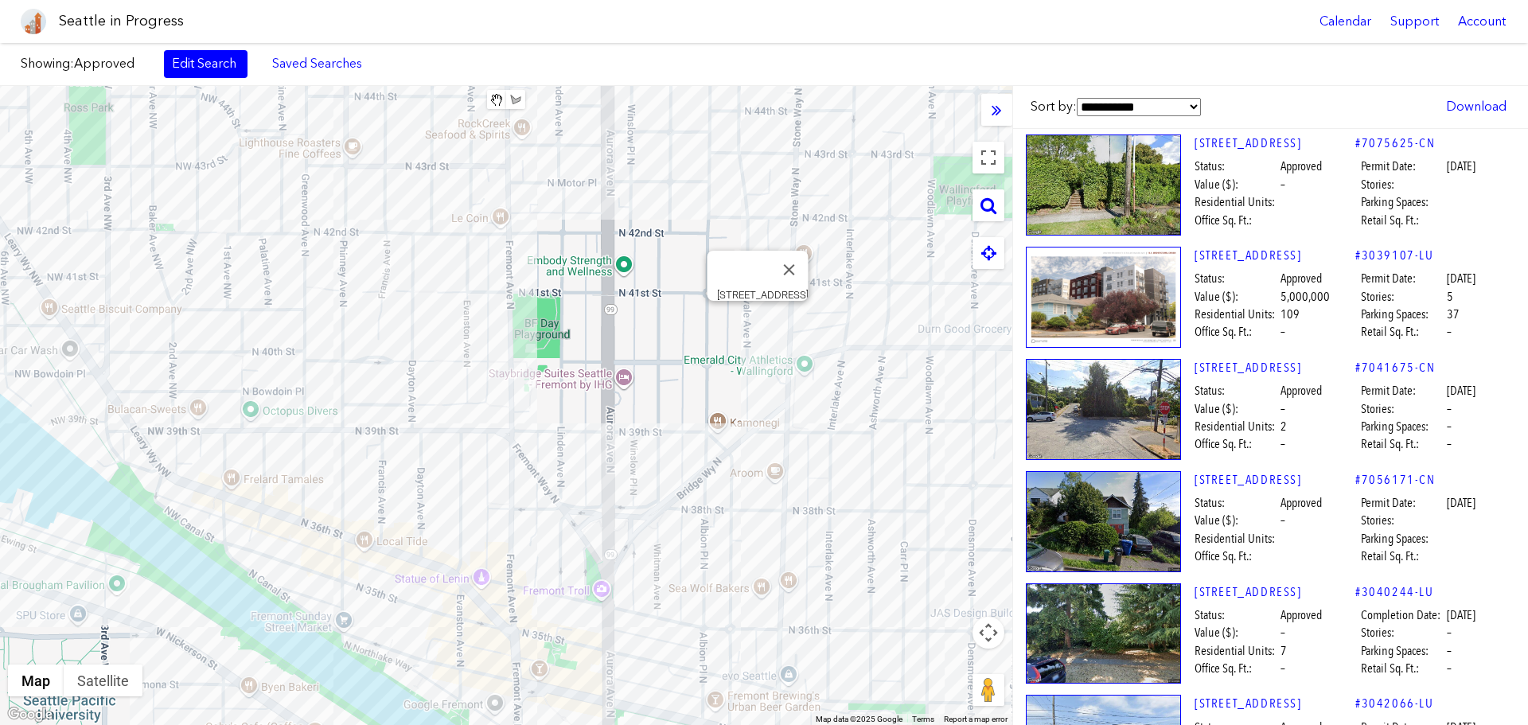
click at [759, 322] on div "[STREET_ADDRESS]" at bounding box center [506, 405] width 1013 height 639
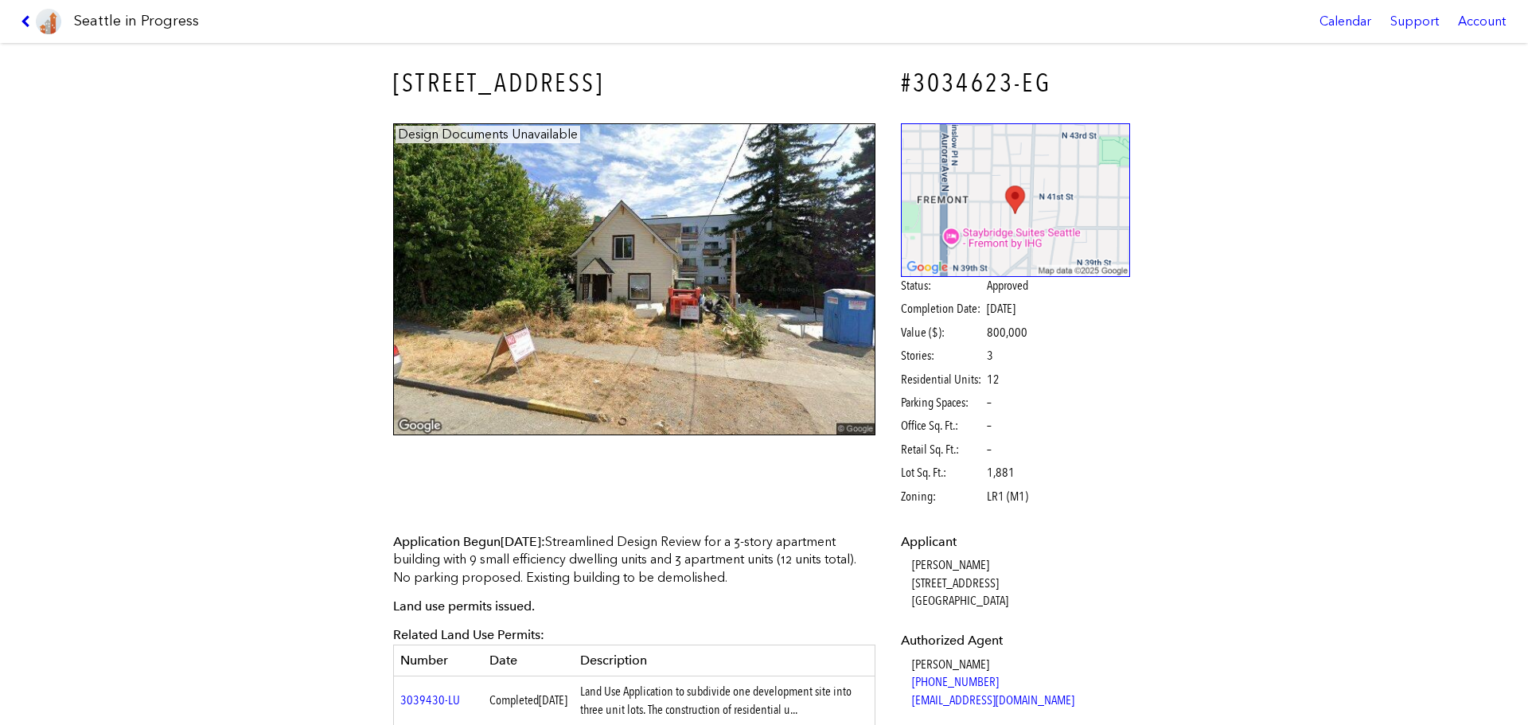
click at [24, 19] on icon at bounding box center [28, 21] width 15 height 13
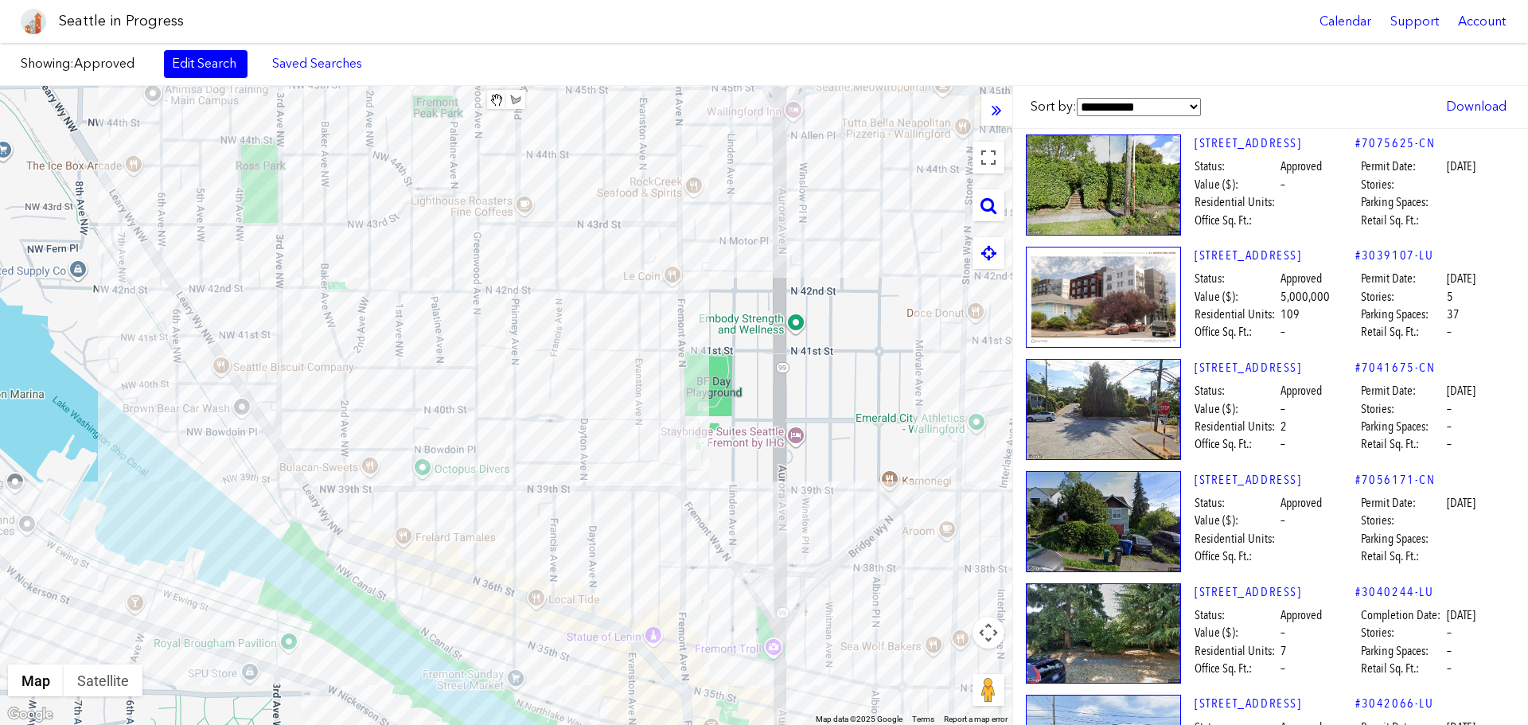
drag, startPoint x: 322, startPoint y: 254, endPoint x: 511, endPoint y: 299, distance: 194.8
click at [509, 301] on div at bounding box center [506, 405] width 1013 height 639
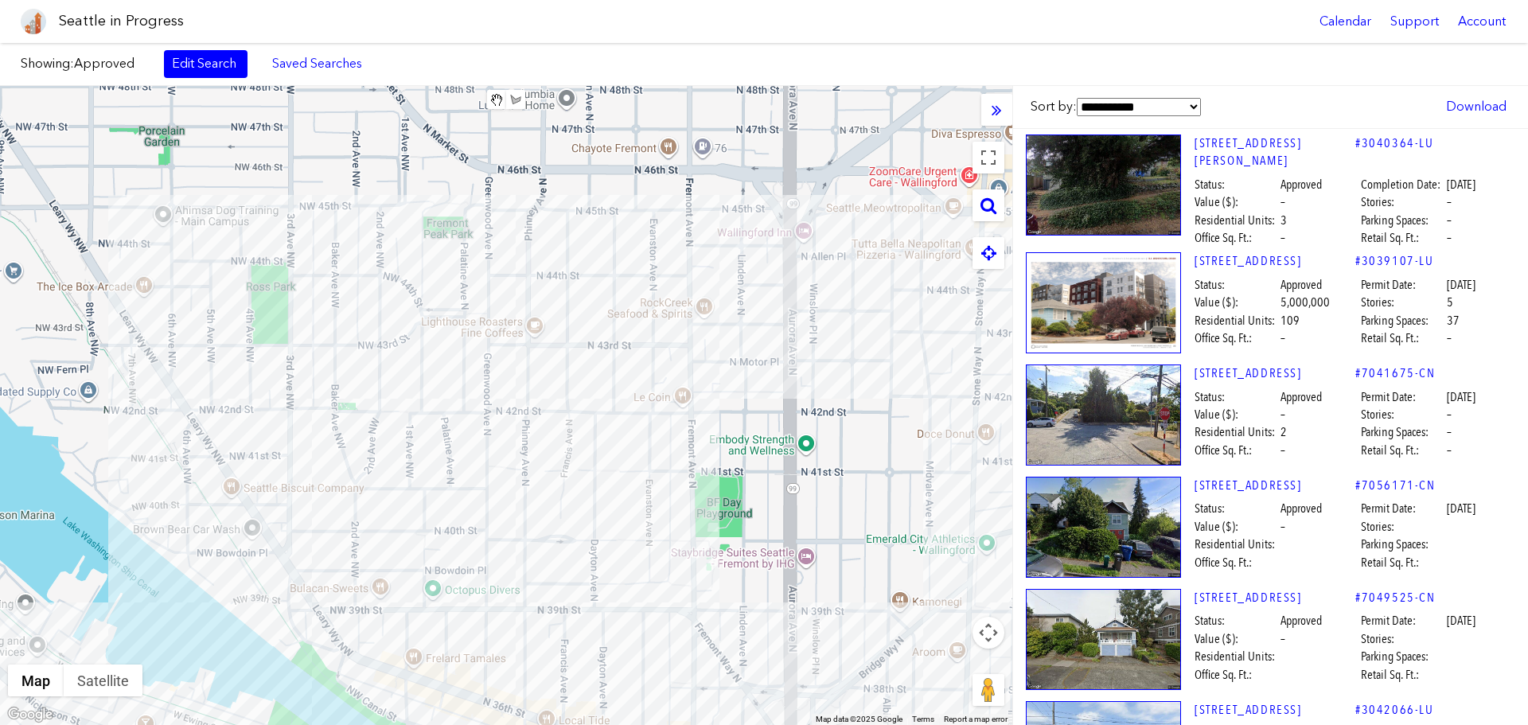
drag, startPoint x: 603, startPoint y: 363, endPoint x: 584, endPoint y: 517, distance: 155.5
click at [585, 516] on div at bounding box center [506, 405] width 1013 height 639
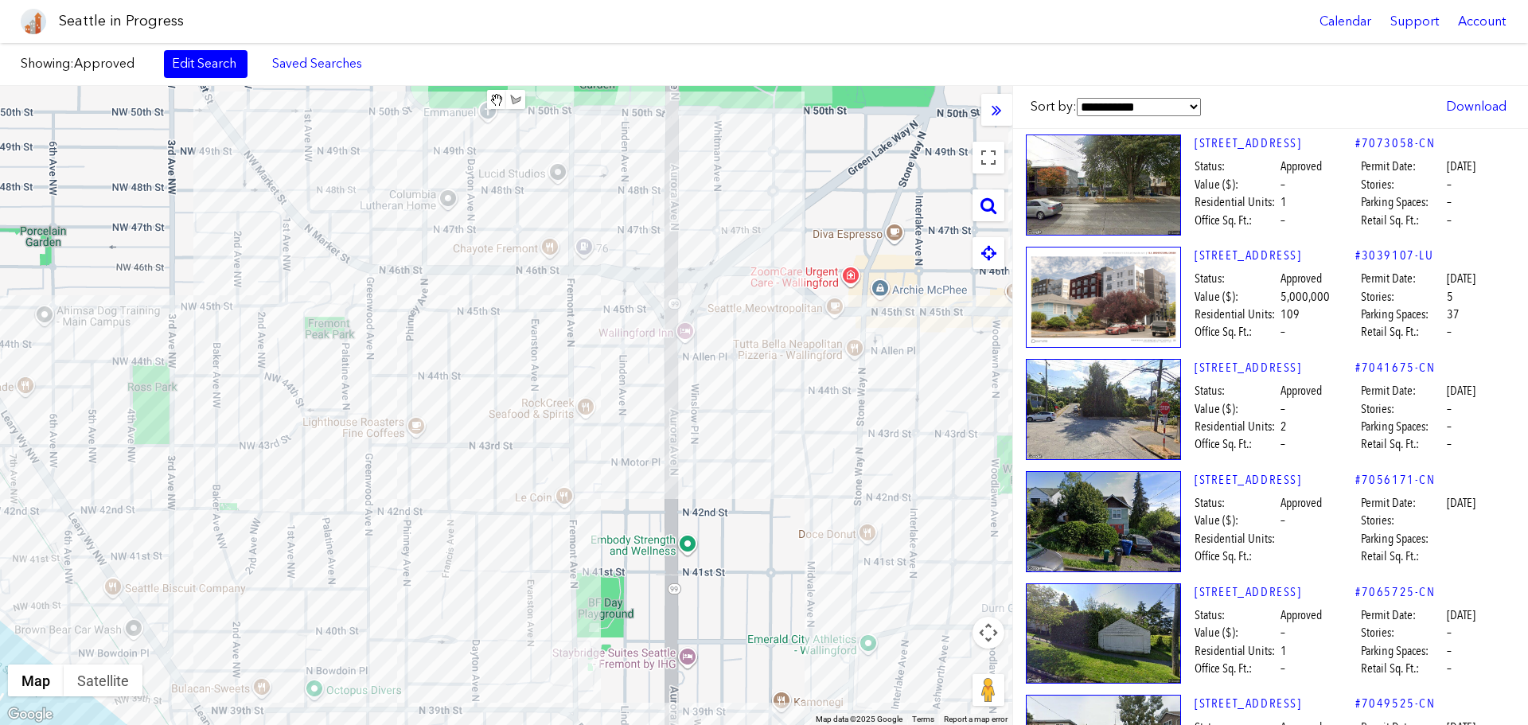
drag, startPoint x: 697, startPoint y: 361, endPoint x: 578, endPoint y: 417, distance: 131.8
click at [578, 417] on div at bounding box center [506, 405] width 1013 height 639
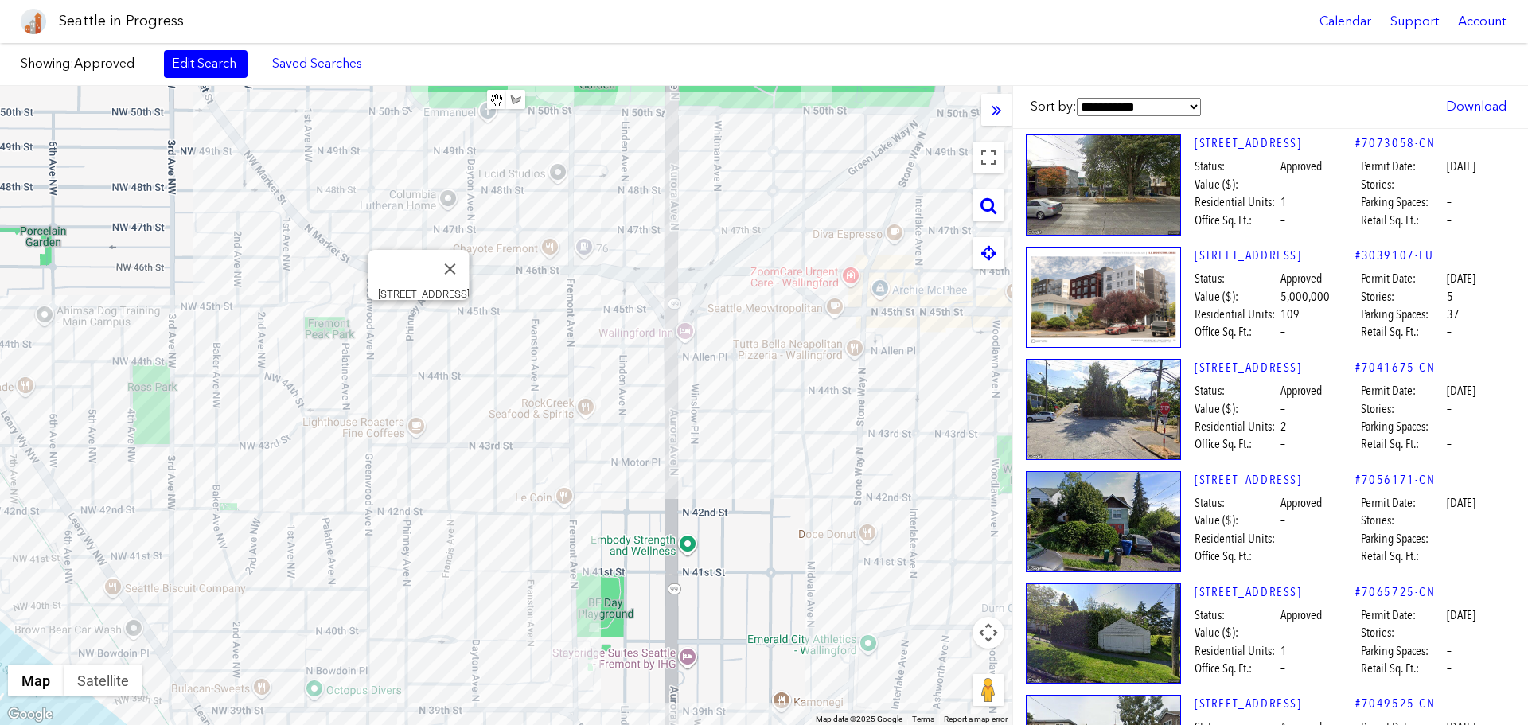
click at [415, 321] on div "[STREET_ADDRESS]" at bounding box center [506, 405] width 1013 height 639
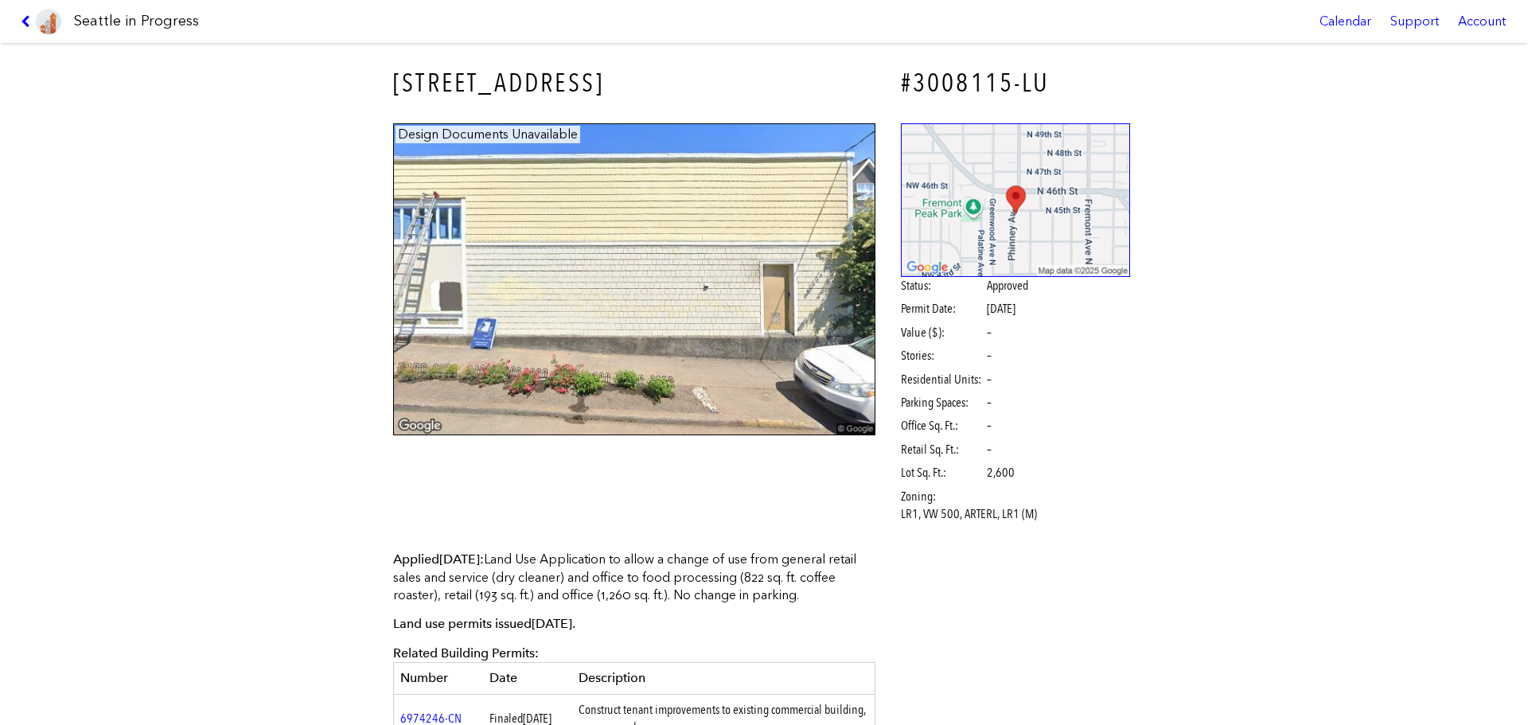
click at [11, 27] on div "Seattle in Progress Calendar Support Account" at bounding box center [764, 21] width 1528 height 43
click at [25, 18] on icon at bounding box center [28, 21] width 15 height 13
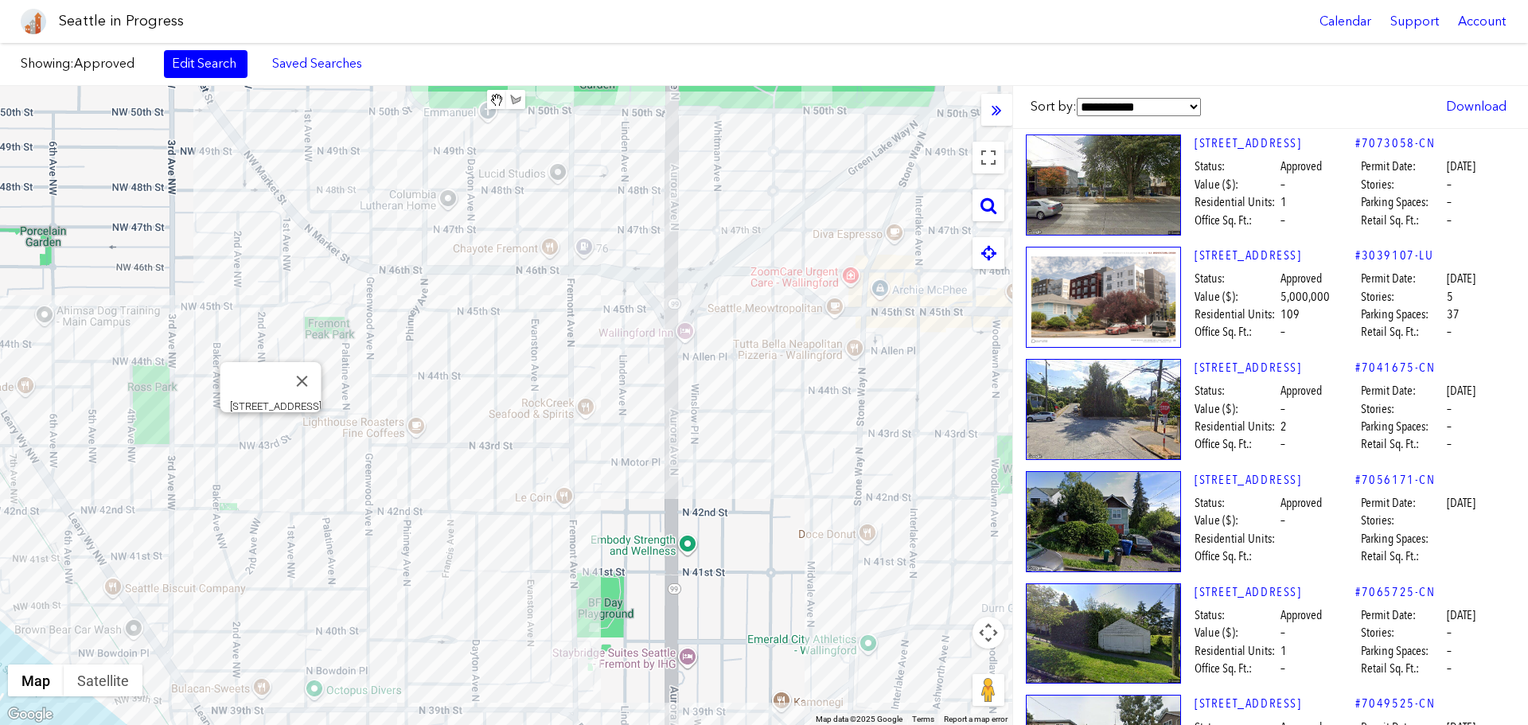
click at [275, 428] on div "[STREET_ADDRESS]" at bounding box center [506, 405] width 1013 height 639
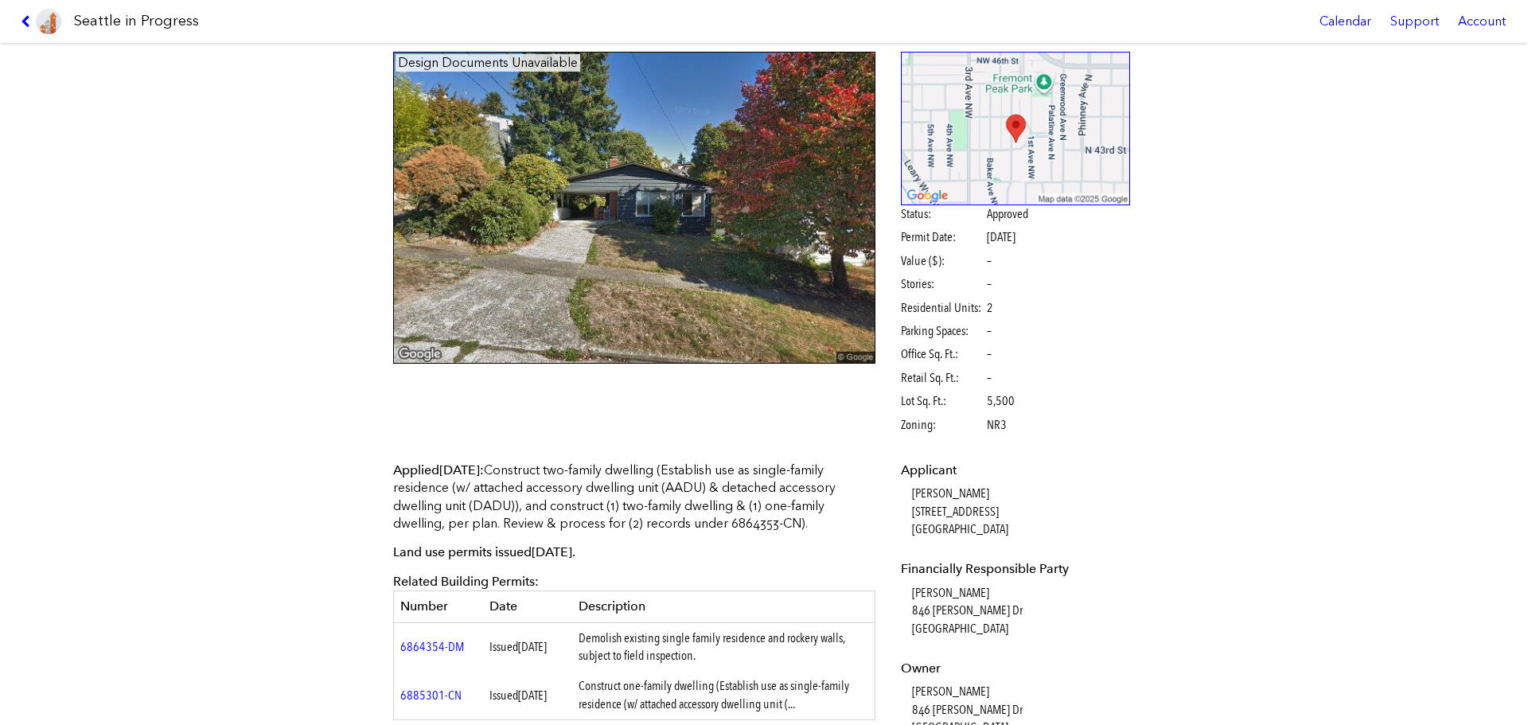
scroll to position [159, 0]
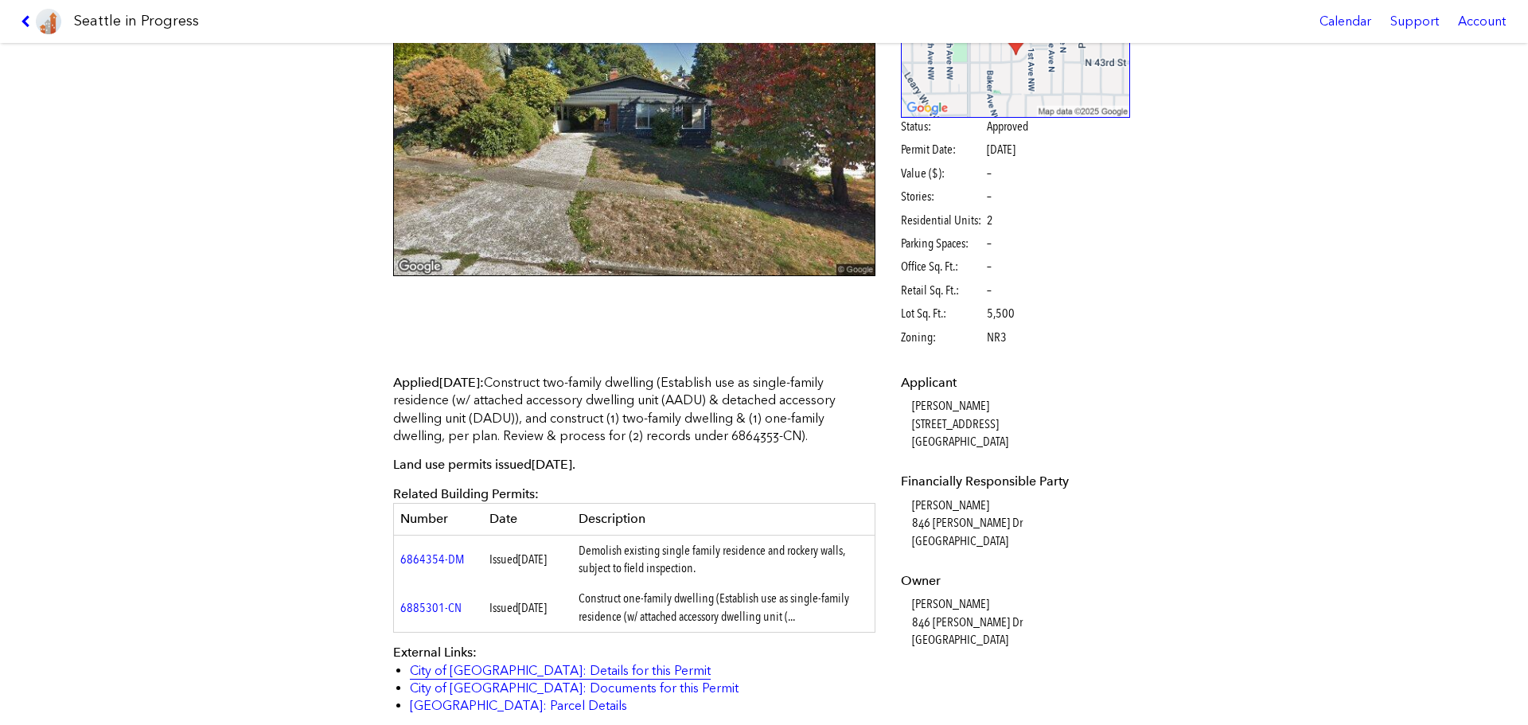
click at [575, 671] on link "City of [GEOGRAPHIC_DATA]: Details for this Permit" at bounding box center [560, 670] width 301 height 15
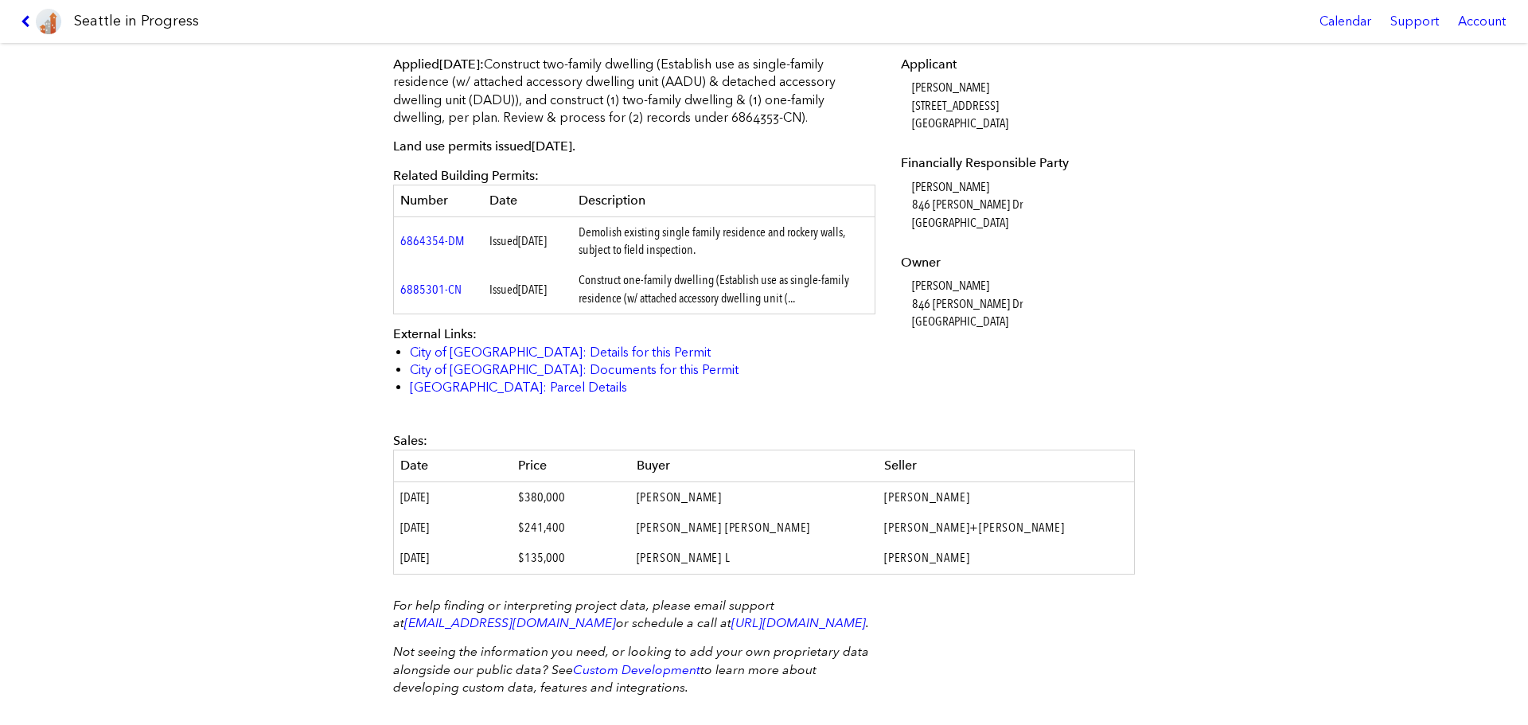
click at [33, 16] on icon at bounding box center [28, 21] width 15 height 13
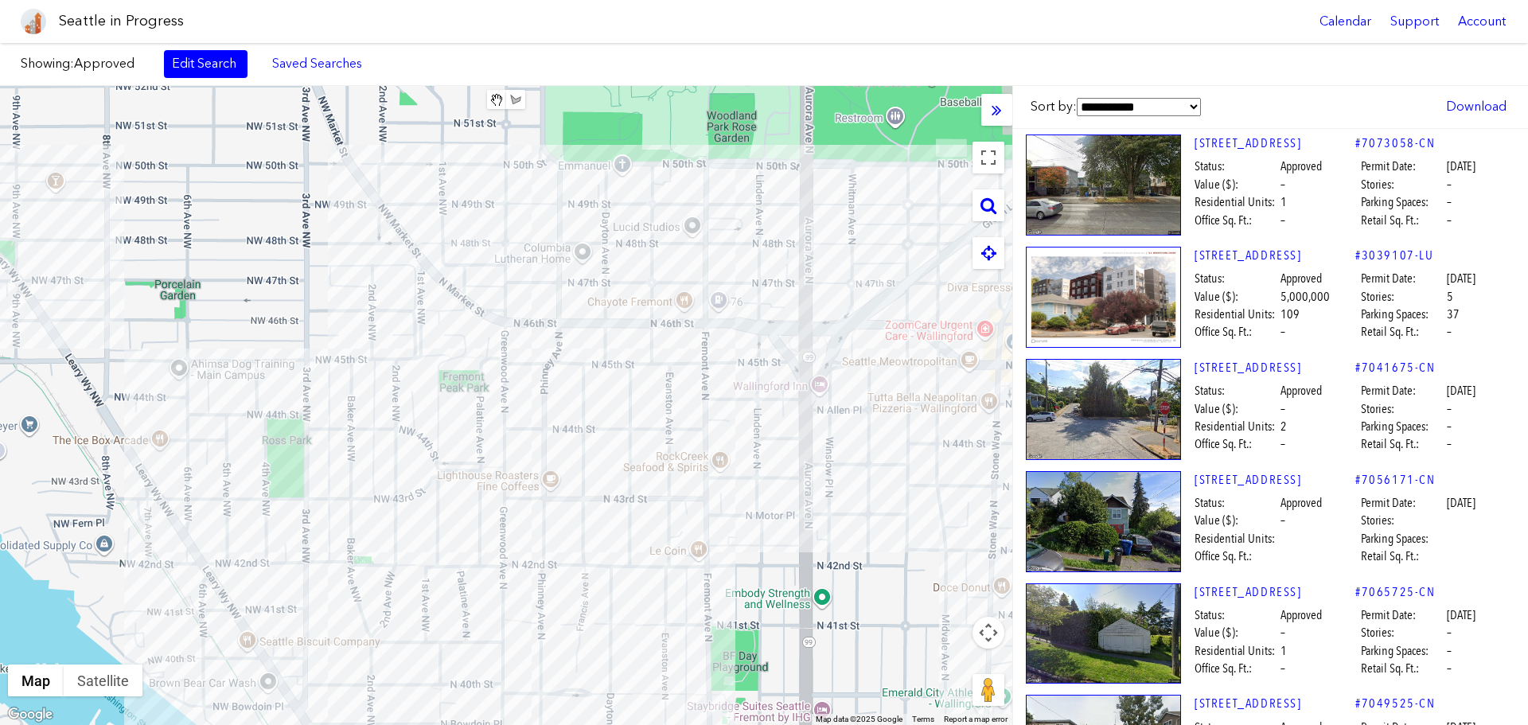
drag, startPoint x: 472, startPoint y: 513, endPoint x: 612, endPoint y: 575, distance: 152.9
click at [612, 575] on div at bounding box center [506, 405] width 1013 height 639
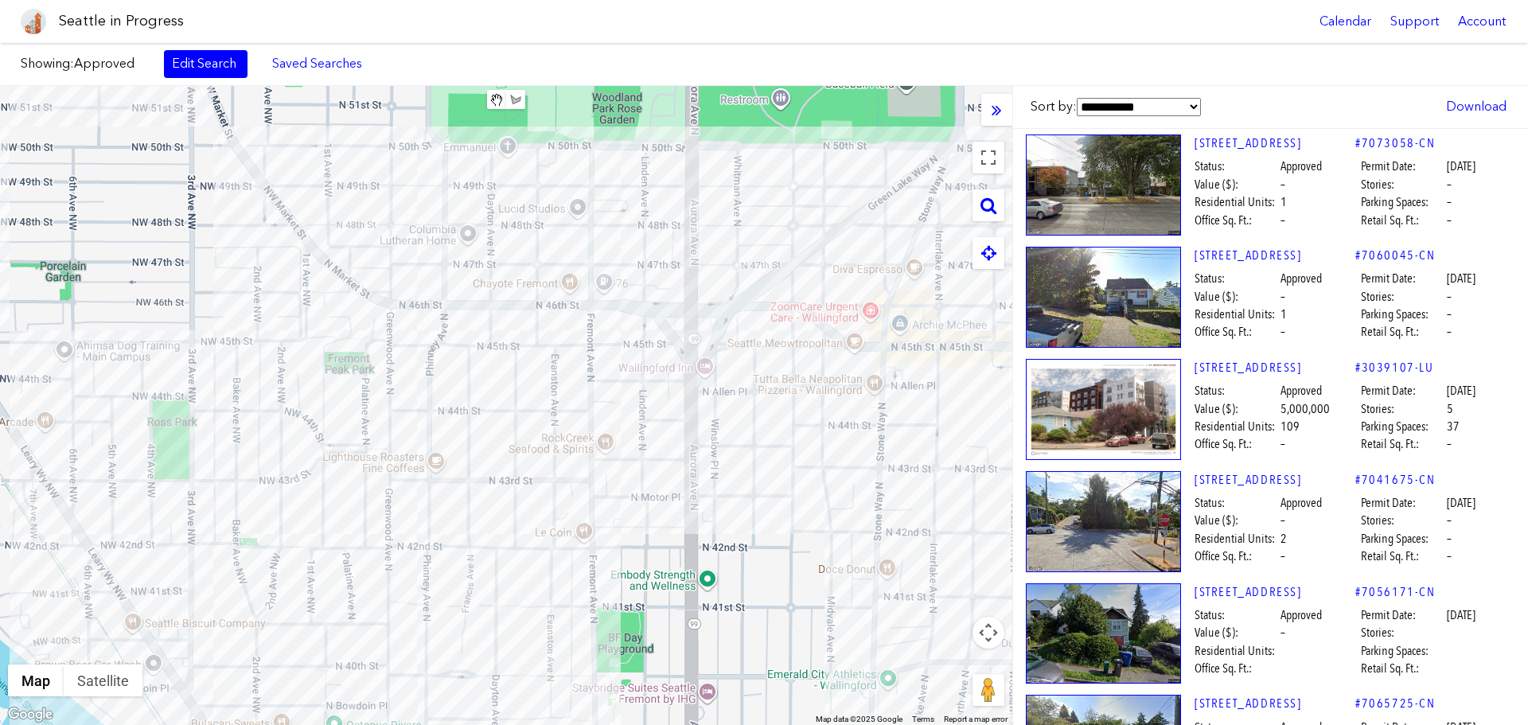
drag, startPoint x: 633, startPoint y: 439, endPoint x: 521, endPoint y: 424, distance: 113.3
click at [521, 424] on div at bounding box center [506, 405] width 1013 height 639
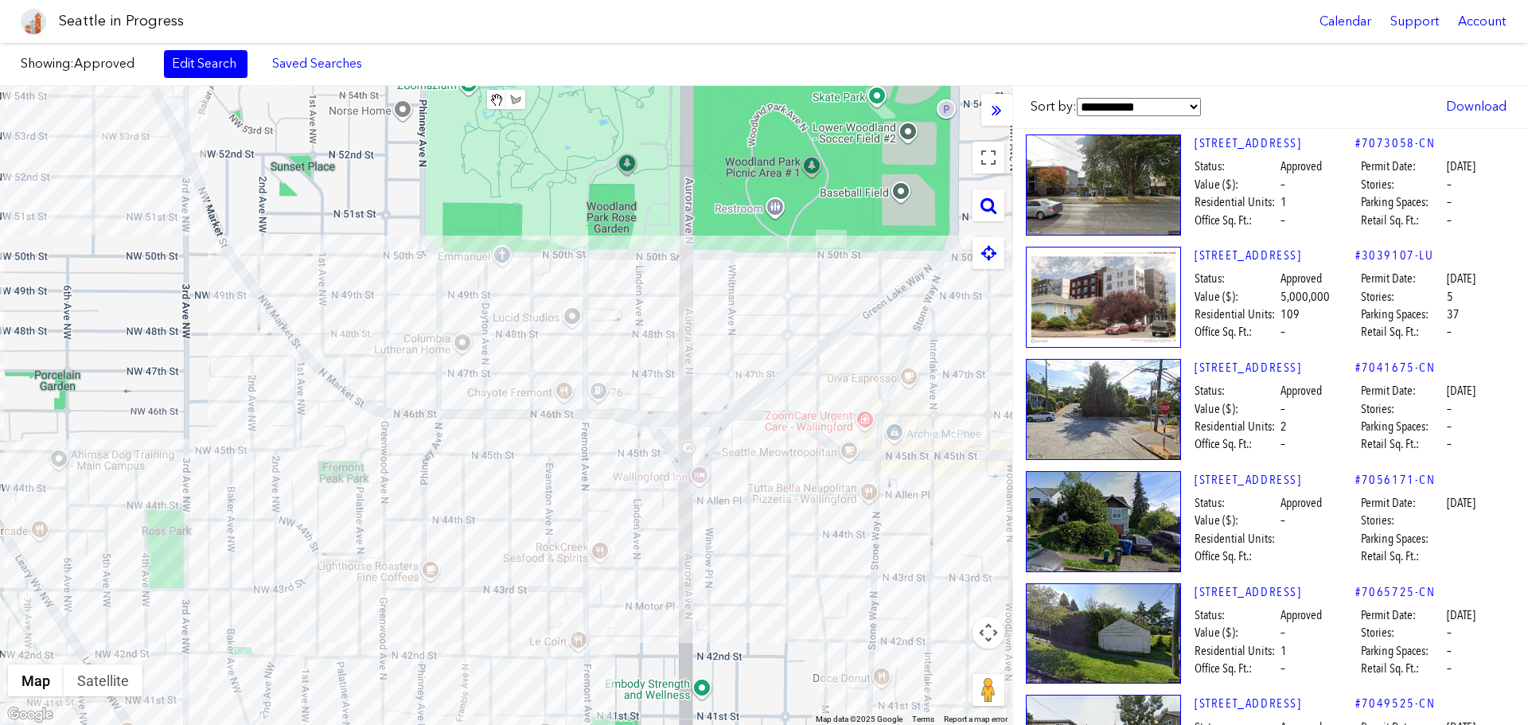
drag, startPoint x: 503, startPoint y: 251, endPoint x: 496, endPoint y: 363, distance: 112.5
click at [496, 363] on div at bounding box center [506, 405] width 1013 height 639
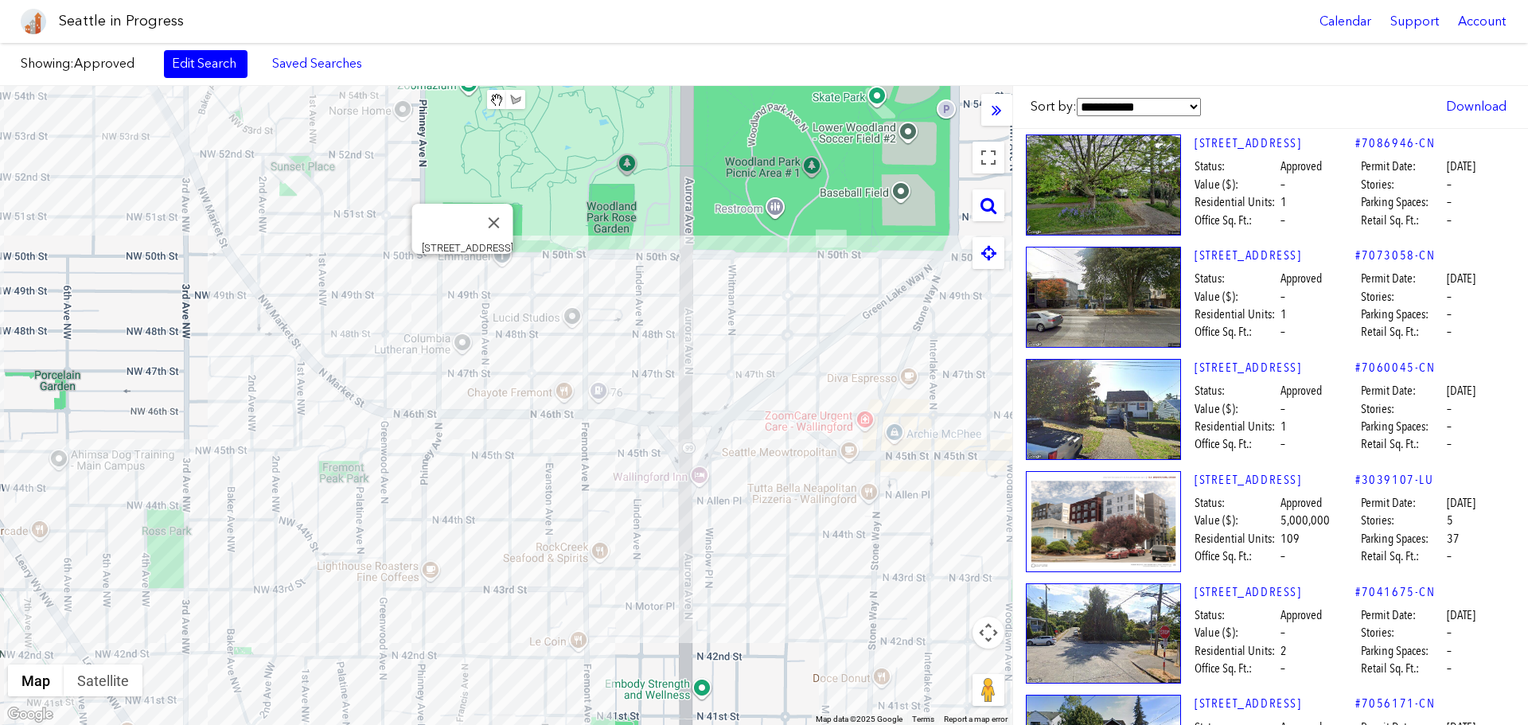
click at [460, 270] on div "[STREET_ADDRESS]" at bounding box center [506, 405] width 1013 height 639
